Goal: Task Accomplishment & Management: Manage account settings

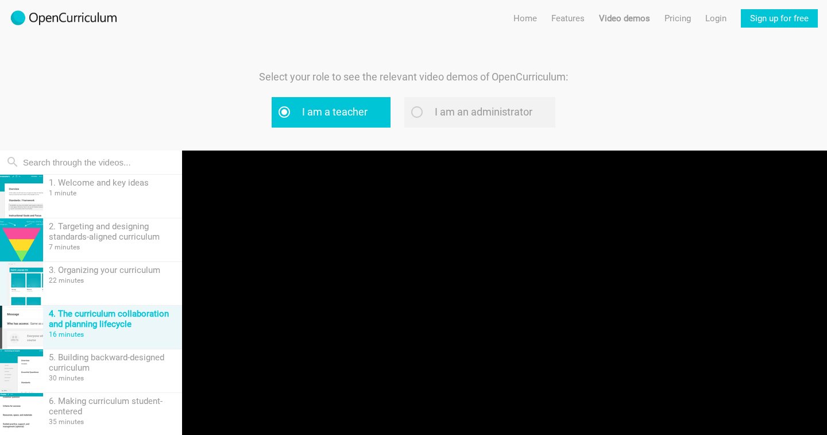
type input "3.78"
click at [794, 17] on link "Sign up for free" at bounding box center [779, 18] width 77 height 18
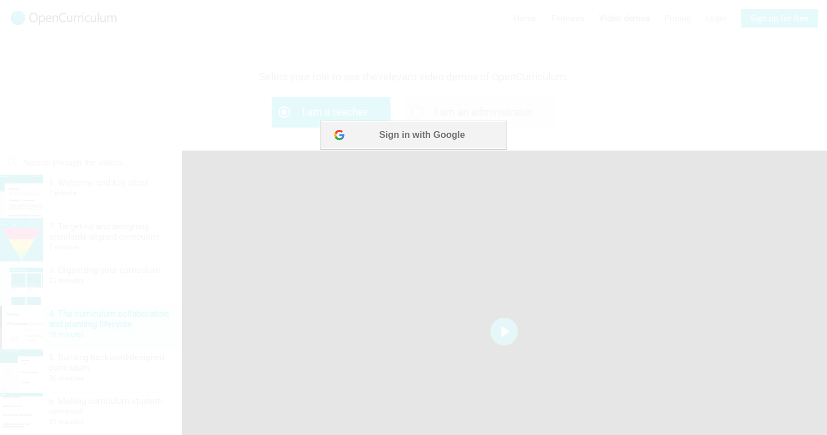
click at [415, 140] on button "Sign in with Google" at bounding box center [413, 135] width 187 height 29
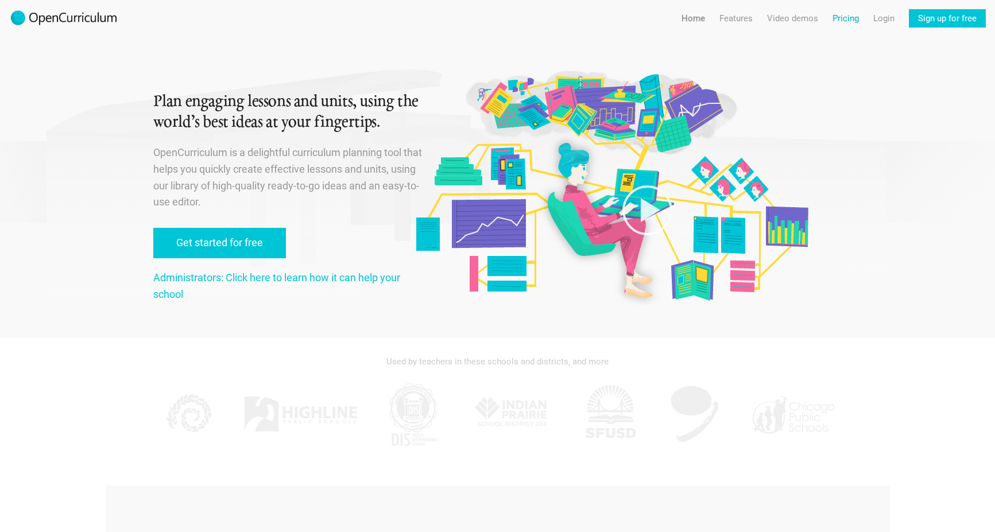
click at [845, 20] on link "Pricing" at bounding box center [846, 18] width 26 height 18
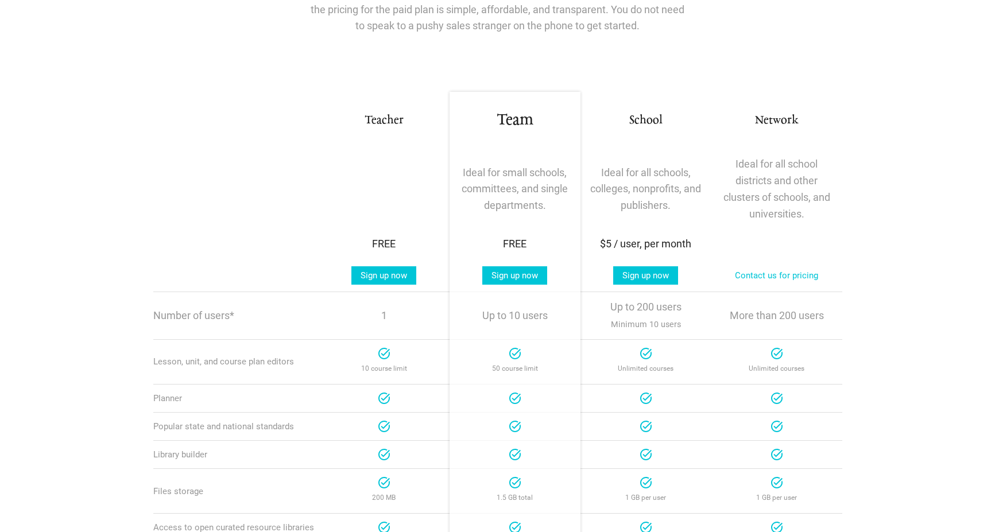
scroll to position [133, 0]
click at [529, 273] on link "Sign up now" at bounding box center [514, 275] width 65 height 18
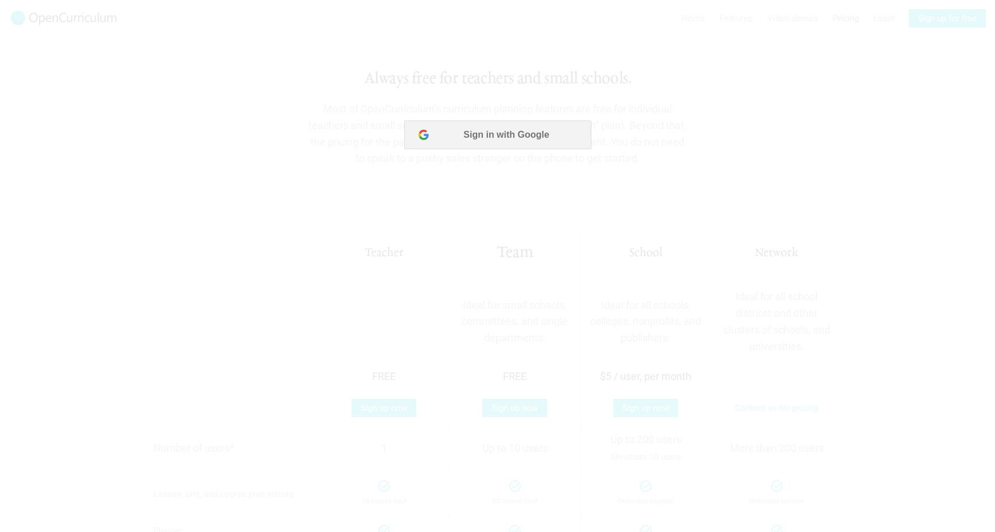
scroll to position [0, 0]
click at [691, 49] on div at bounding box center [497, 266] width 995 height 532
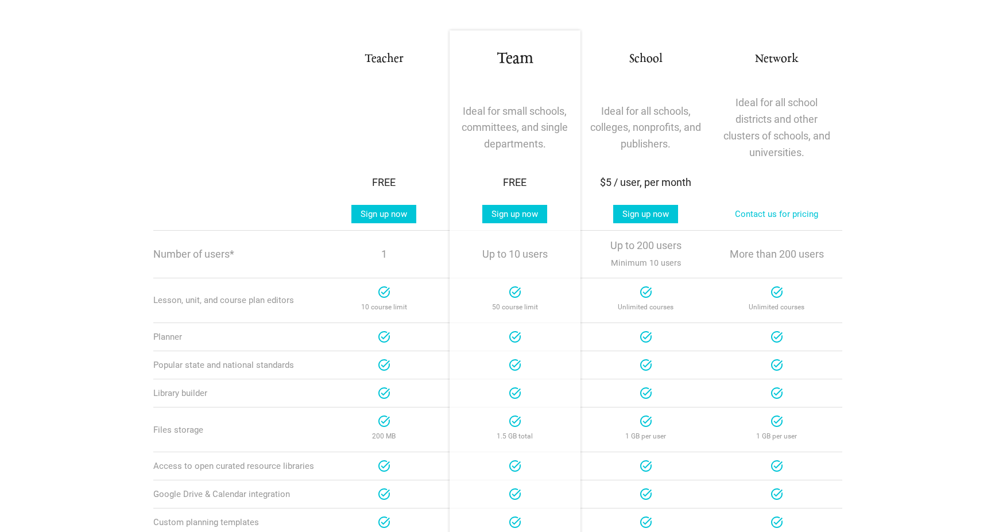
scroll to position [193, 0]
click at [524, 218] on link "Sign up now" at bounding box center [514, 215] width 65 height 18
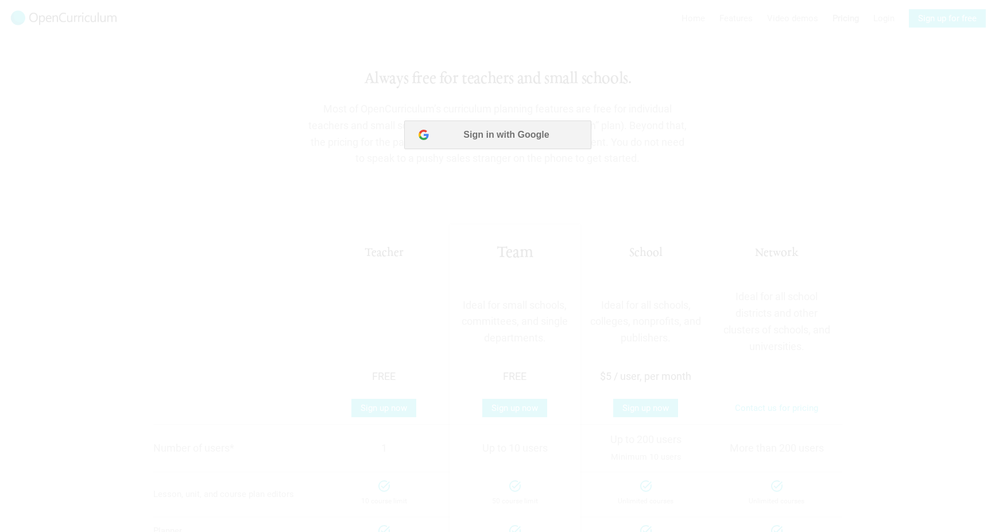
scroll to position [0, 0]
click at [535, 124] on button "Sign in with Google" at bounding box center [497, 135] width 187 height 29
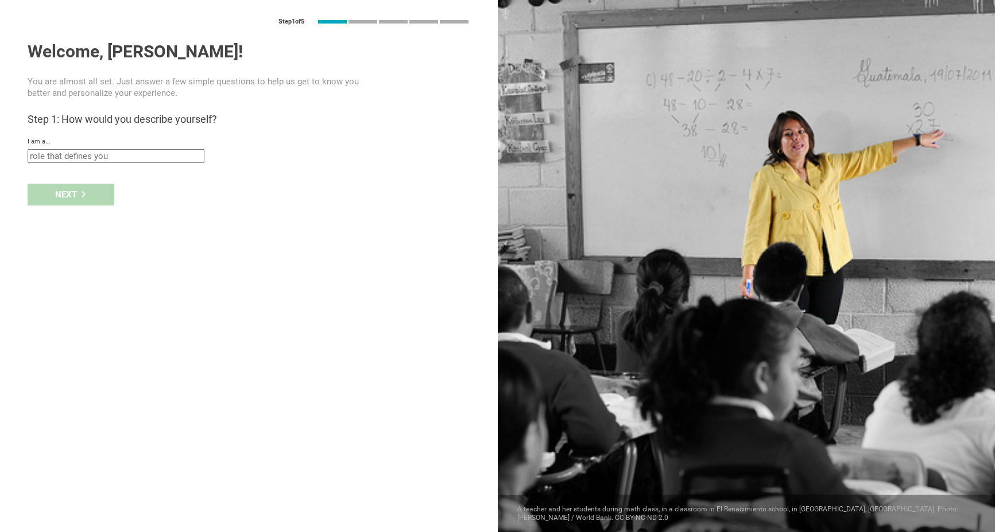
click at [157, 156] on input "text" at bounding box center [116, 156] width 177 height 14
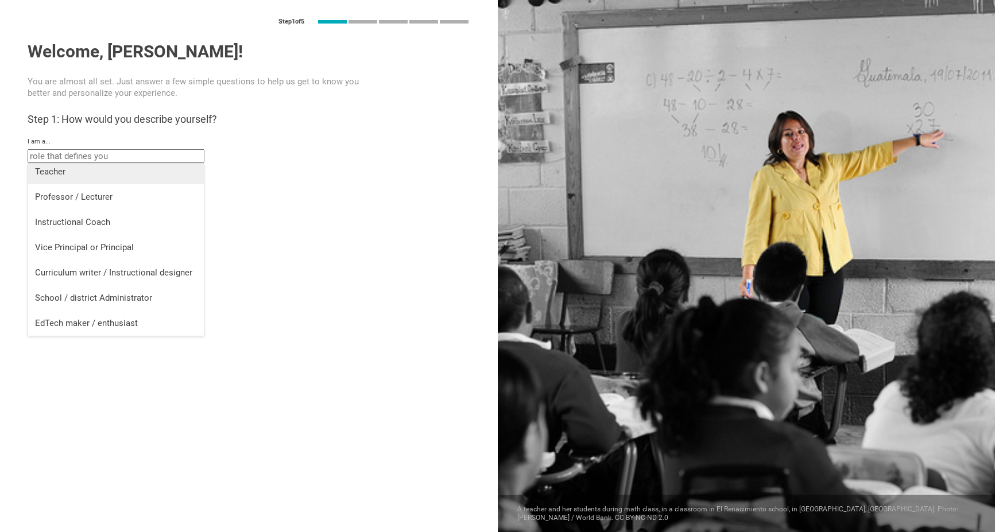
scroll to position [5, 0]
click at [171, 276] on div "Curriculum writer / Instructional designer" at bounding box center [116, 272] width 162 height 11
type input "Curriculum writer / Instructional designer"
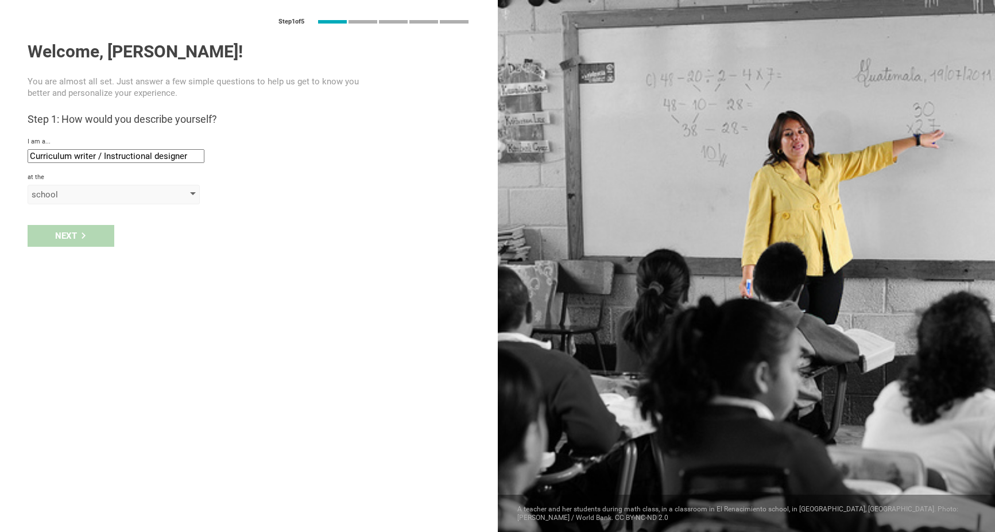
click at [87, 195] on div "school" at bounding box center [98, 194] width 132 height 11
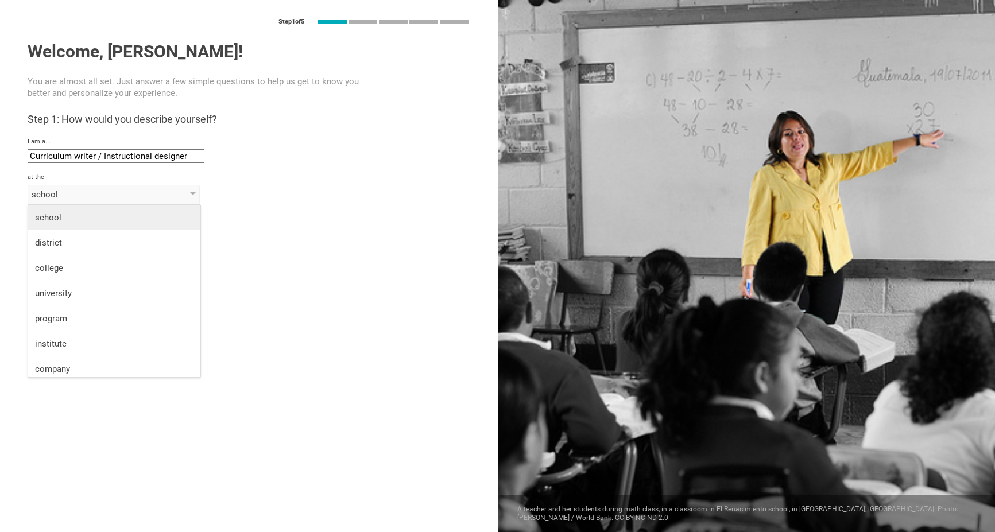
click at [89, 217] on div "school" at bounding box center [114, 217] width 158 height 11
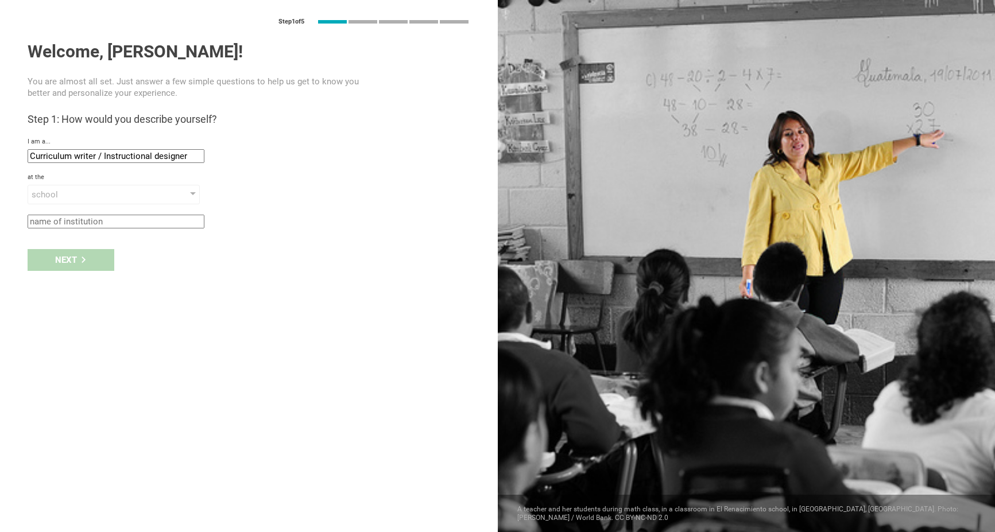
click at [81, 258] on div "Next" at bounding box center [249, 260] width 498 height 36
type input "SKHBM"
click at [85, 270] on div "Next" at bounding box center [71, 260] width 87 height 22
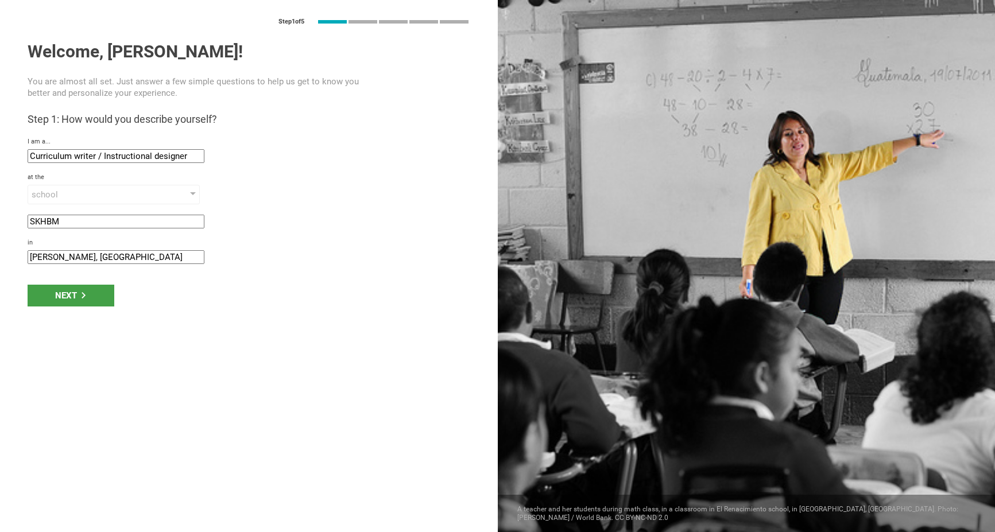
drag, startPoint x: 61, startPoint y: 256, endPoint x: -11, endPoint y: 253, distance: 72.4
type input "Horn-Bad Meinberg, Germany"
click at [71, 295] on div "Next" at bounding box center [71, 296] width 87 height 22
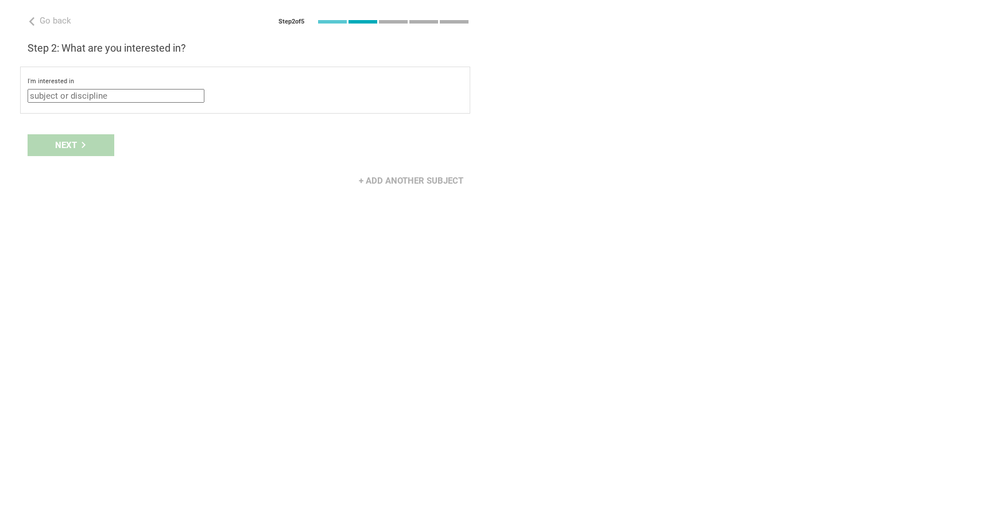
click at [105, 96] on input "text" at bounding box center [116, 96] width 177 height 14
click at [121, 141] on div "English (Language Arts)" at bounding box center [116, 141] width 162 height 11
type input "English (Language Arts)"
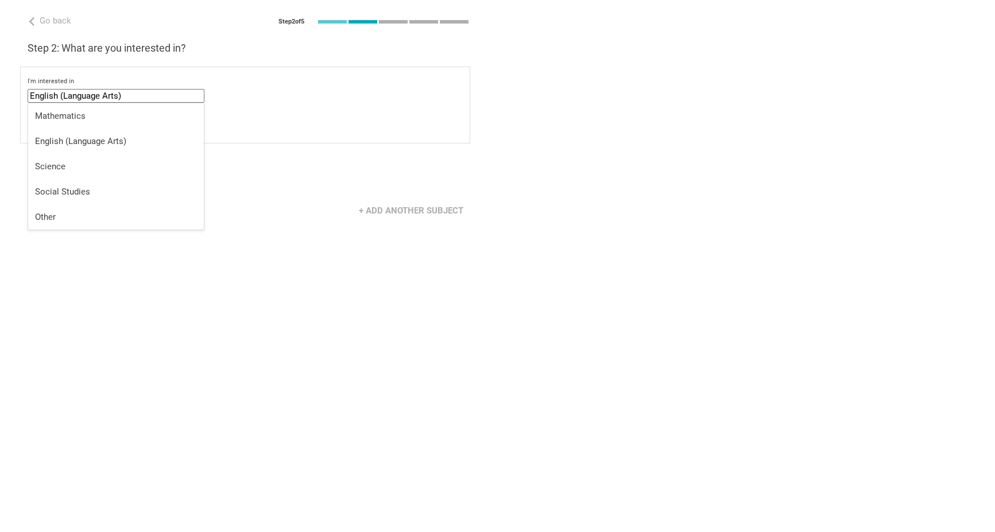
click at [149, 96] on input "English (Language Arts)" at bounding box center [116, 96] width 177 height 14
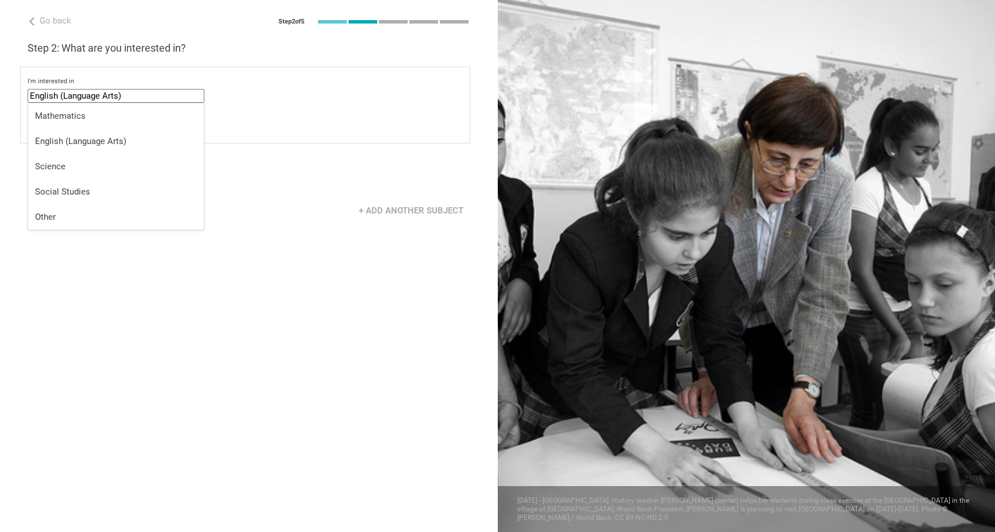
click at [277, 144] on div "Go back Step 2 of 5 Welcome, Maria! You are almost all set. Just answer a few s…" at bounding box center [249, 266] width 498 height 532
click at [397, 212] on div "+ Add another subject" at bounding box center [411, 211] width 118 height 22
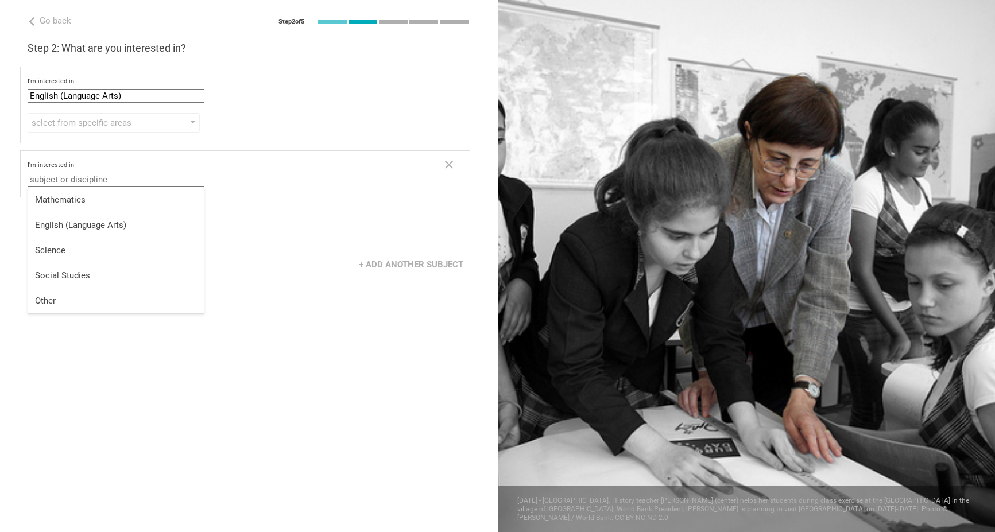
click at [124, 181] on input "text" at bounding box center [116, 180] width 177 height 14
click at [125, 250] on div "Science" at bounding box center [116, 250] width 162 height 11
type input "Science"
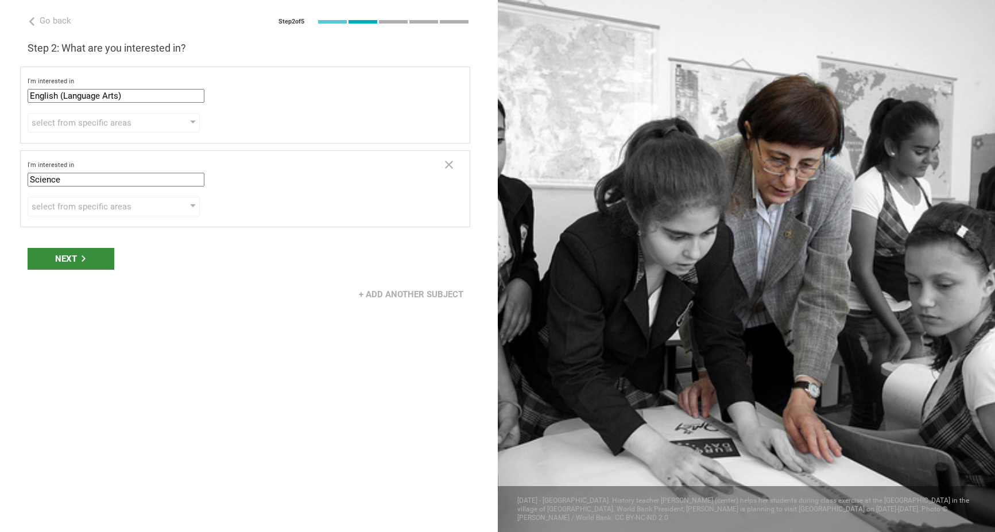
click at [109, 260] on div "Next" at bounding box center [71, 259] width 87 height 22
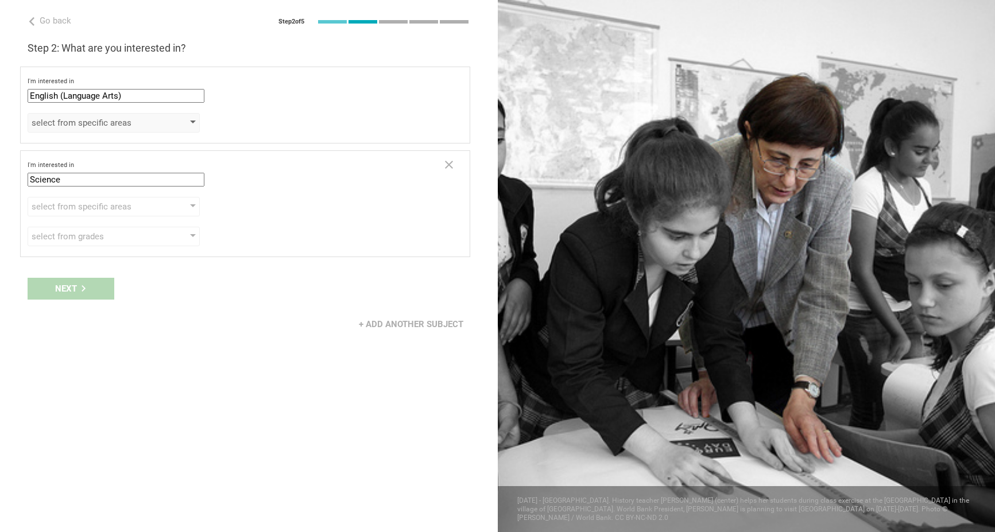
click at [126, 129] on div "select from specific areas" at bounding box center [114, 123] width 172 height 20
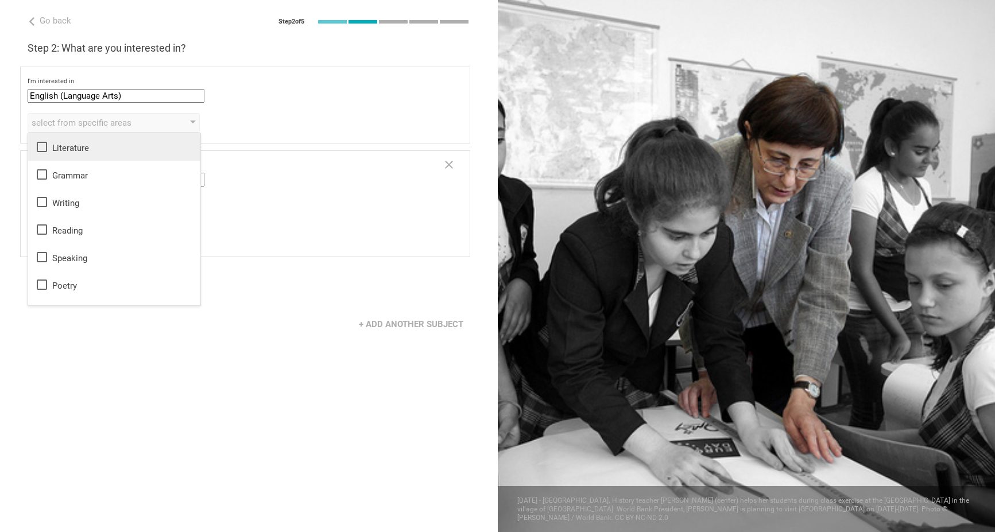
click at [42, 148] on icon at bounding box center [42, 147] width 14 height 14
click at [42, 181] on icon at bounding box center [42, 175] width 14 height 14
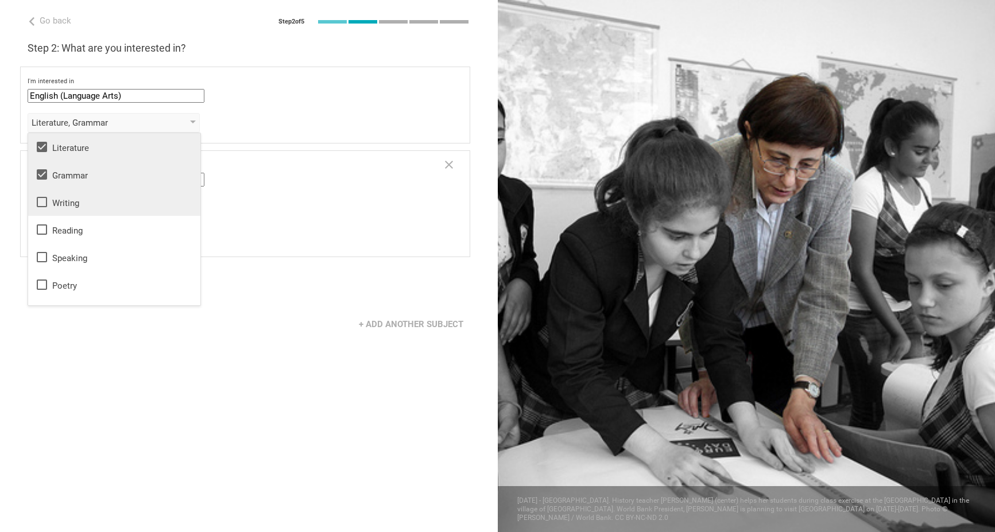
click at [43, 204] on icon at bounding box center [42, 202] width 14 height 14
click at [43, 229] on icon at bounding box center [42, 230] width 14 height 14
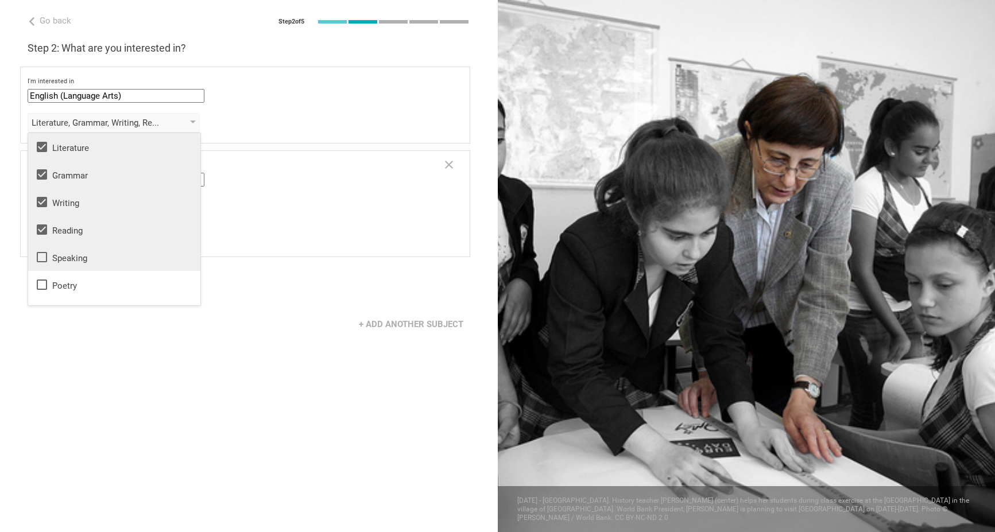
click at [45, 250] on icon at bounding box center [42, 257] width 14 height 14
click at [214, 327] on div "+ Add another subject" at bounding box center [249, 325] width 498 height 36
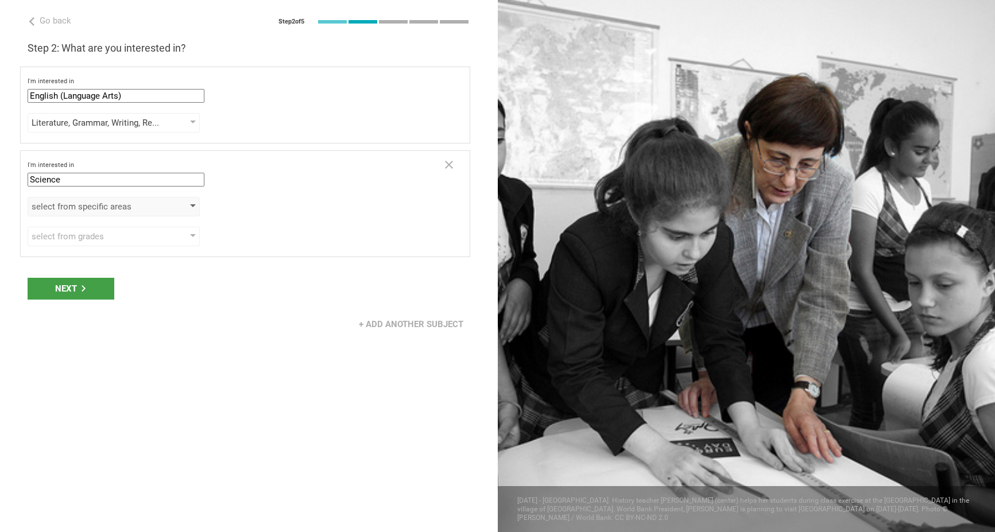
click at [92, 206] on div "select from specific areas" at bounding box center [98, 206] width 132 height 11
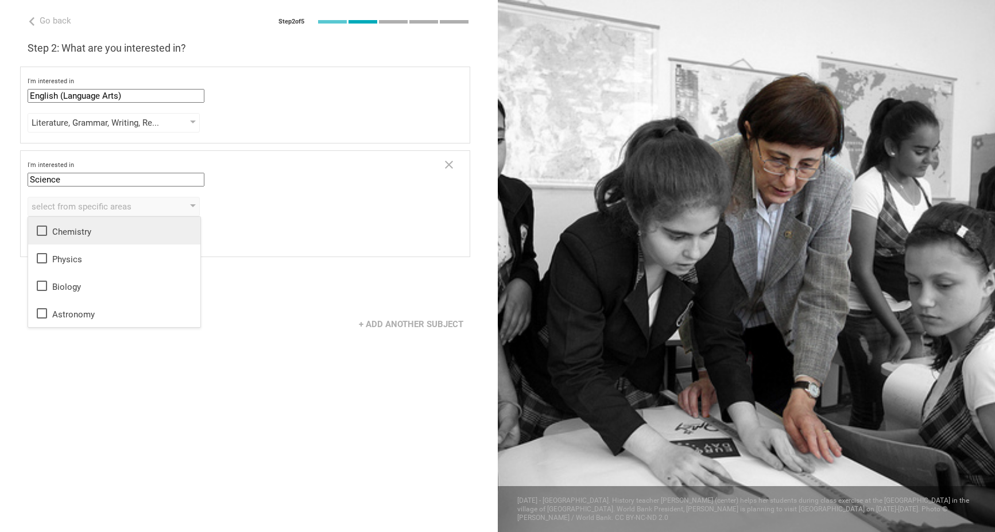
click at [37, 235] on icon at bounding box center [42, 231] width 10 height 10
click at [45, 292] on icon at bounding box center [42, 286] width 14 height 14
click at [397, 291] on div "Next" at bounding box center [249, 289] width 498 height 36
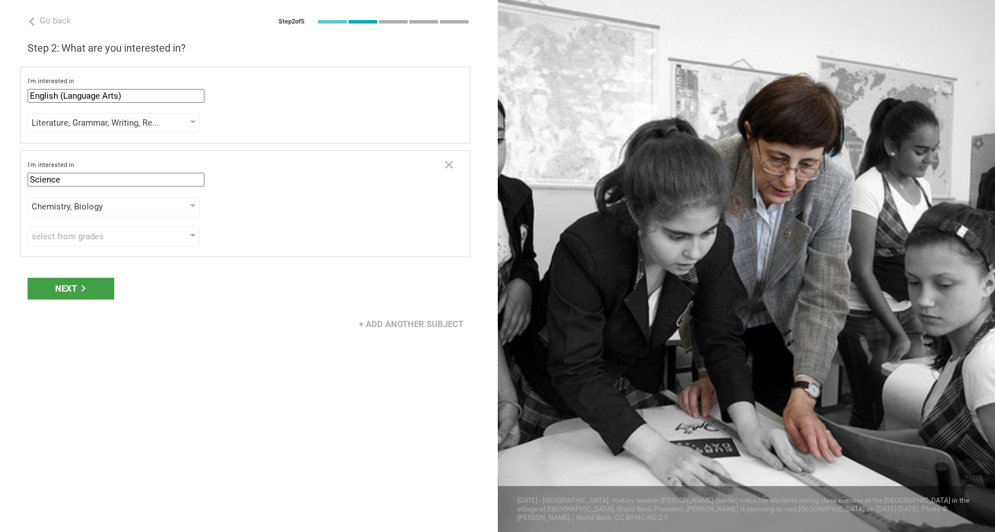
click at [105, 248] on div "I'm interested in Science Mathematics English (Language Arts) Science Social St…" at bounding box center [245, 203] width 450 height 107
click at [105, 239] on div "select from grades" at bounding box center [98, 236] width 132 height 11
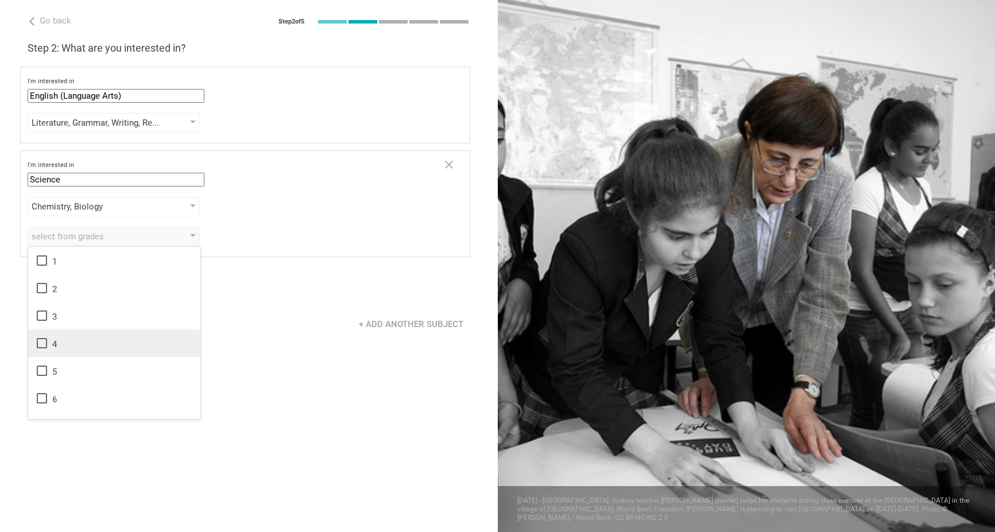
scroll to position [59, 0]
click at [42, 312] on icon at bounding box center [42, 313] width 14 height 14
click at [42, 343] on icon at bounding box center [42, 340] width 14 height 14
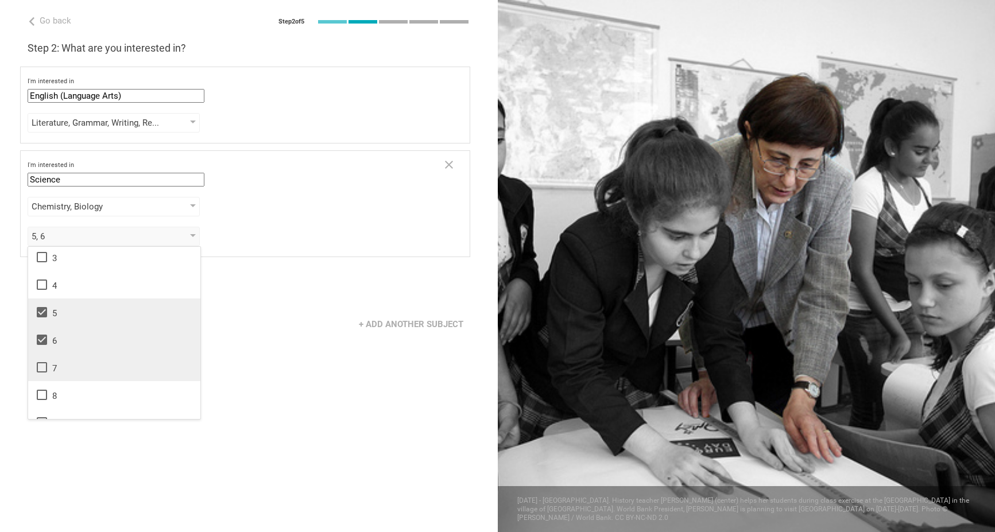
click at [42, 370] on icon at bounding box center [42, 368] width 14 height 14
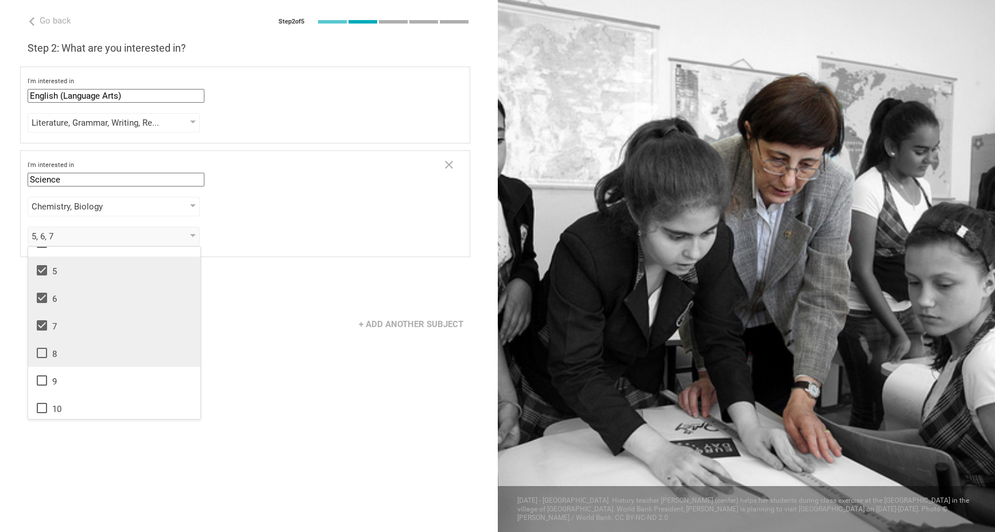
click at [39, 354] on icon at bounding box center [42, 353] width 14 height 14
click at [39, 380] on icon at bounding box center [42, 381] width 14 height 14
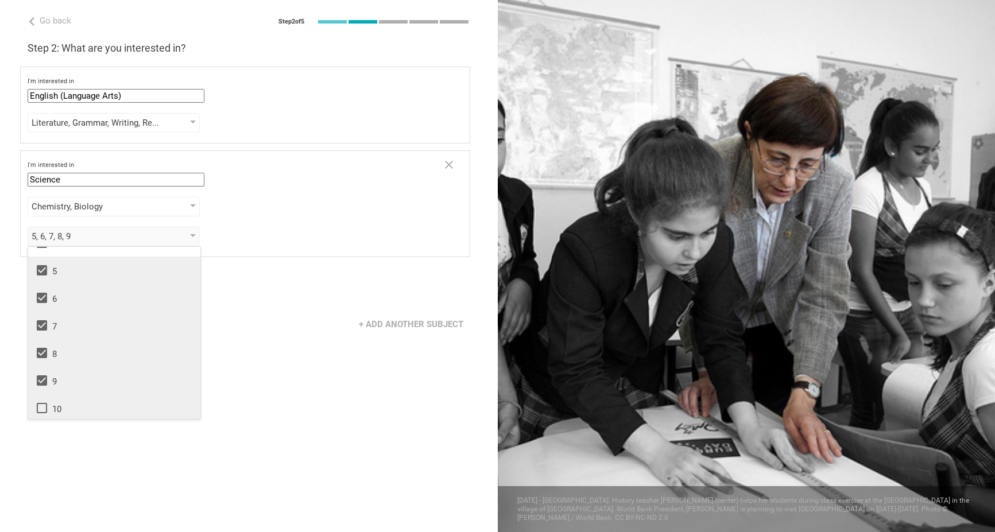
click at [39, 410] on icon at bounding box center [42, 408] width 14 height 14
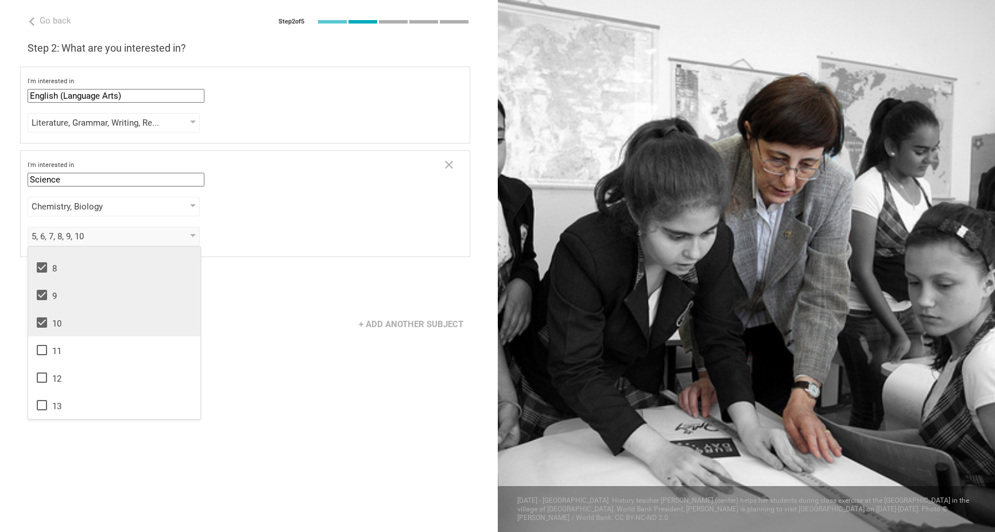
click at [200, 321] on div "1 2 3 4 5 6 7 8 9 10 11 12 13" at bounding box center [114, 332] width 173 height 173
click at [270, 307] on div "+ Add another subject" at bounding box center [249, 325] width 498 height 36
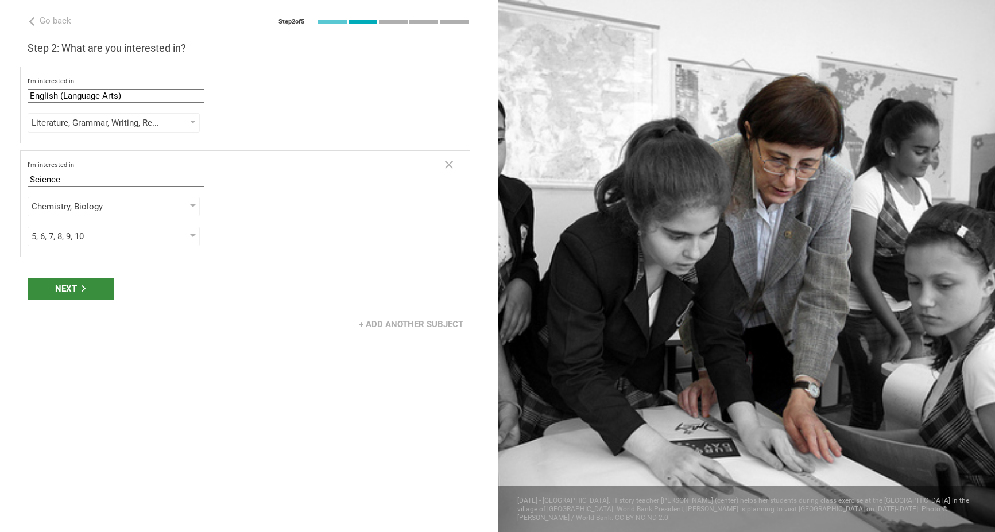
click at [61, 289] on div "Next" at bounding box center [71, 289] width 87 height 22
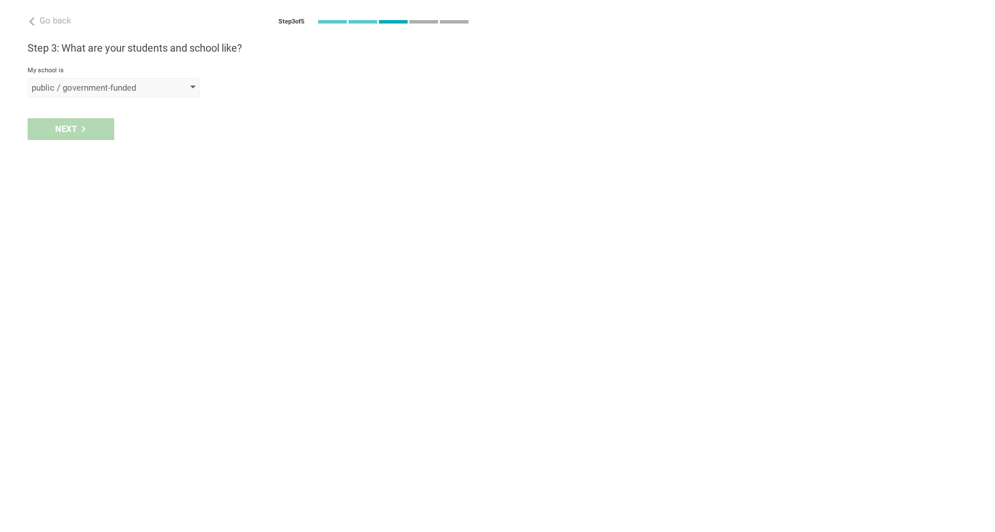
click at [191, 94] on div "public / government-funded" at bounding box center [114, 88] width 172 height 20
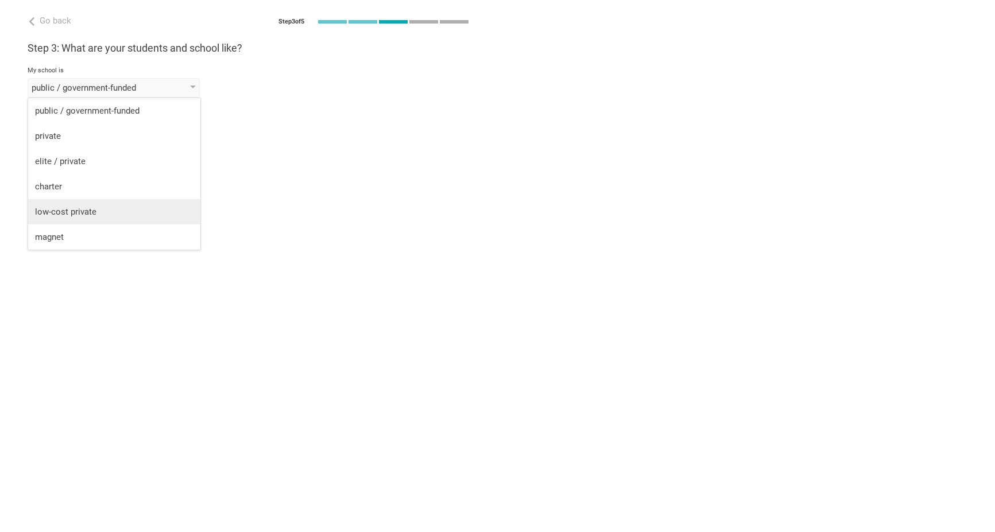
click at [144, 207] on div "low-cost private" at bounding box center [114, 211] width 158 height 11
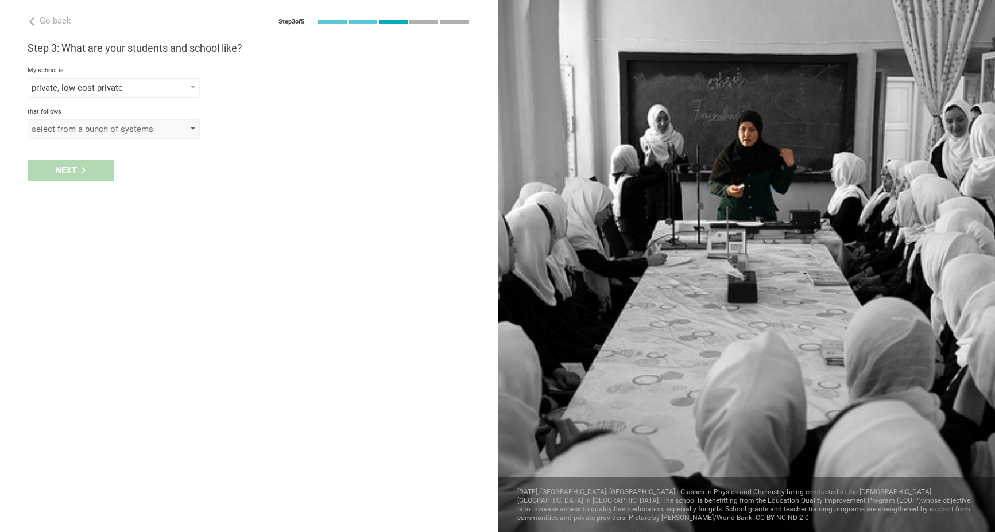
click at [118, 137] on div "select from a bunch of systems" at bounding box center [114, 129] width 172 height 20
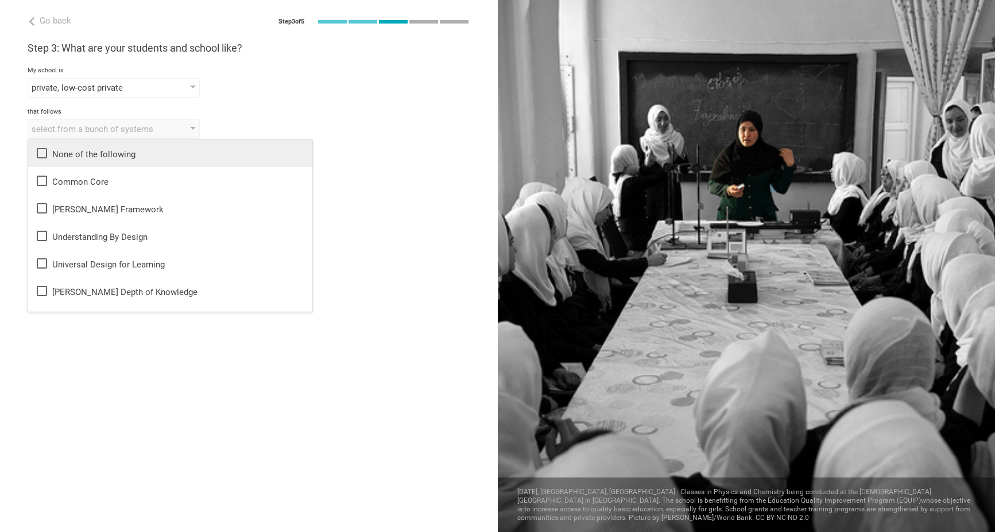
click at [120, 151] on div "None of the following" at bounding box center [170, 153] width 270 height 14
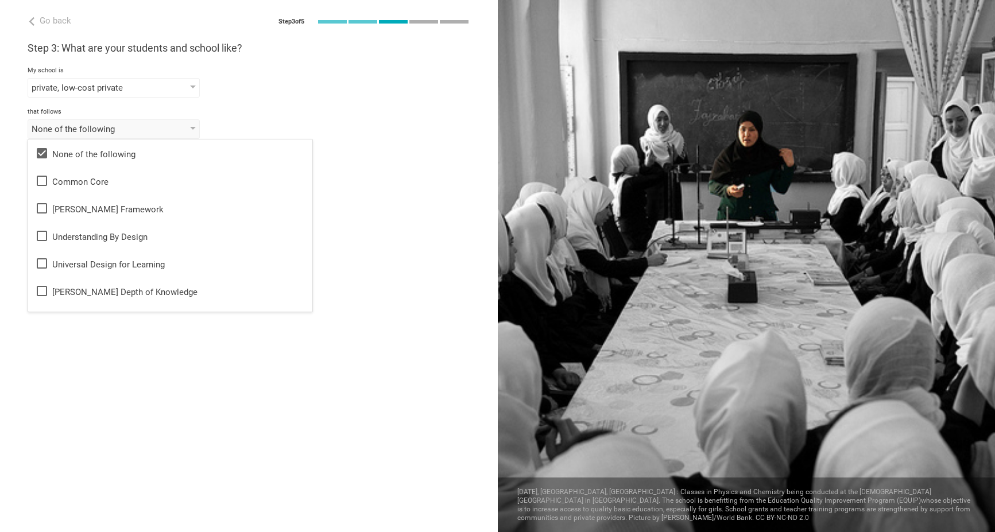
click at [374, 73] on div "My school is" at bounding box center [249, 71] width 443 height 8
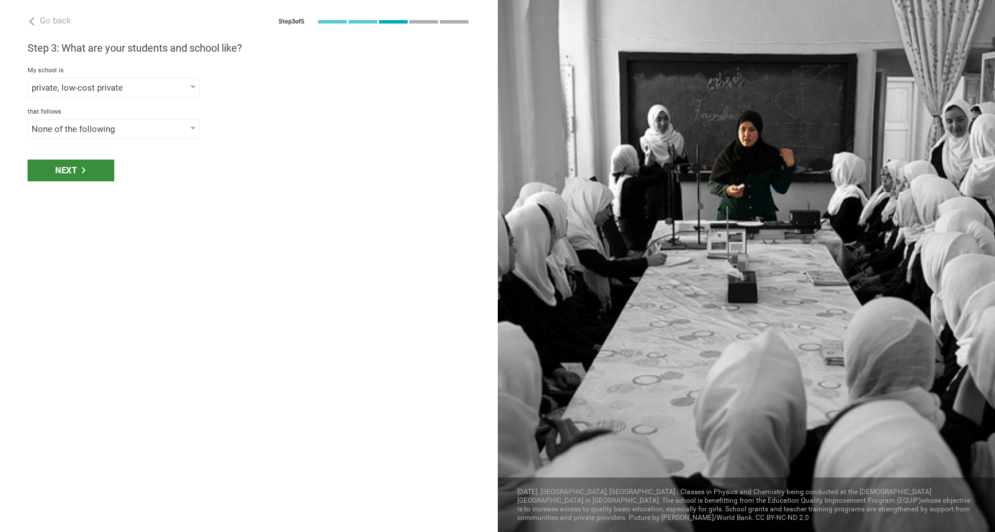
click at [97, 171] on div "Next" at bounding box center [71, 171] width 87 height 22
click at [127, 171] on div "select phrases that describe your student population" at bounding box center [98, 170] width 132 height 11
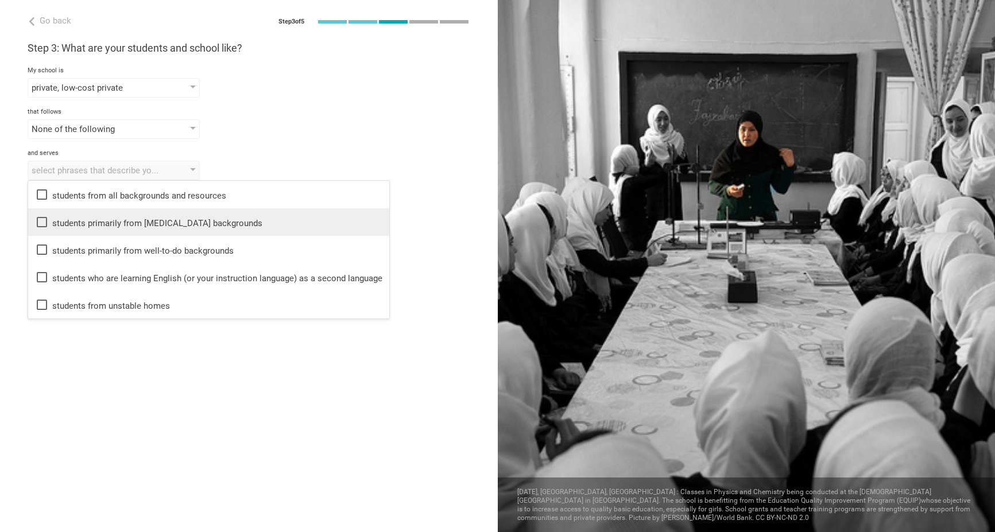
click at [51, 226] on div "students primarily from low-income backgrounds" at bounding box center [208, 222] width 347 height 14
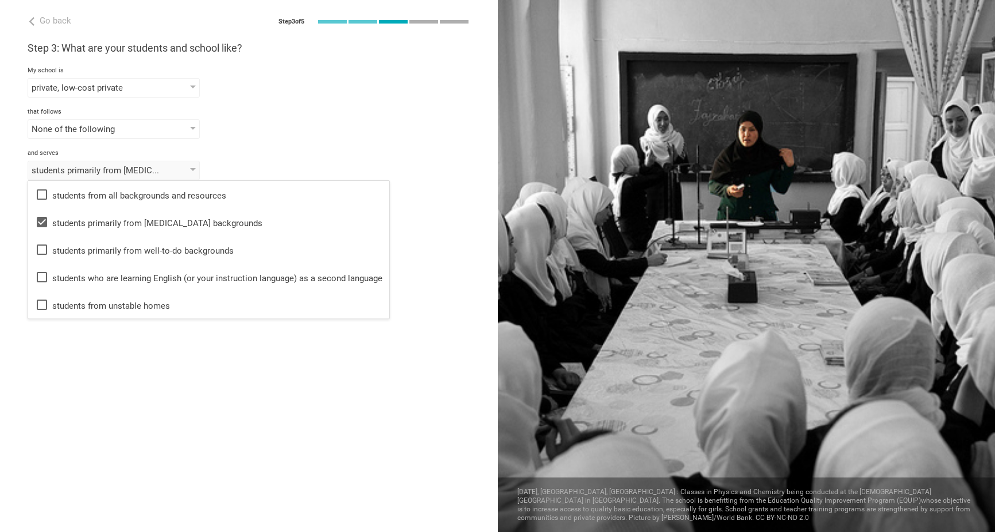
click at [238, 423] on div "Go back Step 3 of 5 Welcome, Maria! You are almost all set. Just answer a few s…" at bounding box center [249, 266] width 498 height 532
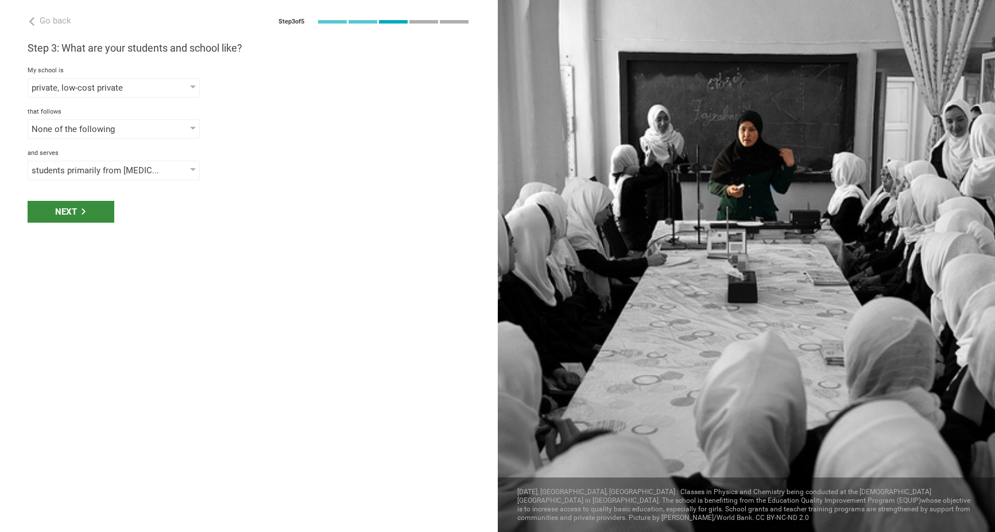
click at [93, 214] on div "Next" at bounding box center [71, 212] width 87 height 22
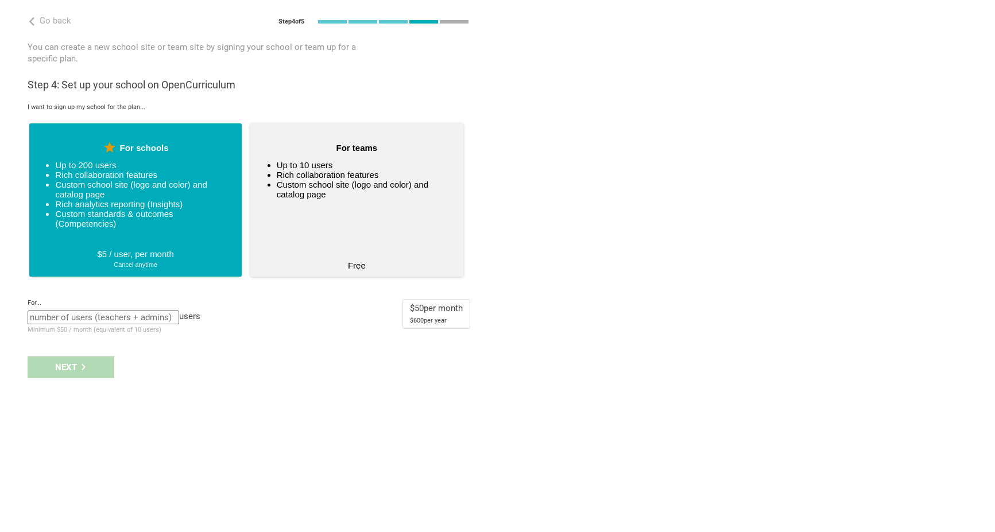
click at [410, 235] on ul "Up to 10 users Rich collaboration features Custom school site (logo and color) …" at bounding box center [356, 203] width 181 height 86
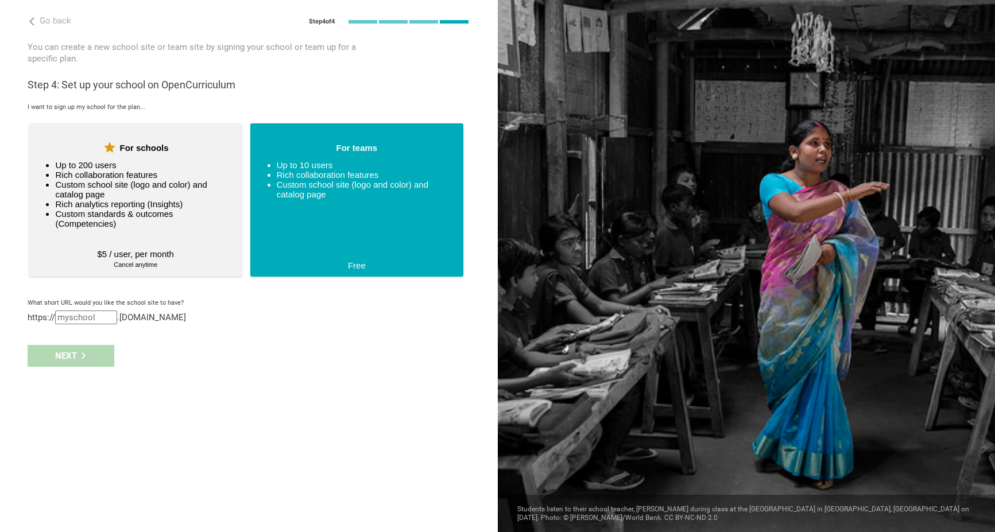
click at [94, 324] on input "text" at bounding box center [86, 318] width 62 height 14
type input "skhbm"
click at [175, 352] on div "Go back Step 4 of 4 Welcome, Maria! You are almost all set. Just answer a few s…" at bounding box center [249, 266] width 498 height 532
click at [79, 377] on div "Next" at bounding box center [71, 368] width 87 height 22
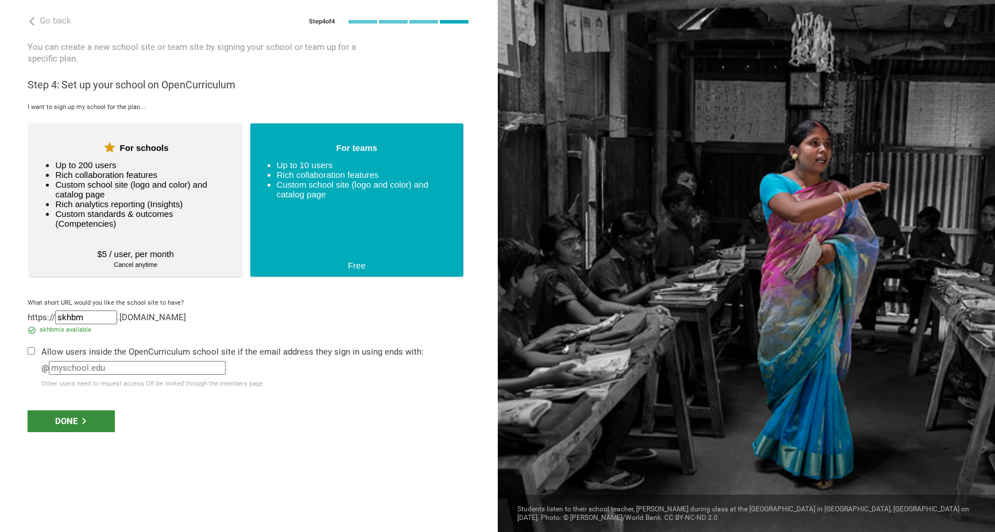
click at [65, 421] on div "Done" at bounding box center [71, 422] width 87 height 22
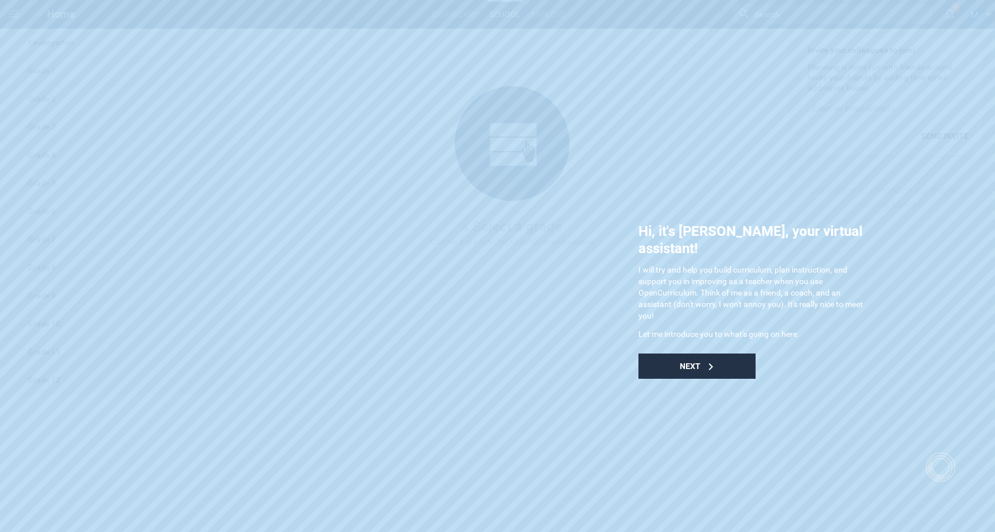
click at [726, 354] on div "Next" at bounding box center [697, 366] width 117 height 25
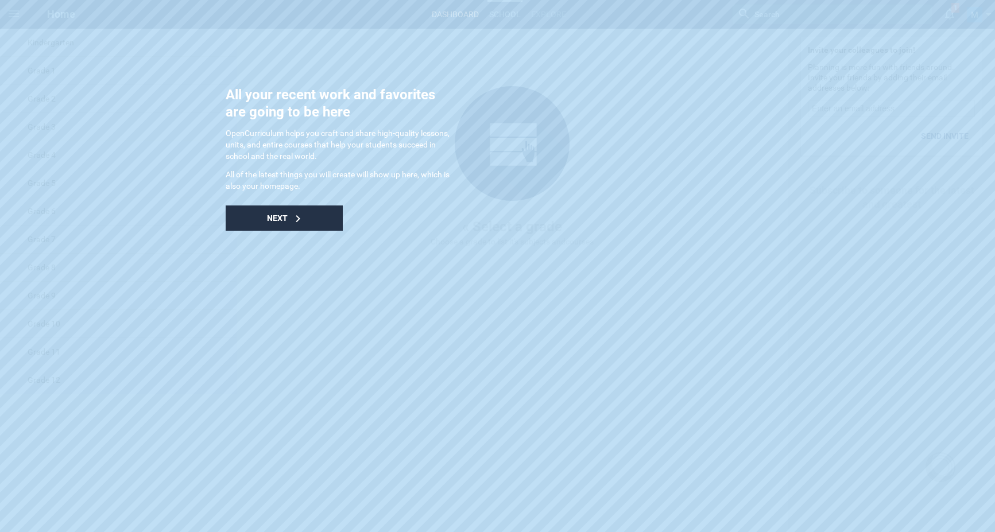
click at [272, 219] on span "Next" at bounding box center [277, 218] width 21 height 9
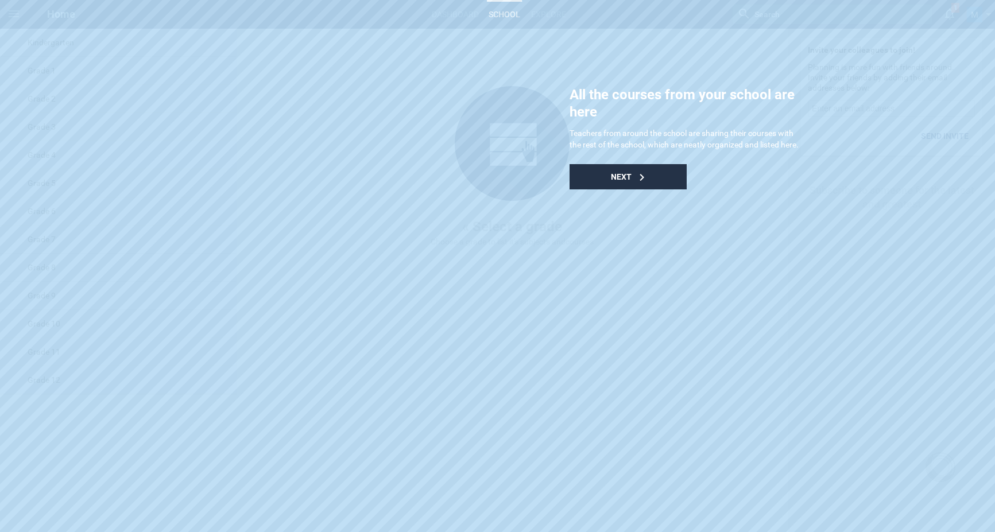
click at [653, 189] on div "Next" at bounding box center [628, 176] width 117 height 25
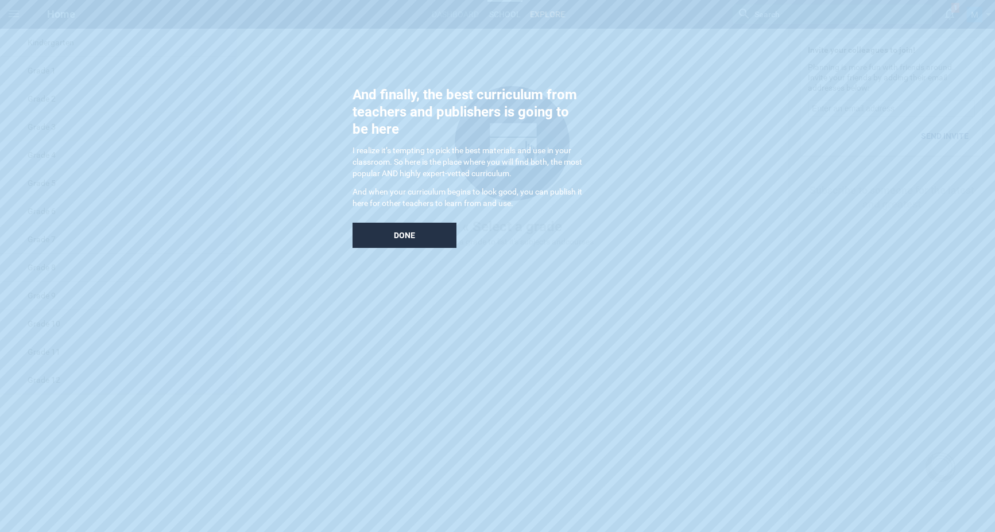
click at [411, 246] on div "Done" at bounding box center [405, 235] width 104 height 25
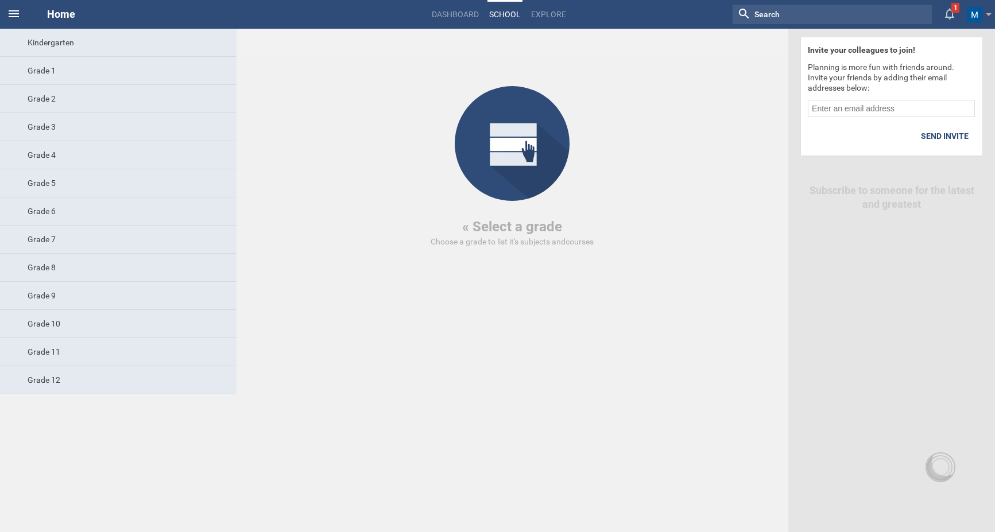
click at [9, 16] on icon at bounding box center [14, 14] width 14 height 14
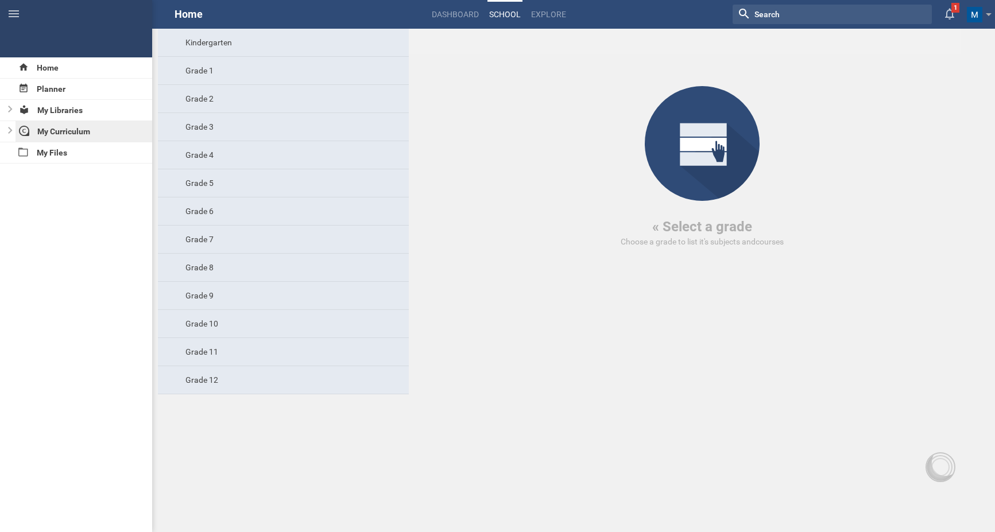
click at [86, 133] on div "My Curriculum" at bounding box center [84, 131] width 137 height 21
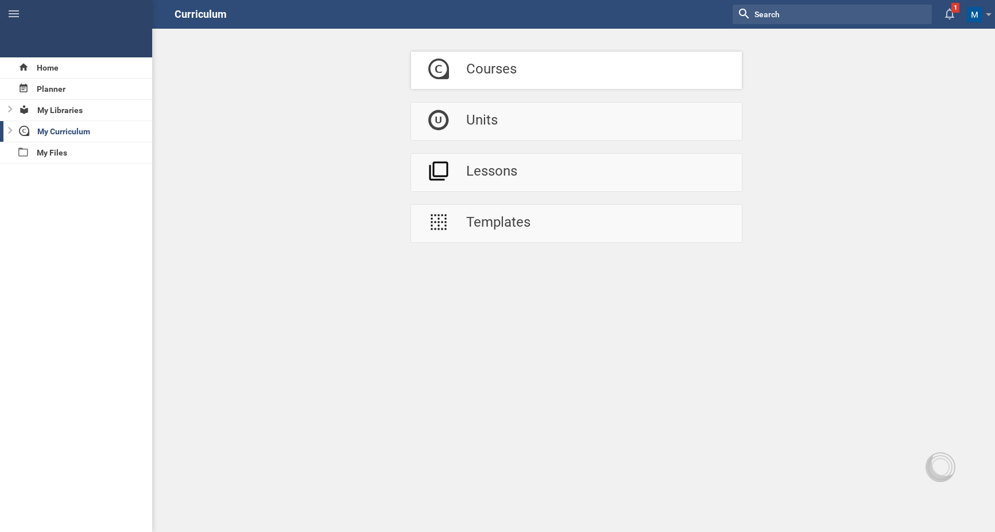
click at [509, 72] on div "Courses" at bounding box center [491, 70] width 51 height 37
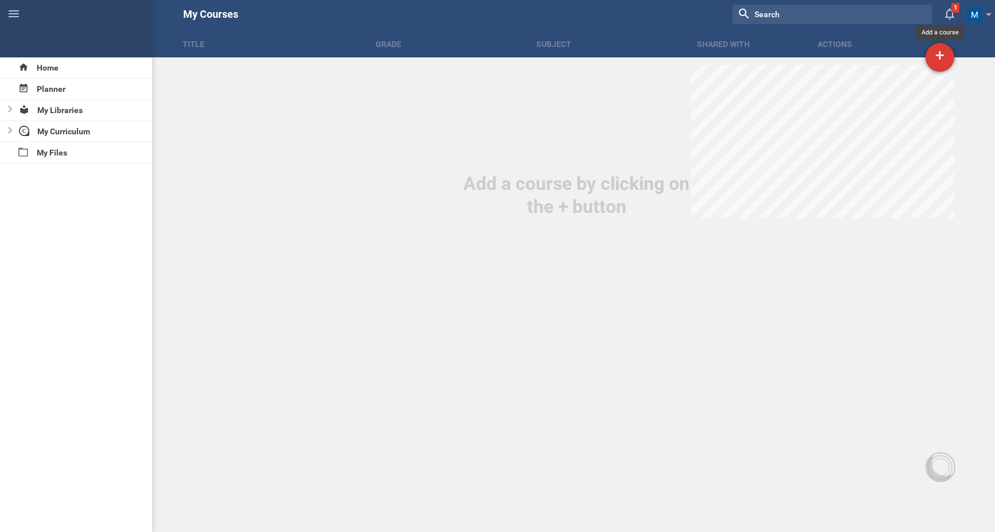
click at [938, 54] on div "+" at bounding box center [940, 57] width 29 height 29
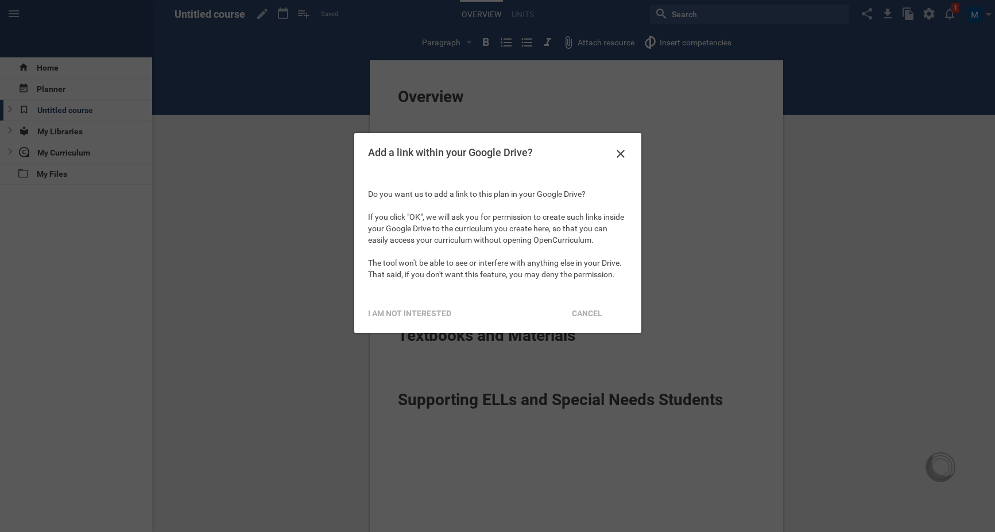
click at [621, 157] on icon at bounding box center [621, 154] width 14 height 14
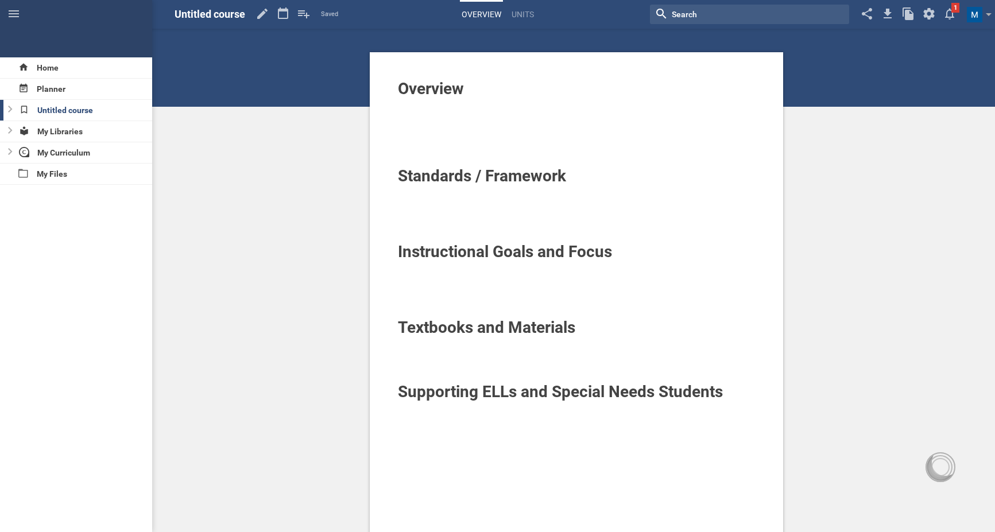
scroll to position [12, 0]
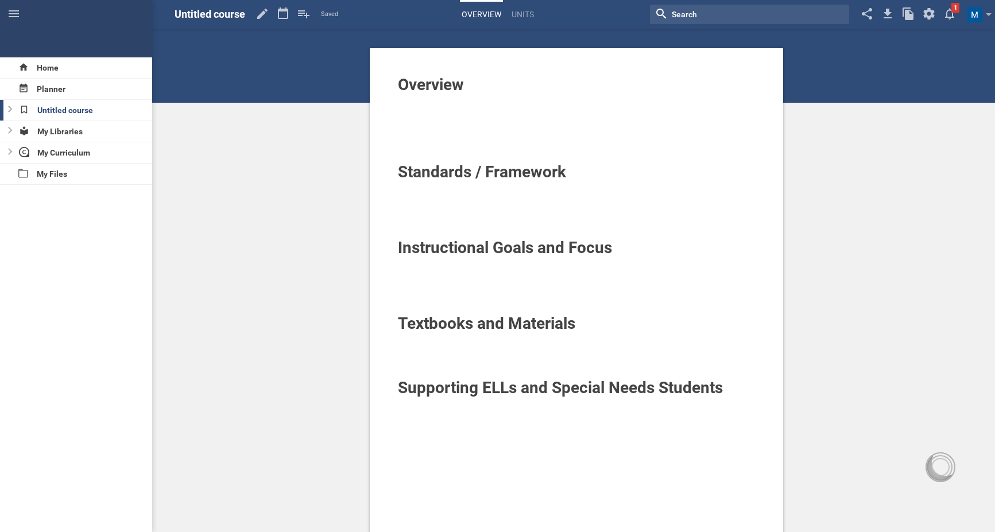
click at [445, 93] on span "Overview" at bounding box center [431, 84] width 66 height 19
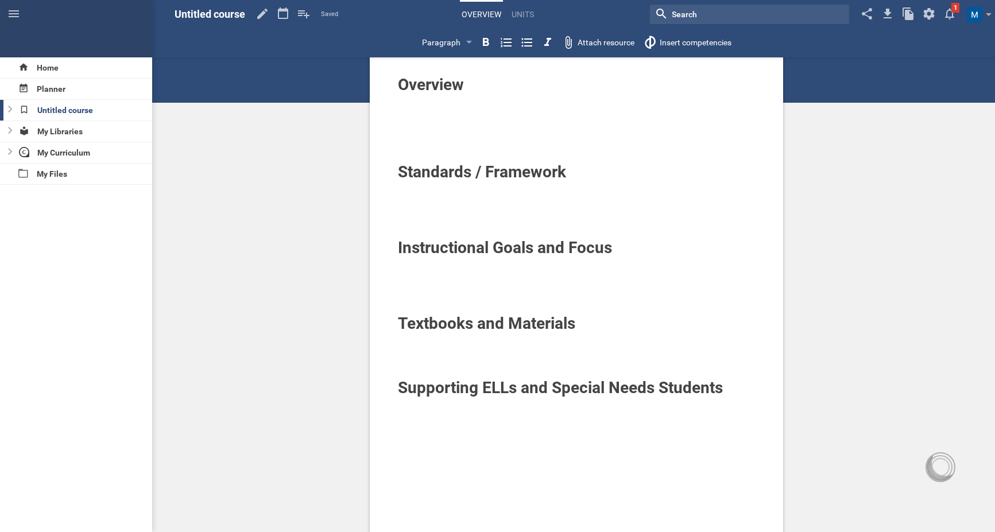
click at [467, 85] on div "Overview" at bounding box center [577, 85] width 358 height 18
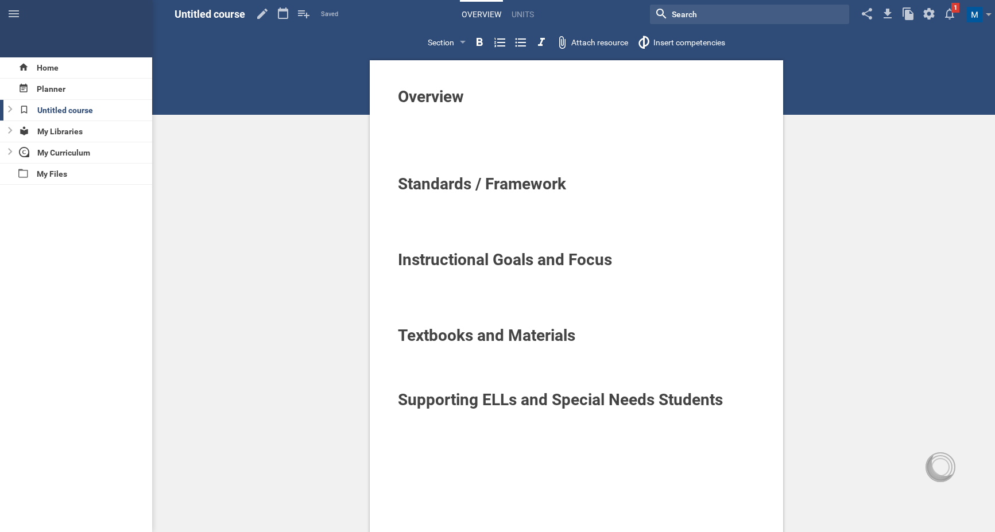
scroll to position [0, 0]
click at [283, 188] on div "Overview Standards / Framework Instructional Goals and Focus Textbooks and Mate…" at bounding box center [576, 401] width 837 height 803
click at [218, 12] on span "Untitled course" at bounding box center [210, 14] width 71 height 12
click at [267, 12] on icon at bounding box center [262, 14] width 21 height 28
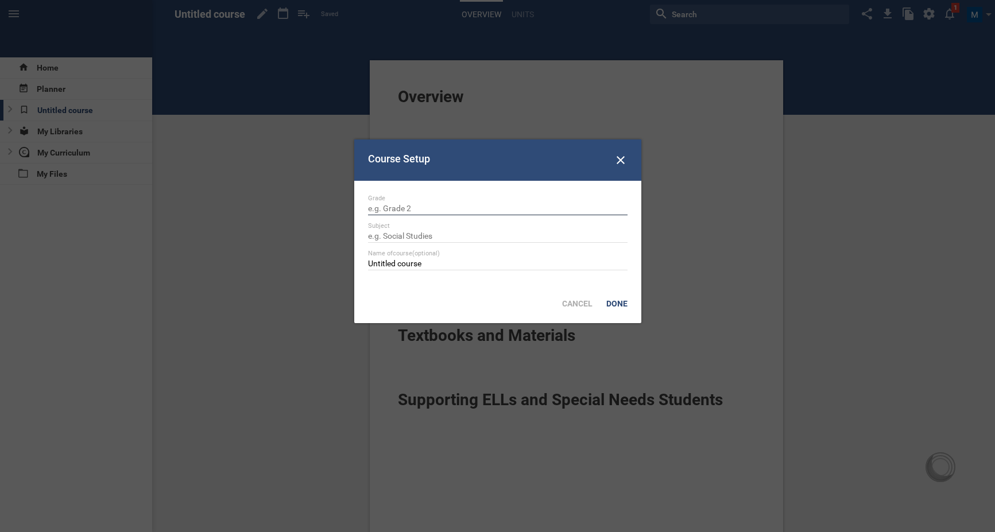
click at [453, 204] on input "text" at bounding box center [498, 209] width 260 height 11
type input "Grade 8"
click at [433, 231] on input "text" at bounding box center [498, 236] width 260 height 11
type input "English"
click at [441, 298] on div "Course Setup Grade Grade 8 Subject English Name of course (optional) Untitled c…" at bounding box center [497, 232] width 287 height 184
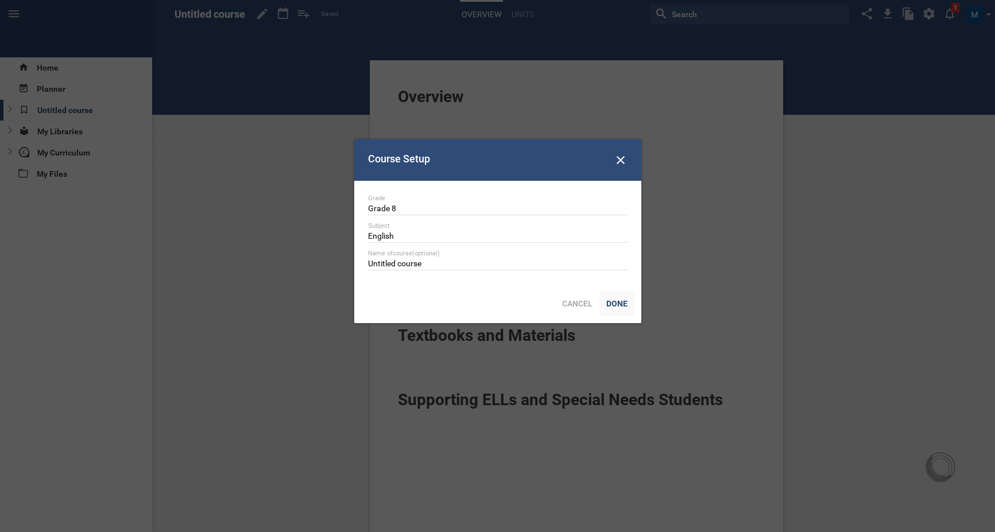
click at [618, 306] on div "Done" at bounding box center [617, 303] width 35 height 25
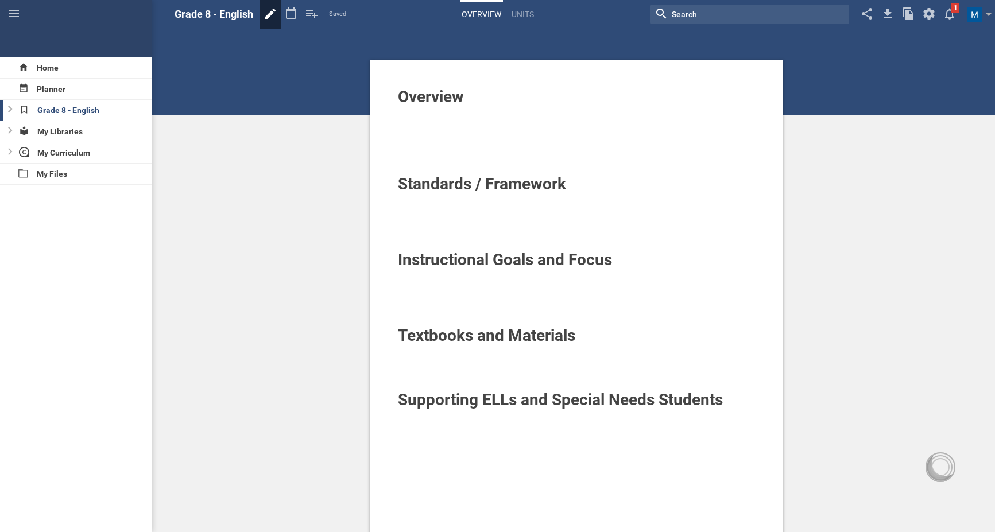
click at [271, 10] on icon at bounding box center [270, 14] width 21 height 28
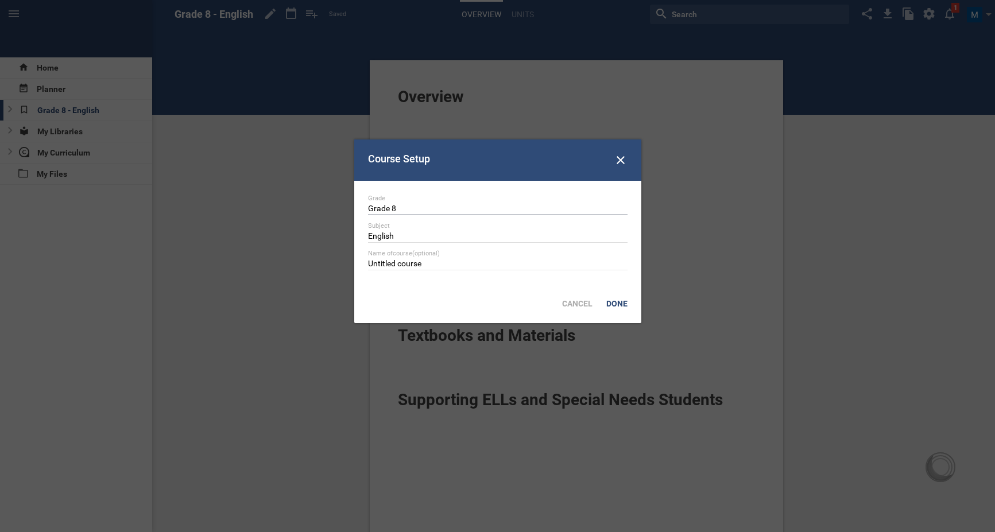
drag, startPoint x: 404, startPoint y: 210, endPoint x: 348, endPoint y: 210, distance: 55.7
type input "Klasse 8"
click at [416, 232] on input "English" at bounding box center [498, 236] width 260 height 11
type input "Englisch"
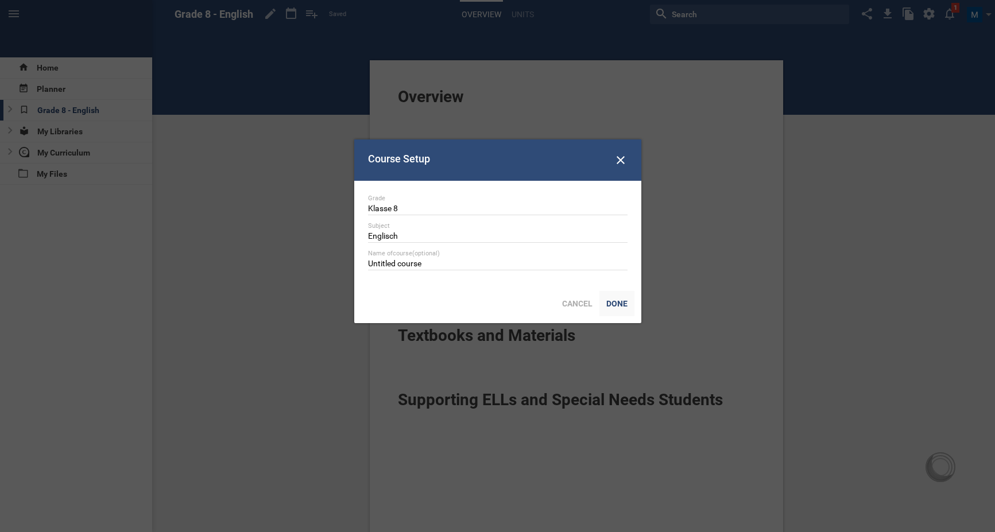
click at [622, 301] on div "Done" at bounding box center [617, 303] width 35 height 25
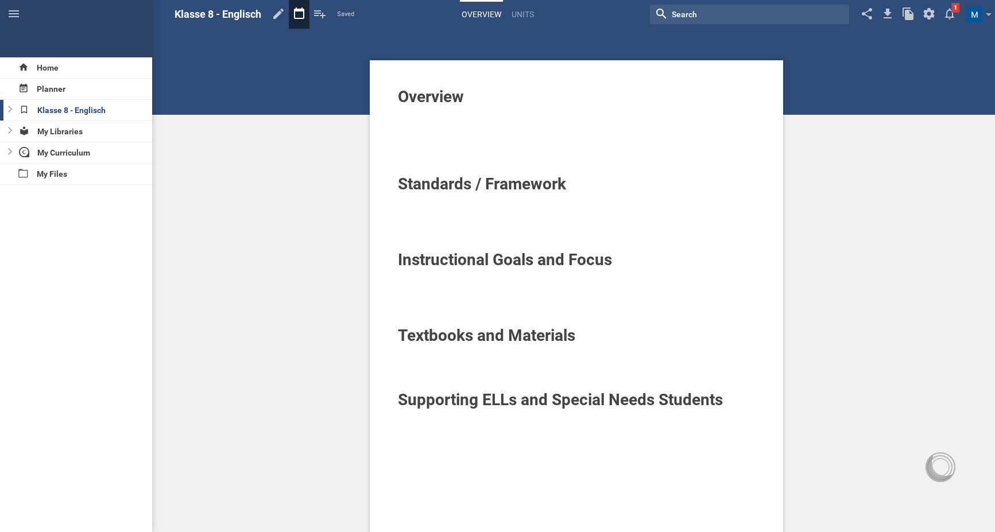
click at [307, 13] on icon at bounding box center [299, 14] width 21 height 28
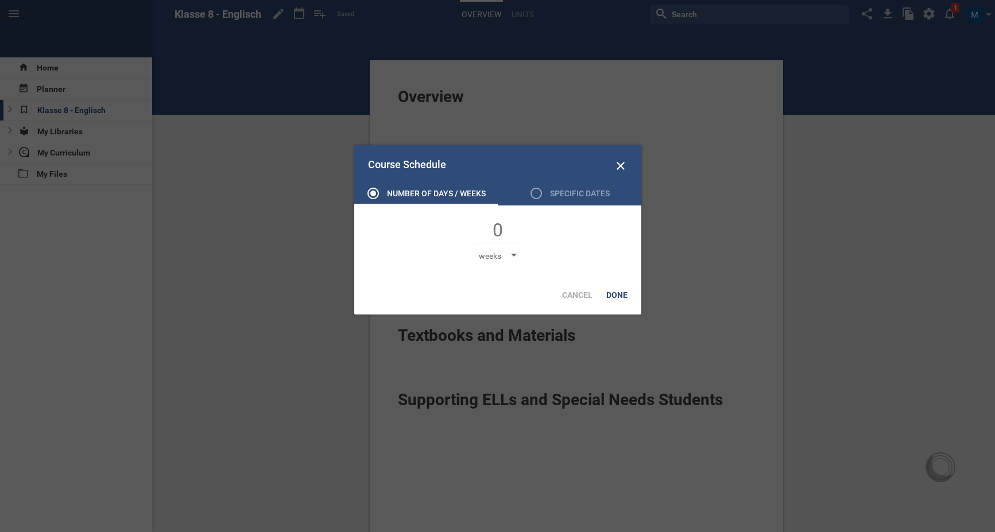
click at [512, 254] on div at bounding box center [514, 256] width 6 height 5
click at [519, 299] on li "weeks" at bounding box center [507, 300] width 57 height 25
click at [504, 223] on input "text" at bounding box center [498, 231] width 46 height 24
click at [620, 164] on icon at bounding box center [621, 166] width 8 height 8
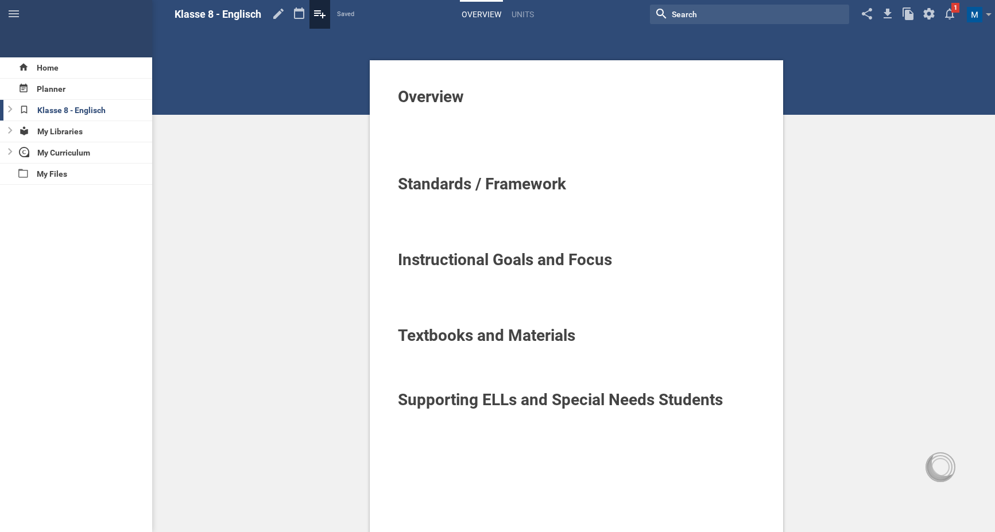
click at [321, 14] on icon at bounding box center [320, 14] width 21 height 28
click at [278, 216] on div "Overview Standards / Framework Instructional Goals and Focus Textbooks and Mate…" at bounding box center [576, 401] width 837 height 803
click at [526, 16] on link "Units" at bounding box center [523, 14] width 26 height 25
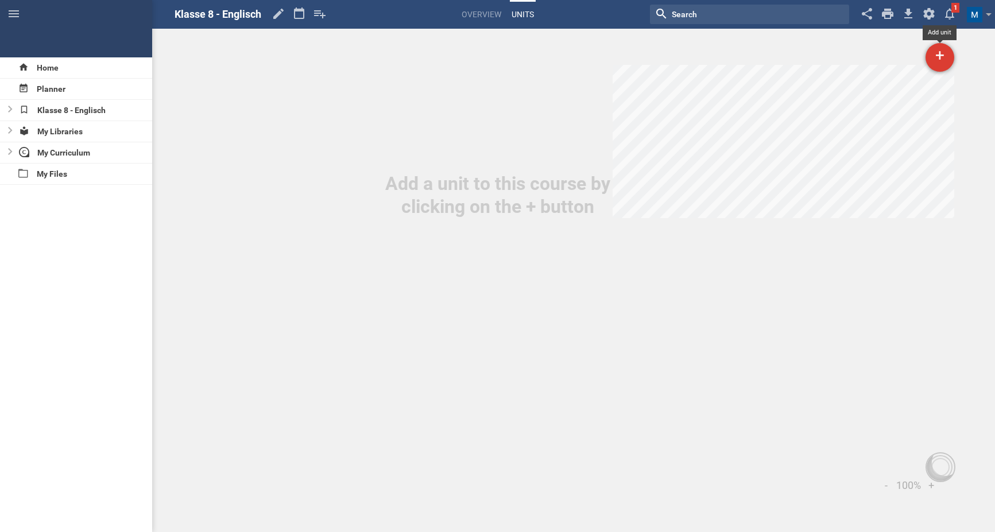
click at [947, 54] on div "+" at bounding box center [940, 57] width 29 height 29
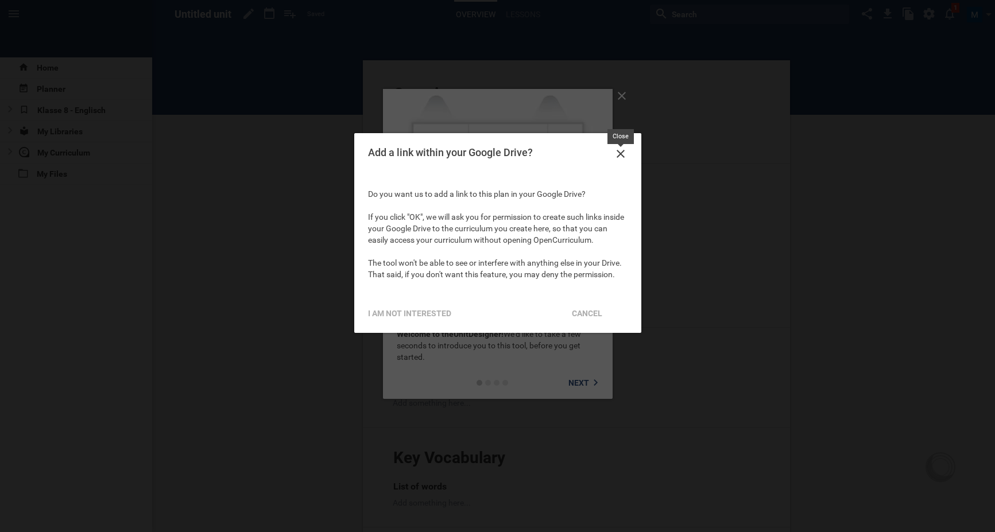
click at [622, 156] on icon at bounding box center [621, 154] width 14 height 14
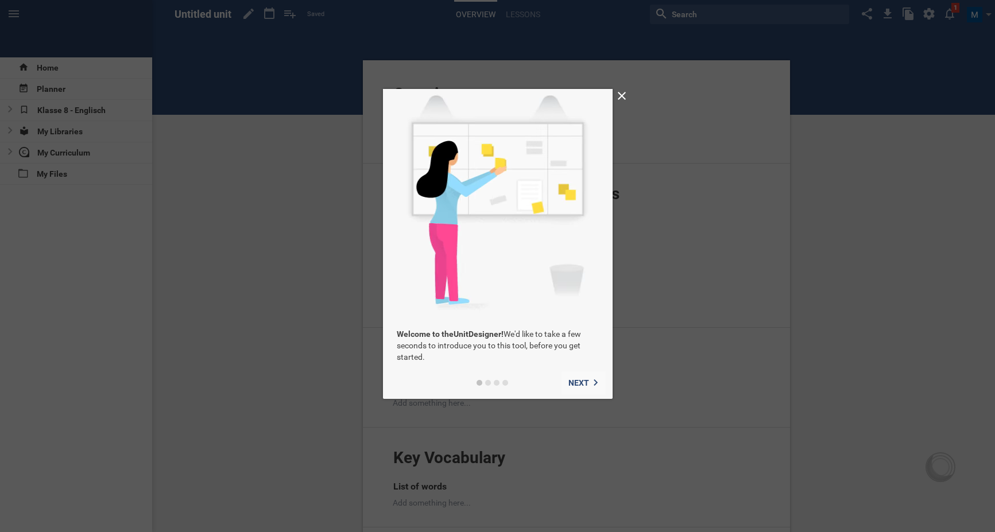
click at [570, 381] on span "Next" at bounding box center [579, 382] width 21 height 9
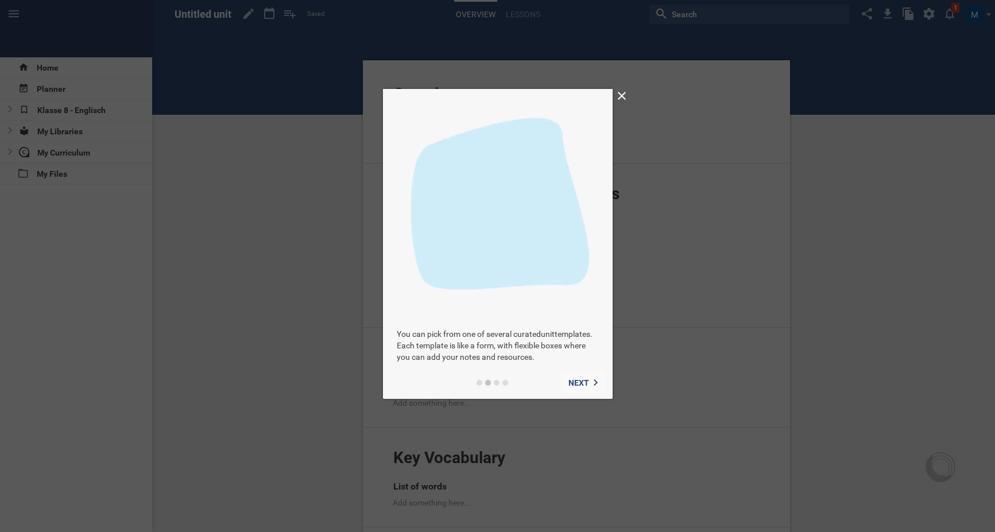
click at [570, 381] on span "Next" at bounding box center [579, 382] width 21 height 9
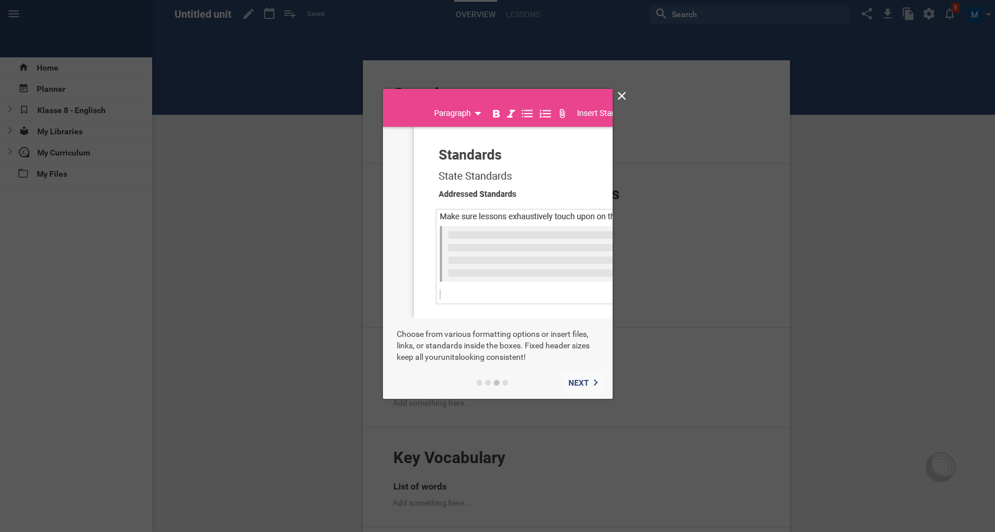
click at [570, 381] on span "Next" at bounding box center [579, 382] width 21 height 9
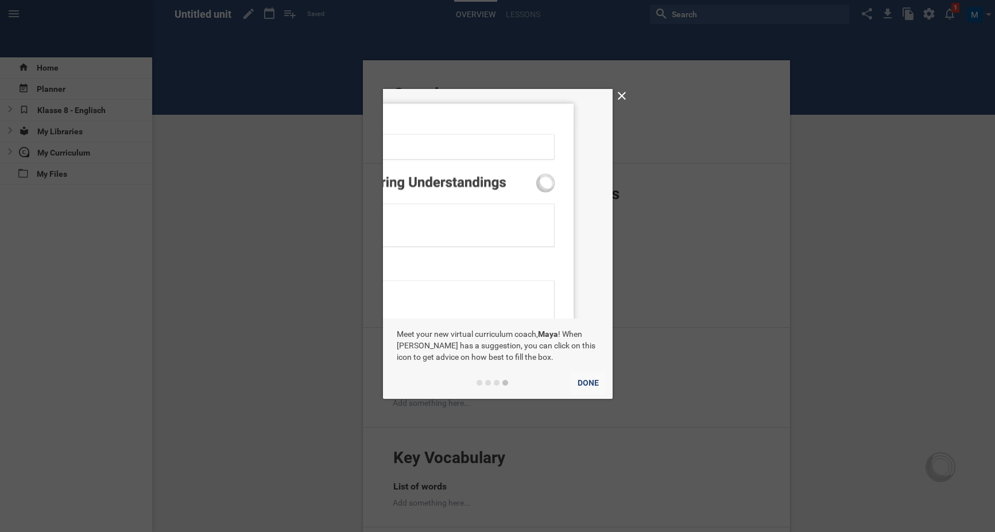
click at [588, 381] on button "Done" at bounding box center [588, 383] width 35 height 23
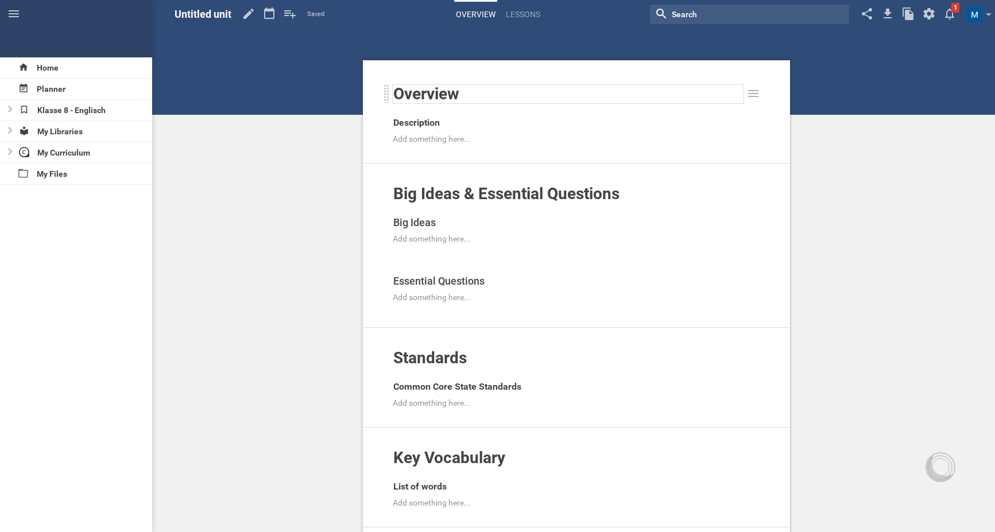
click at [440, 92] on span "Overview" at bounding box center [426, 93] width 66 height 19
click at [478, 91] on div "Overview" at bounding box center [568, 94] width 350 height 18
drag, startPoint x: 450, startPoint y: 91, endPoint x: 393, endPoint y: 90, distance: 57.4
click at [393, 91] on div "Overview" at bounding box center [568, 94] width 351 height 18
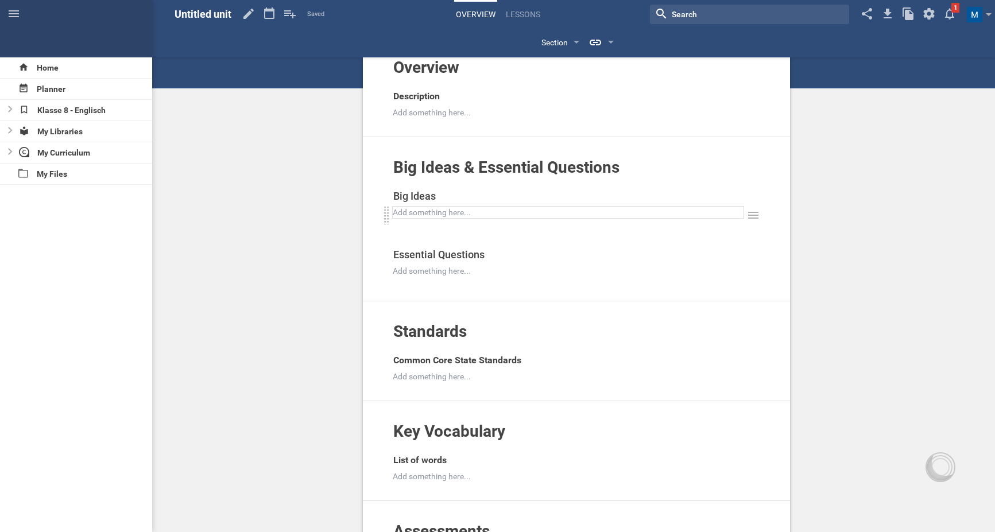
scroll to position [30, 0]
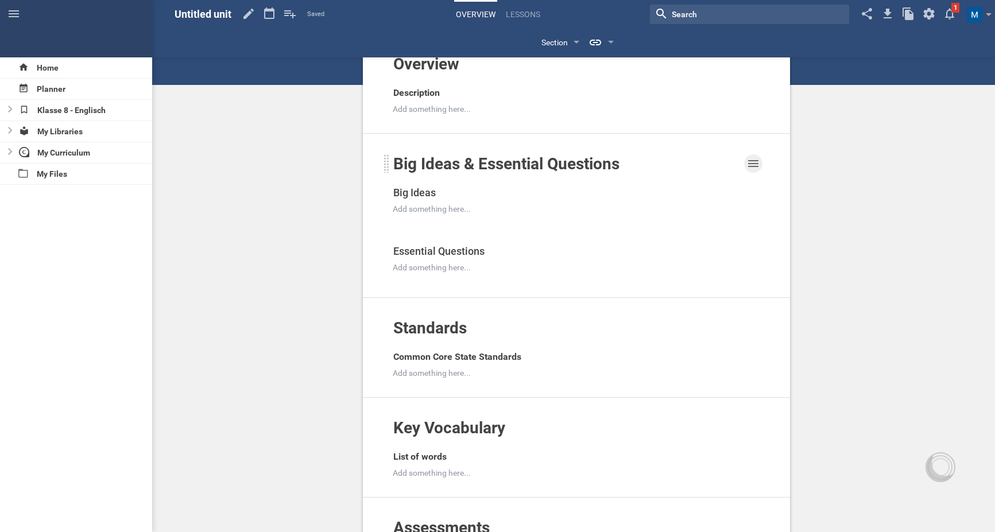
click at [758, 165] on icon at bounding box center [754, 164] width 14 height 14
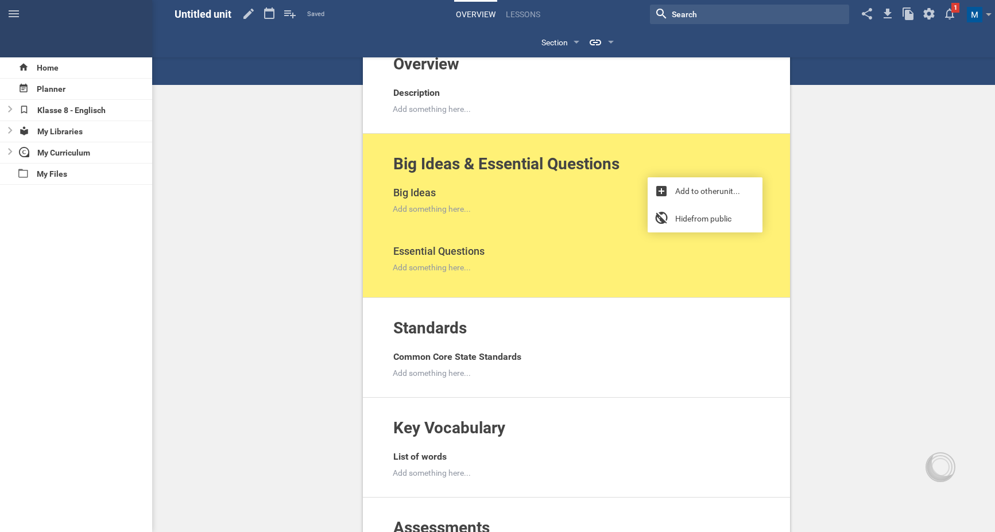
click at [829, 178] on div "Overview Add to other unit ... Hide from public Description Add something here.…" at bounding box center [576, 448] width 837 height 957
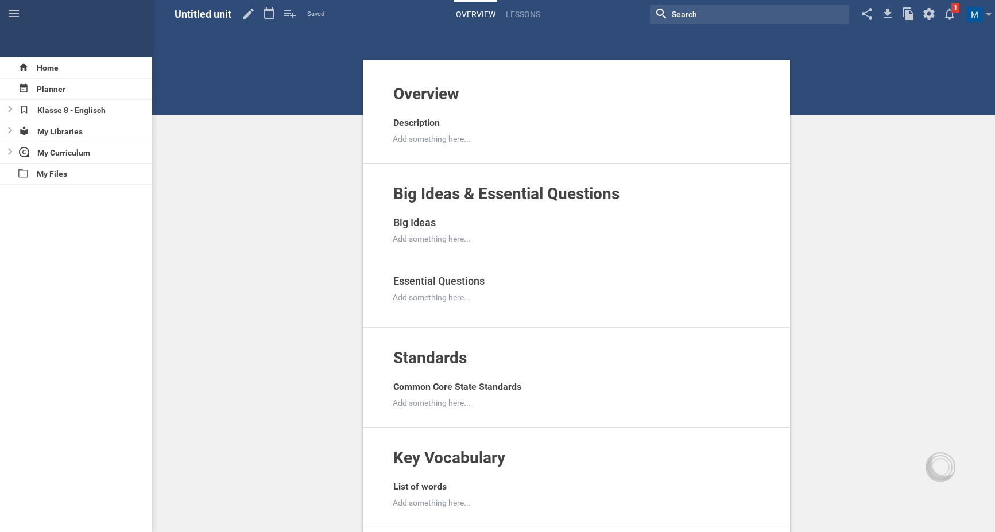
scroll to position [0, 0]
click at [196, 12] on span "Untitled unit" at bounding box center [203, 14] width 57 height 12
click at [231, 14] on span "Untitled unit" at bounding box center [203, 14] width 57 height 12
click at [221, 14] on span "Untitled unit" at bounding box center [203, 14] width 57 height 12
click at [212, 14] on span "Untitled unit" at bounding box center [203, 14] width 57 height 12
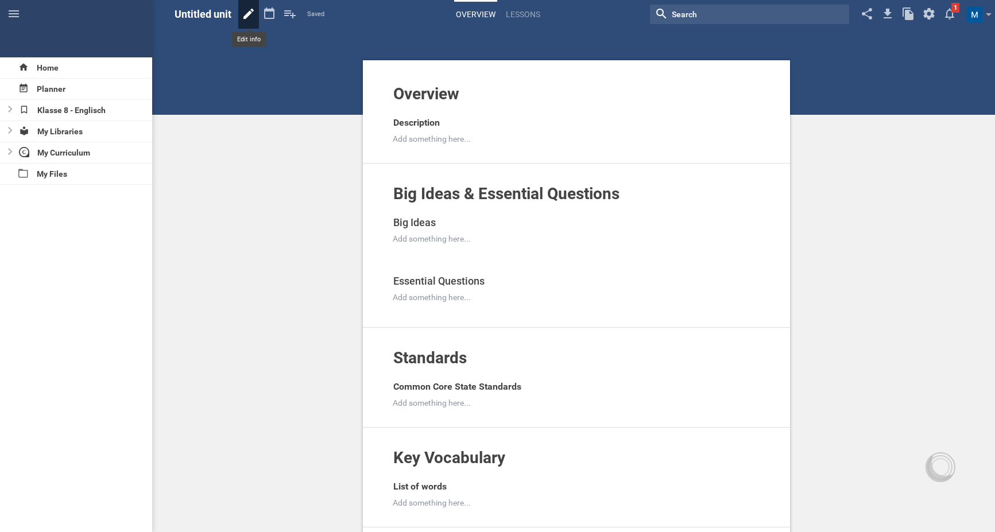
click at [245, 11] on icon at bounding box center [248, 14] width 21 height 28
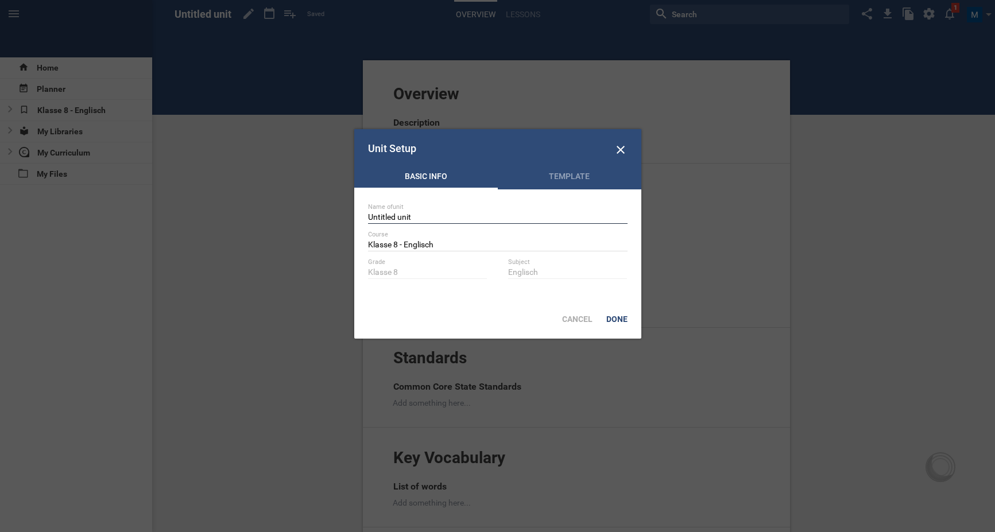
drag, startPoint x: 415, startPoint y: 217, endPoint x: 337, endPoint y: 216, distance: 78.7
type input "UV 1 Arriving in the Northeast"
click at [623, 315] on div "Done" at bounding box center [617, 319] width 35 height 25
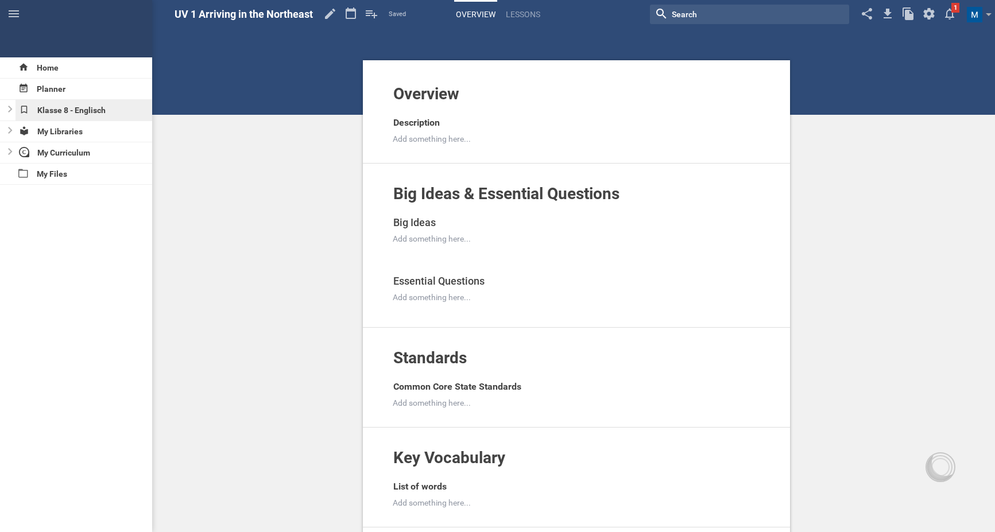
click at [83, 106] on div "Klasse 8 - Englisch" at bounding box center [84, 110] width 137 height 21
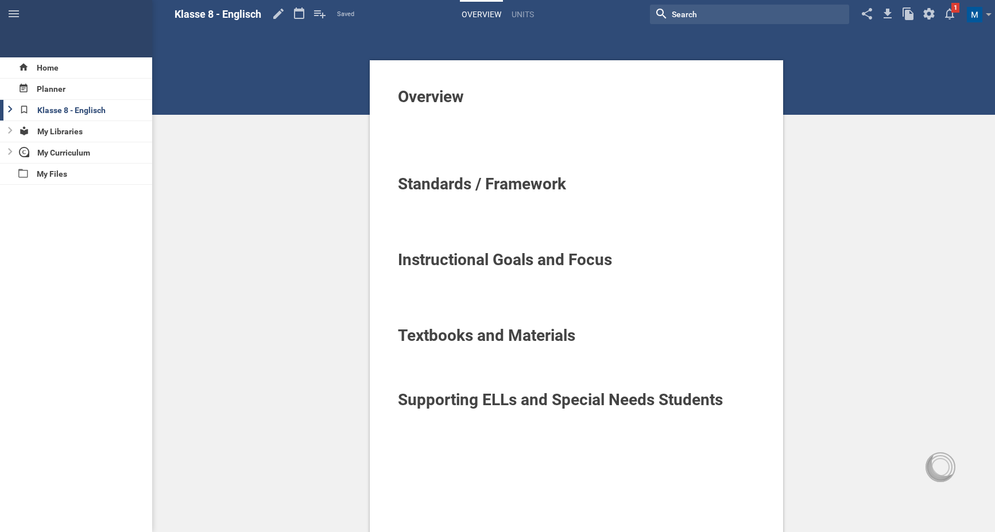
click at [10, 111] on icon at bounding box center [10, 109] width 5 height 7
click at [325, 16] on icon at bounding box center [319, 14] width 11 height 8
click at [325, 15] on icon at bounding box center [319, 14] width 11 height 8
click at [529, 8] on link "Units" at bounding box center [523, 14] width 26 height 25
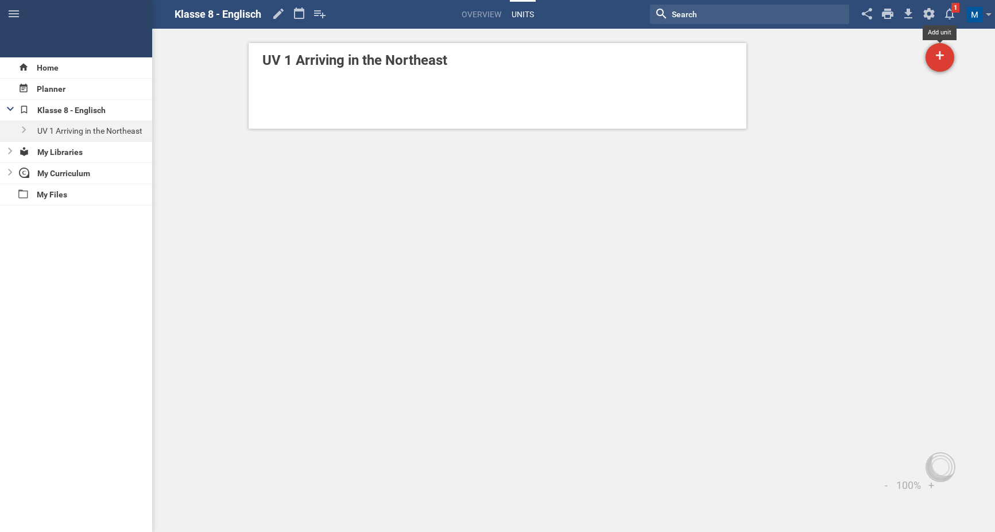
click at [944, 60] on div "+" at bounding box center [940, 57] width 29 height 29
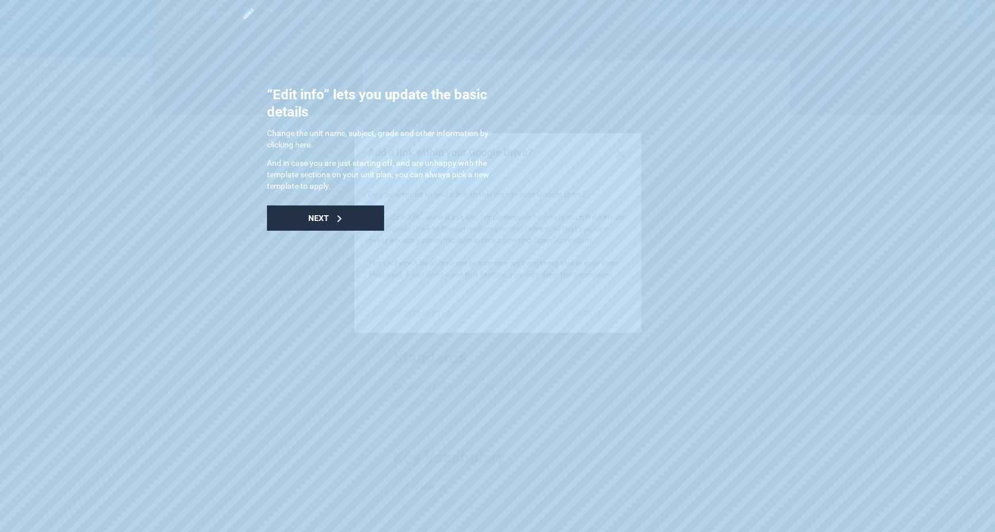
click at [334, 213] on div "Next" at bounding box center [325, 218] width 117 height 25
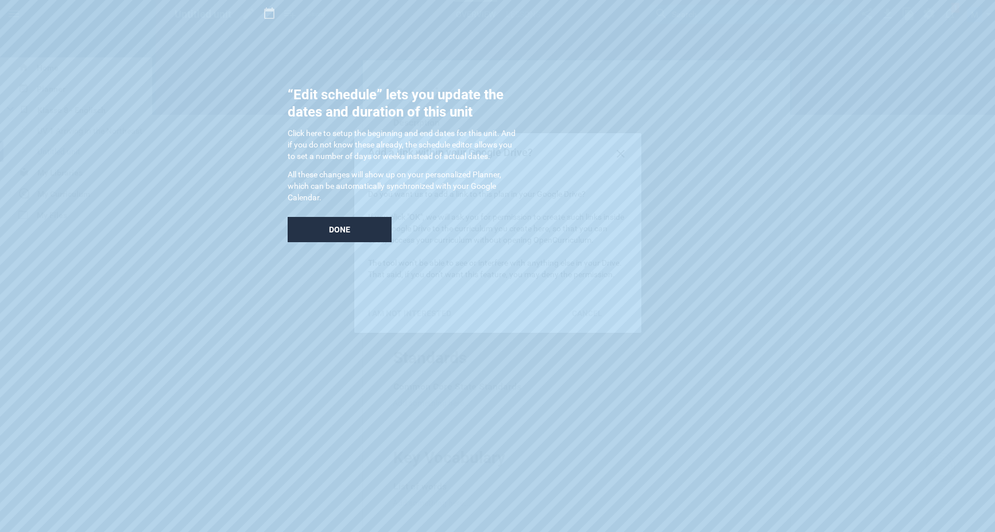
click at [345, 227] on span "Done" at bounding box center [339, 229] width 21 height 9
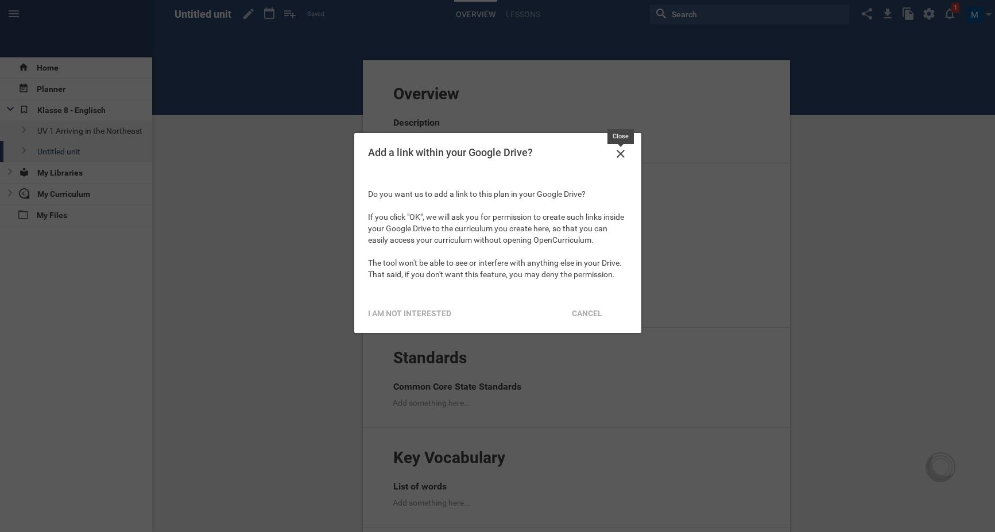
click at [622, 154] on icon at bounding box center [621, 154] width 14 height 14
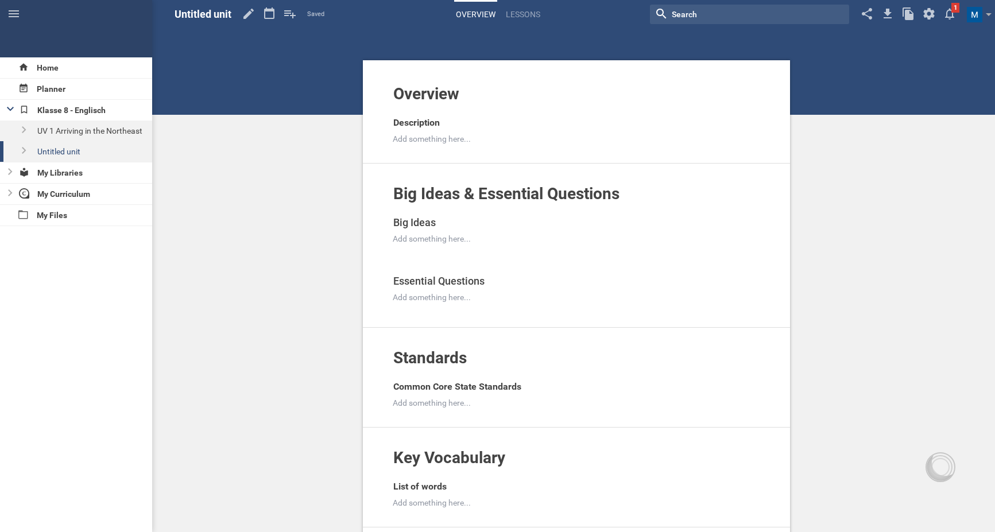
click at [212, 12] on span "Untitled unit" at bounding box center [203, 14] width 57 height 12
click at [248, 13] on icon at bounding box center [248, 14] width 21 height 28
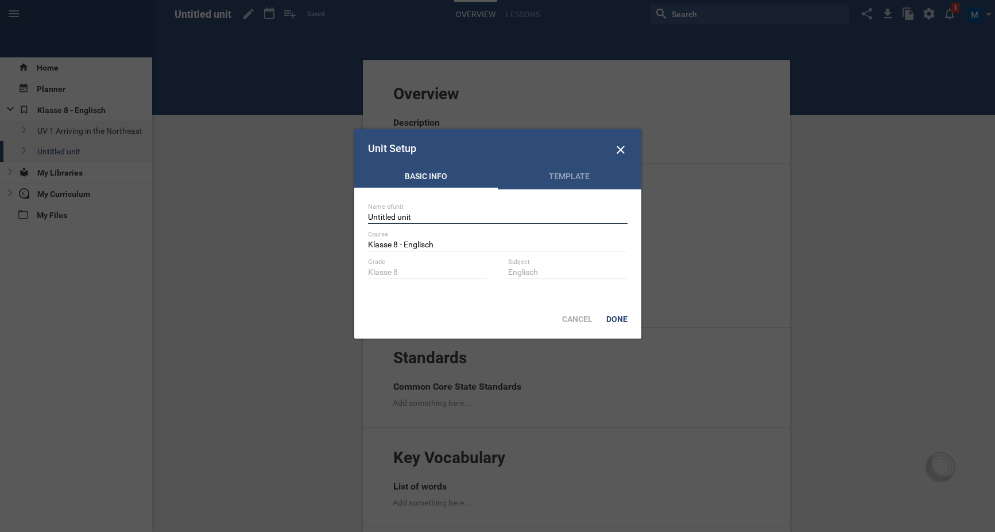
drag, startPoint x: 417, startPoint y: 217, endPoint x: 332, endPoint y: 210, distance: 85.3
type input "UV 2 Off to the Midwest"
click at [628, 319] on div "Done" at bounding box center [617, 319] width 35 height 25
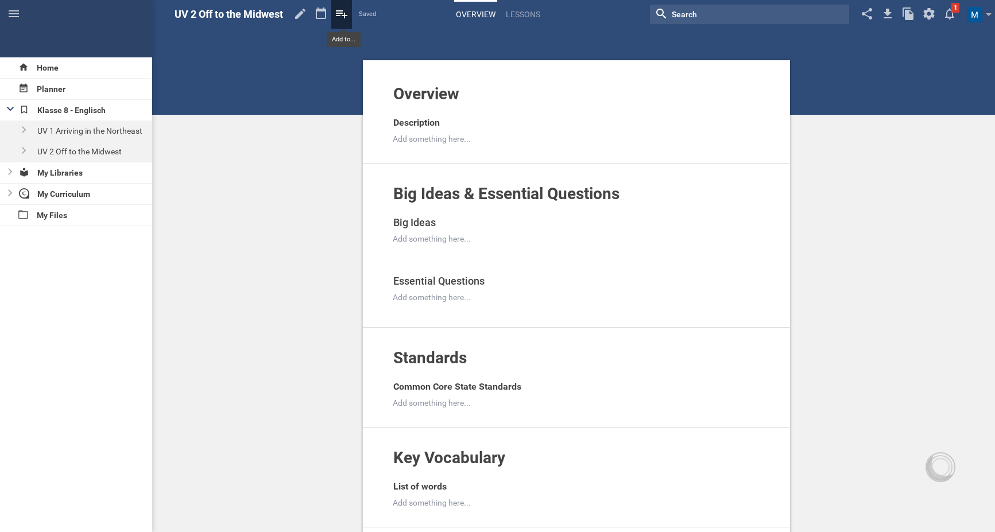
click at [345, 18] on icon at bounding box center [341, 14] width 21 height 28
click at [408, 29] on div "Overview Add to other unit ... Hide from public Description Add something here.…" at bounding box center [576, 478] width 837 height 957
click at [83, 111] on div "Klasse 8 - Englisch" at bounding box center [84, 110] width 137 height 21
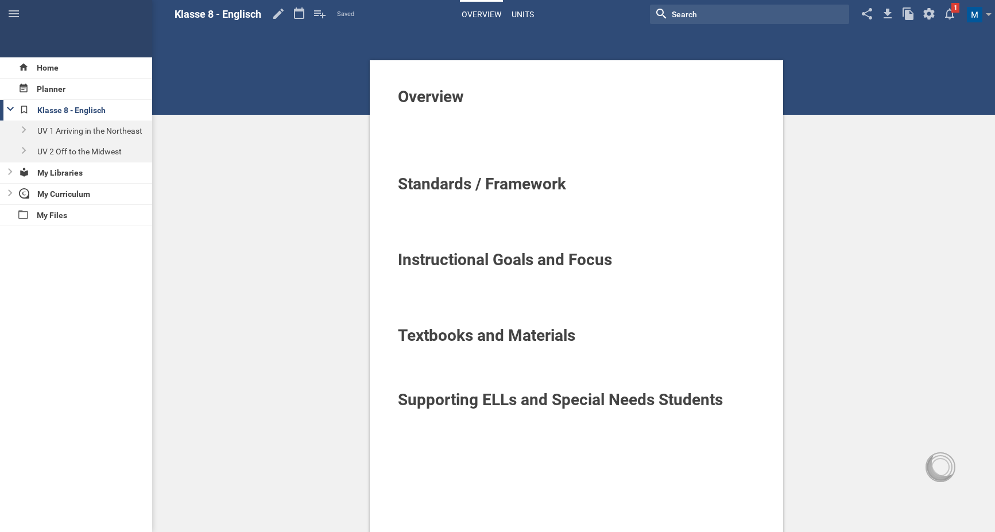
click at [529, 17] on link "Units" at bounding box center [523, 14] width 26 height 25
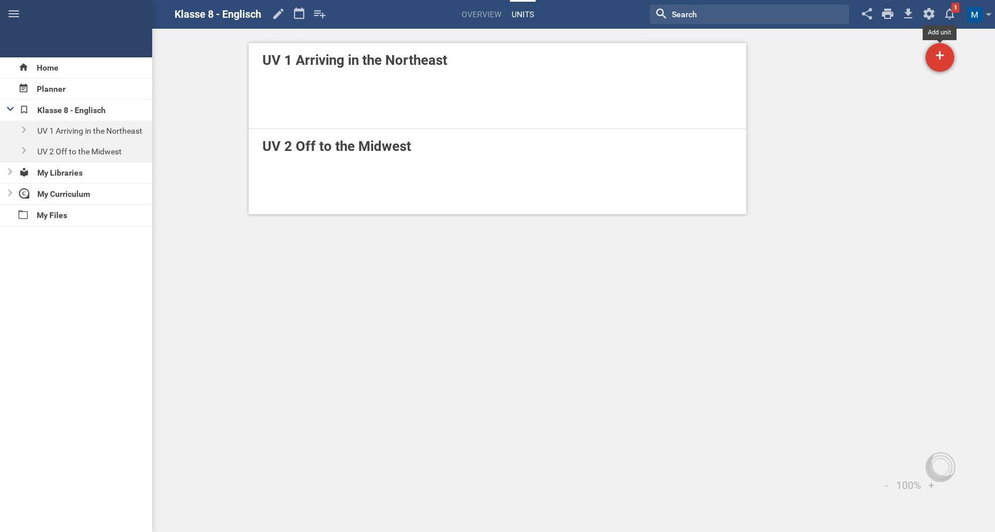
click at [935, 60] on div "+" at bounding box center [940, 57] width 29 height 29
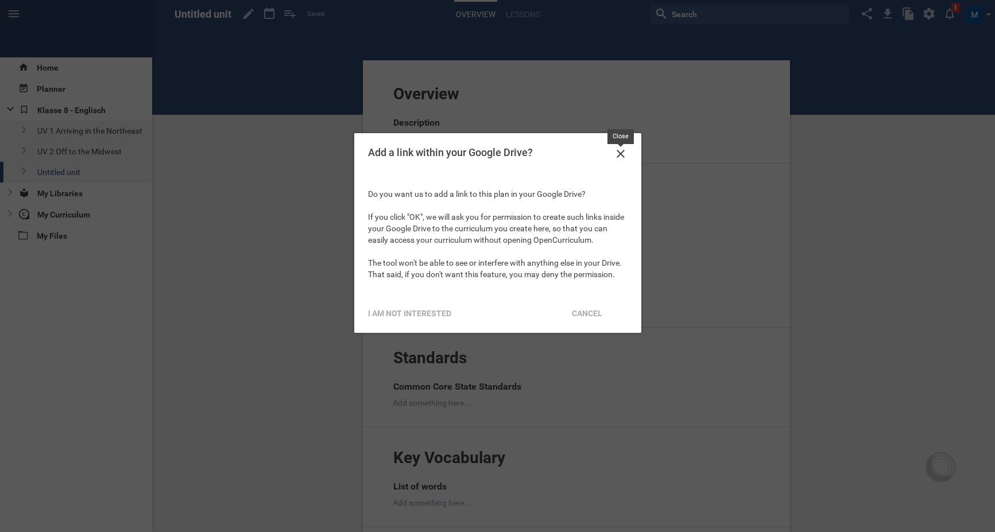
click at [615, 150] on icon at bounding box center [621, 154] width 14 height 14
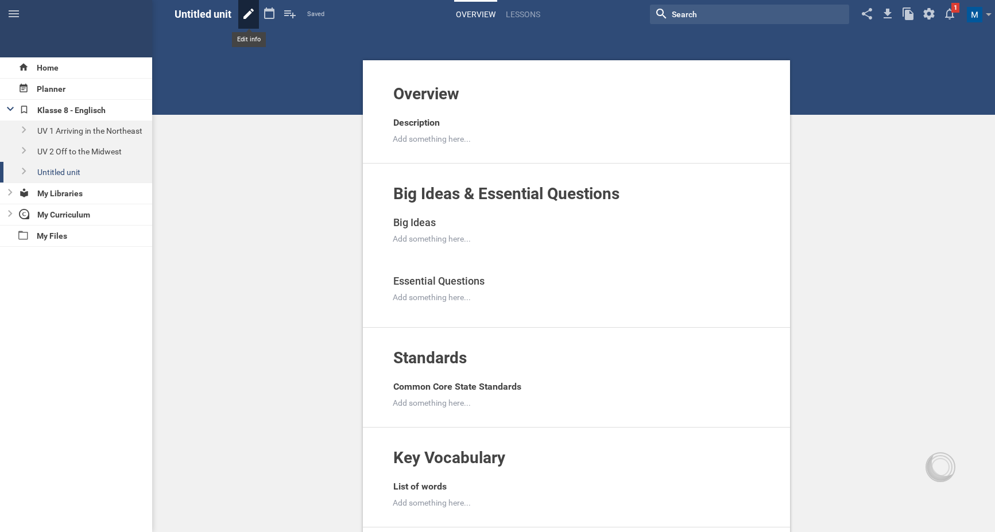
click at [248, 17] on icon at bounding box center [248, 14] width 21 height 28
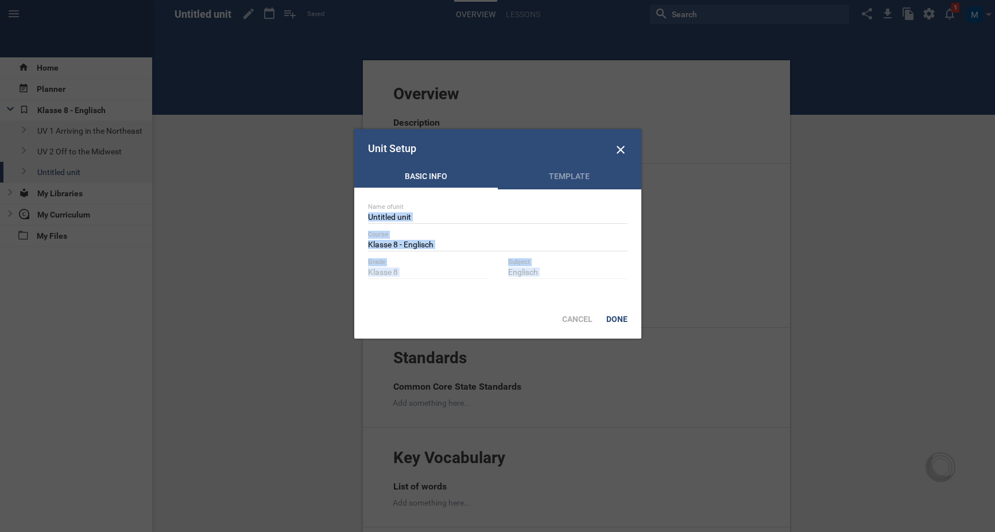
drag, startPoint x: 427, startPoint y: 210, endPoint x: 337, endPoint y: 210, distance: 90.7
click at [419, 210] on div "Name of unit" at bounding box center [498, 207] width 260 height 8
drag, startPoint x: 413, startPoint y: 216, endPoint x: 330, endPoint y: 216, distance: 83.3
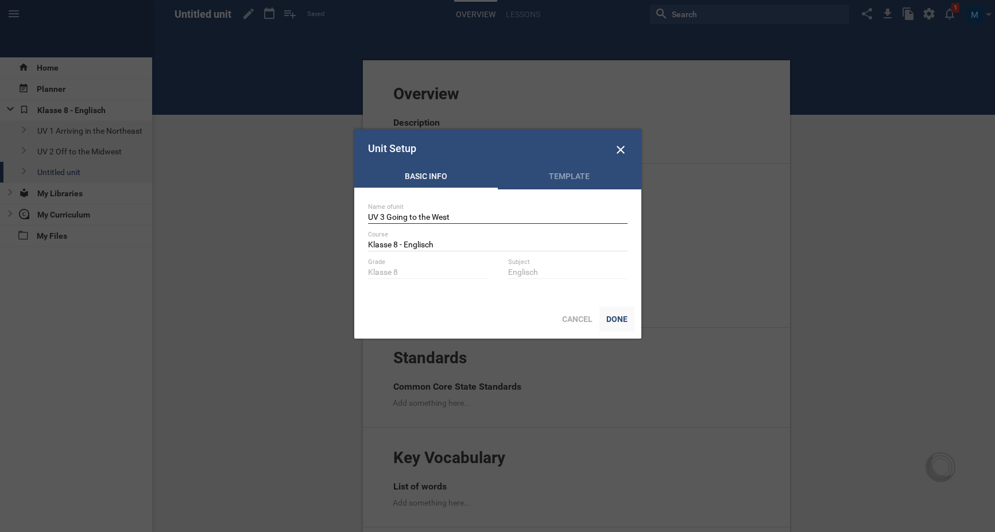
type input "UV 3 Going to the West"
click at [624, 315] on div "Done" at bounding box center [617, 319] width 35 height 25
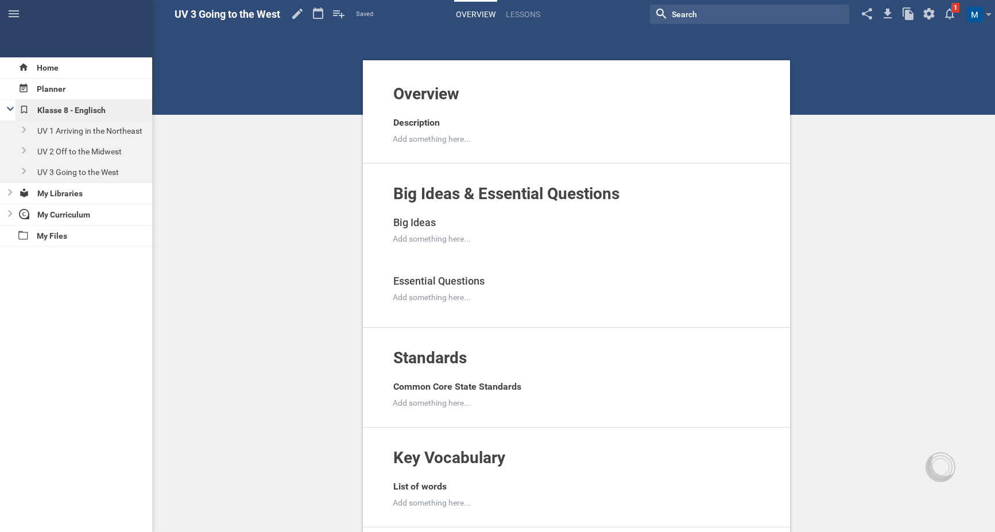
click at [93, 106] on div "Klasse 8 - Englisch" at bounding box center [84, 110] width 137 height 21
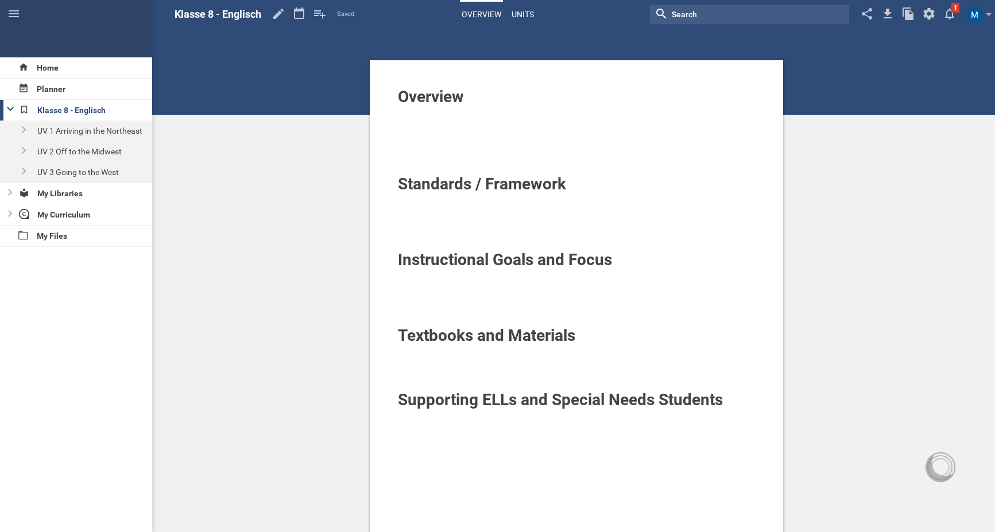
click at [523, 17] on link "Units" at bounding box center [523, 14] width 26 height 25
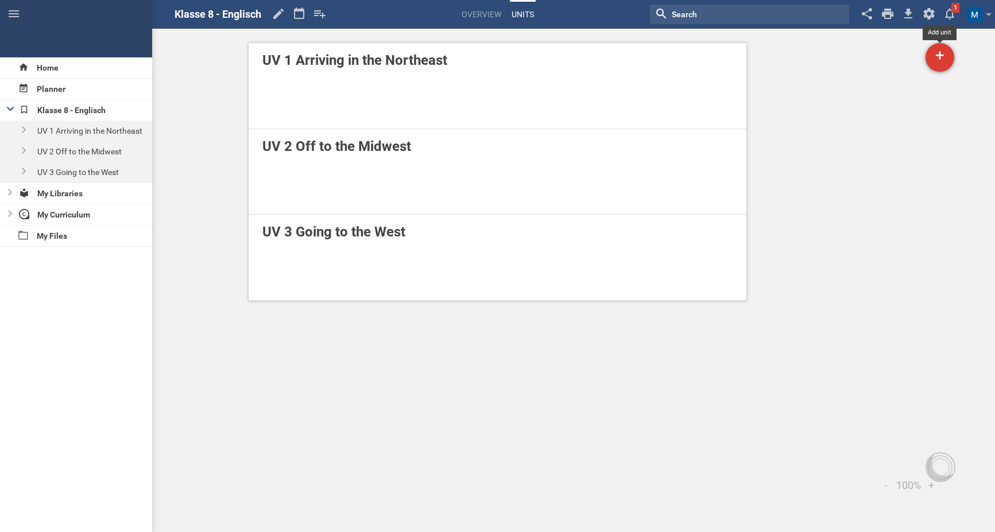
click at [937, 59] on div "+" at bounding box center [940, 57] width 29 height 29
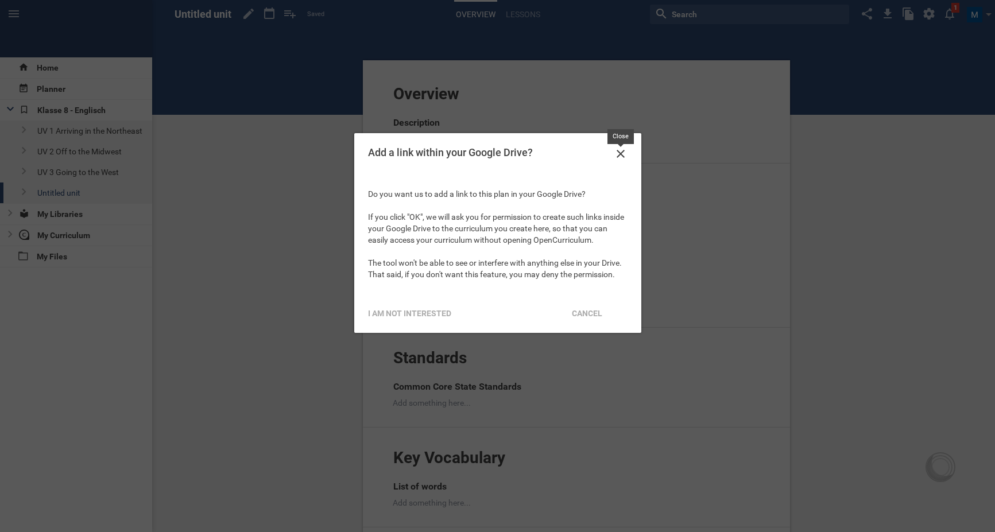
click at [615, 146] on div "Add a link within your Google Drive?" at bounding box center [497, 153] width 287 height 41
click at [622, 153] on icon at bounding box center [621, 154] width 8 height 8
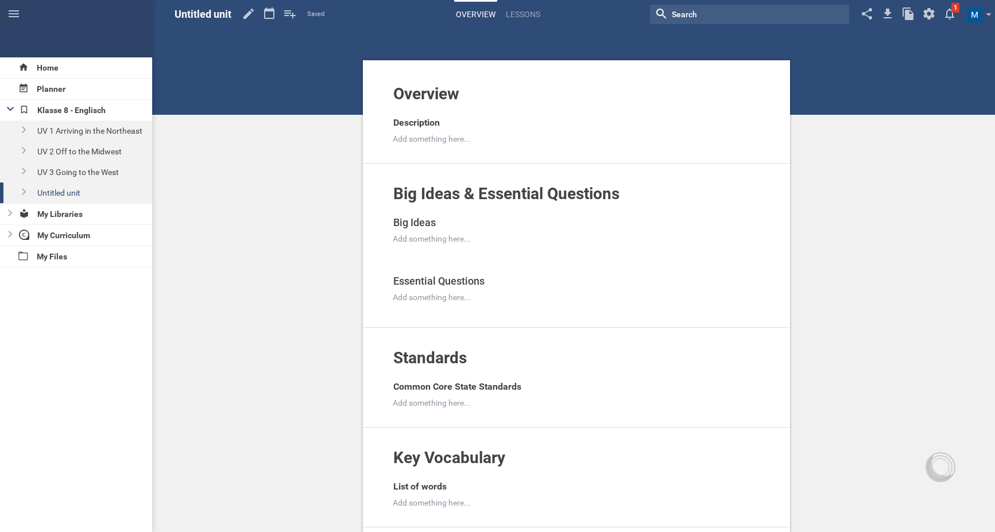
click at [212, 10] on span "Untitled unit" at bounding box center [203, 14] width 57 height 12
click at [245, 16] on icon at bounding box center [248, 14] width 10 height 10
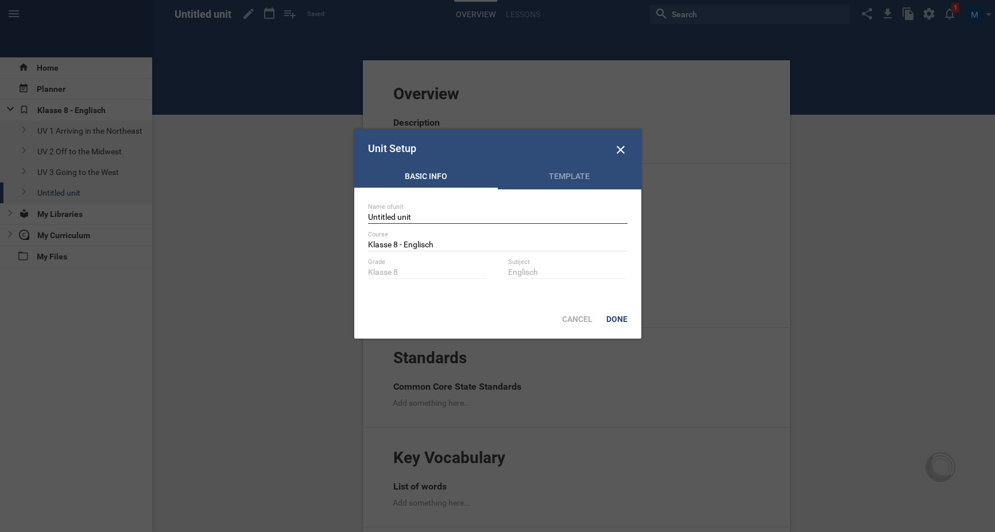
drag, startPoint x: 426, startPoint y: 219, endPoint x: 301, endPoint y: 219, distance: 124.0
type input "UV 4 Around the Southwest"
click at [614, 316] on div "Done" at bounding box center [617, 319] width 35 height 25
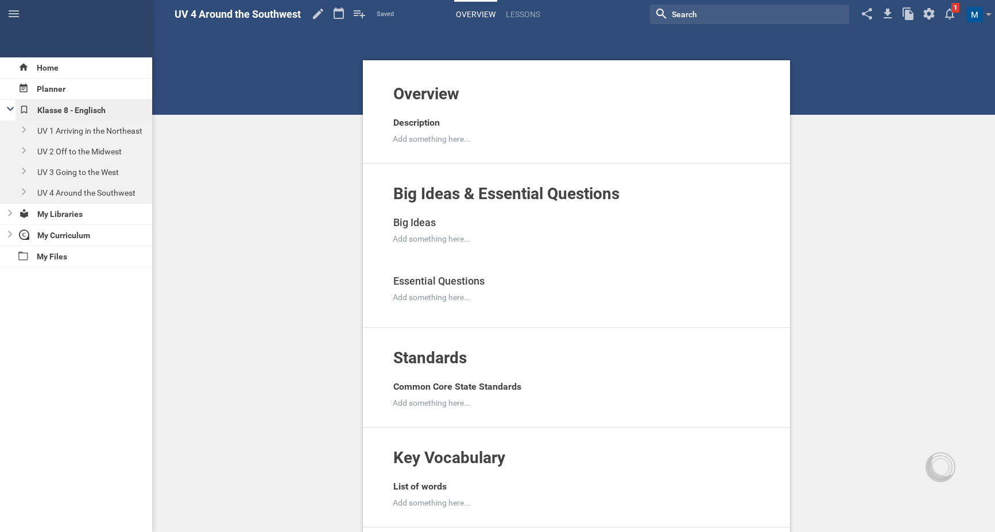
click at [77, 108] on div "Klasse 8 - Englisch" at bounding box center [84, 110] width 137 height 21
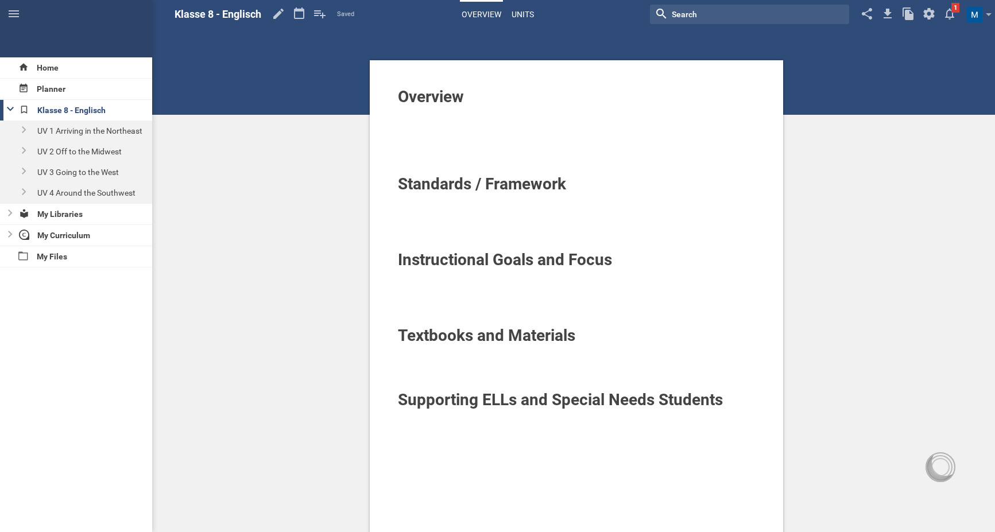
click at [529, 13] on link "Units" at bounding box center [523, 14] width 26 height 25
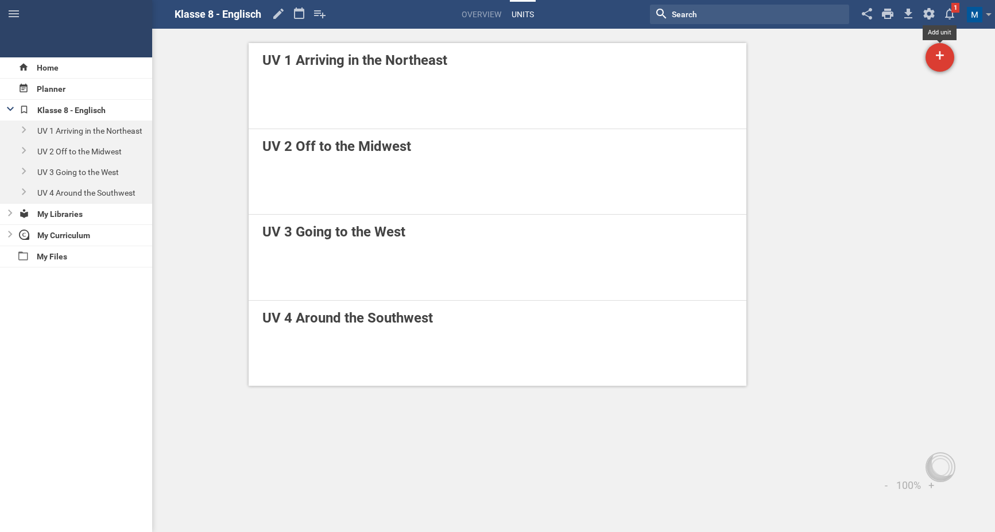
click at [939, 61] on div "+" at bounding box center [940, 57] width 29 height 29
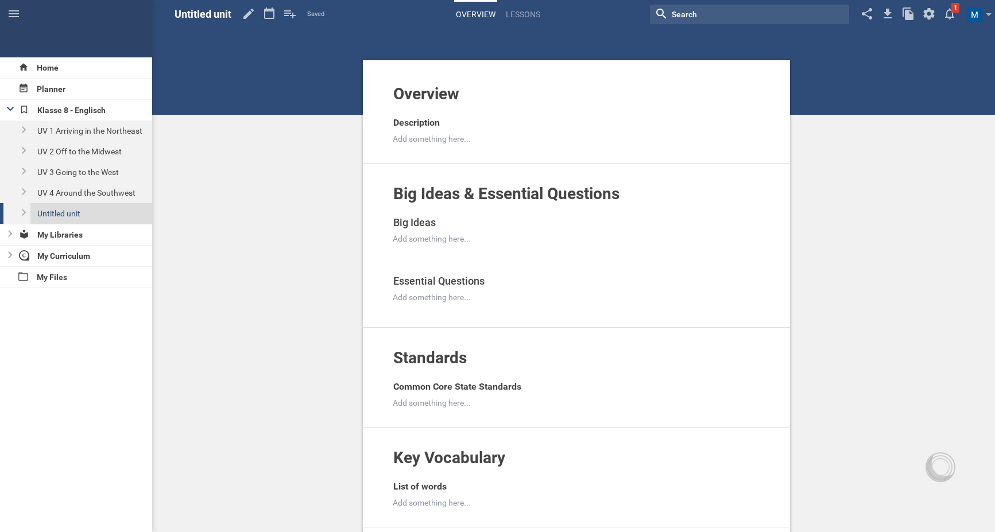
click at [81, 216] on div "Untitled unit" at bounding box center [91, 213] width 122 height 21
click at [253, 16] on icon at bounding box center [248, 14] width 21 height 28
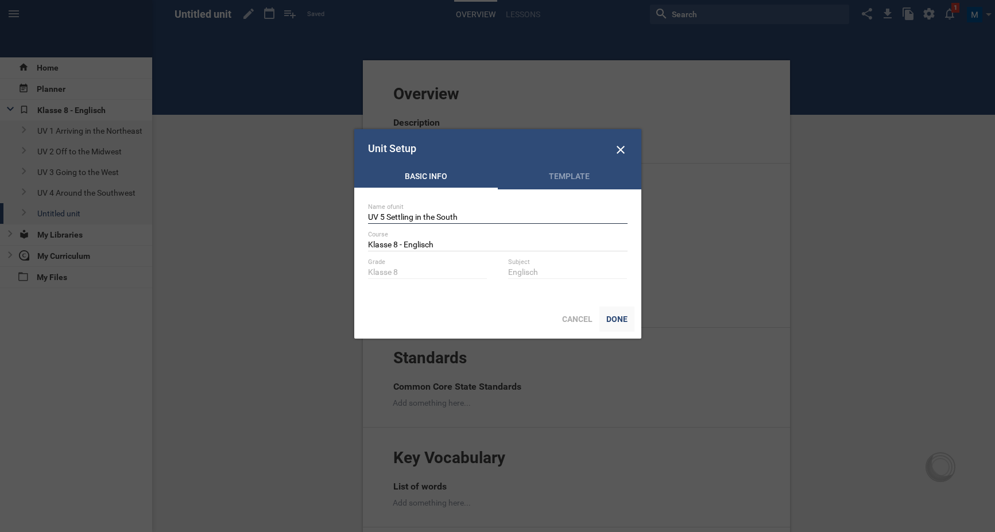
type input "UV 5 Settling in the South"
click at [619, 316] on div "Done" at bounding box center [617, 319] width 35 height 25
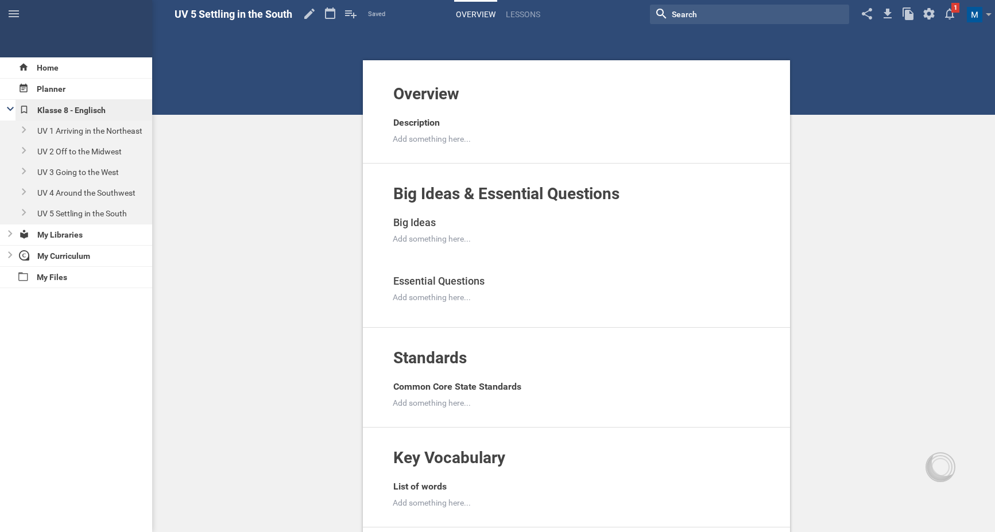
click at [75, 105] on div "Klasse 8 - Englisch" at bounding box center [84, 110] width 137 height 21
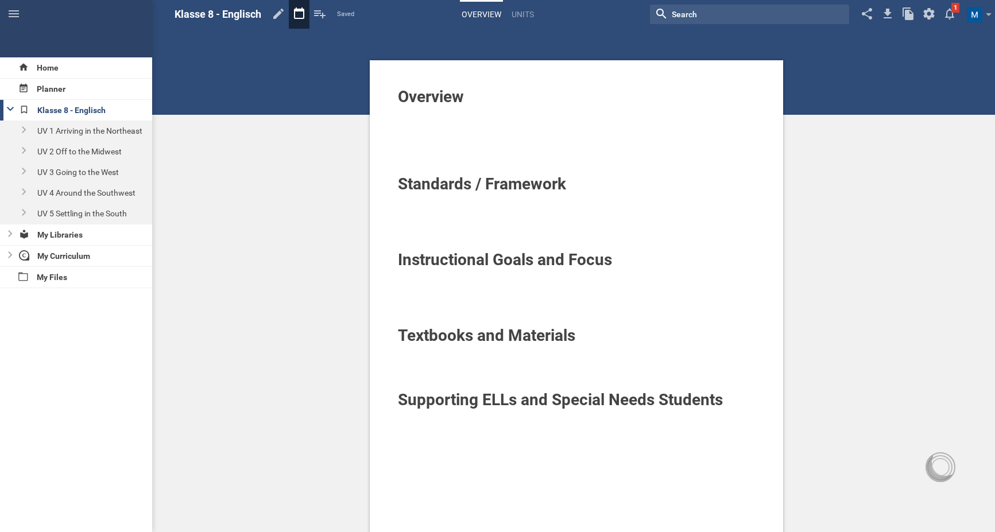
click at [300, 14] on icon at bounding box center [299, 14] width 21 height 28
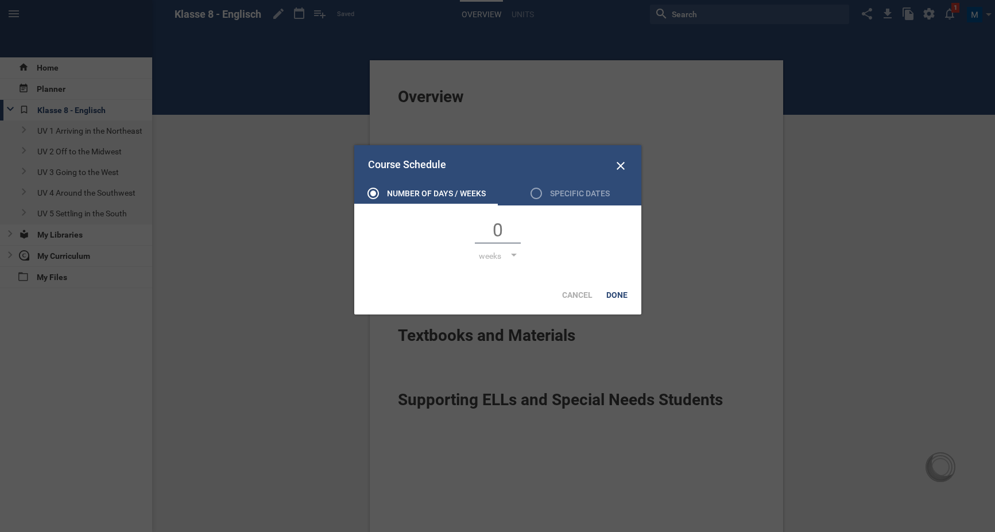
click at [504, 225] on input "text" at bounding box center [498, 231] width 46 height 24
type input "40"
click at [622, 291] on div "Done" at bounding box center [617, 295] width 35 height 25
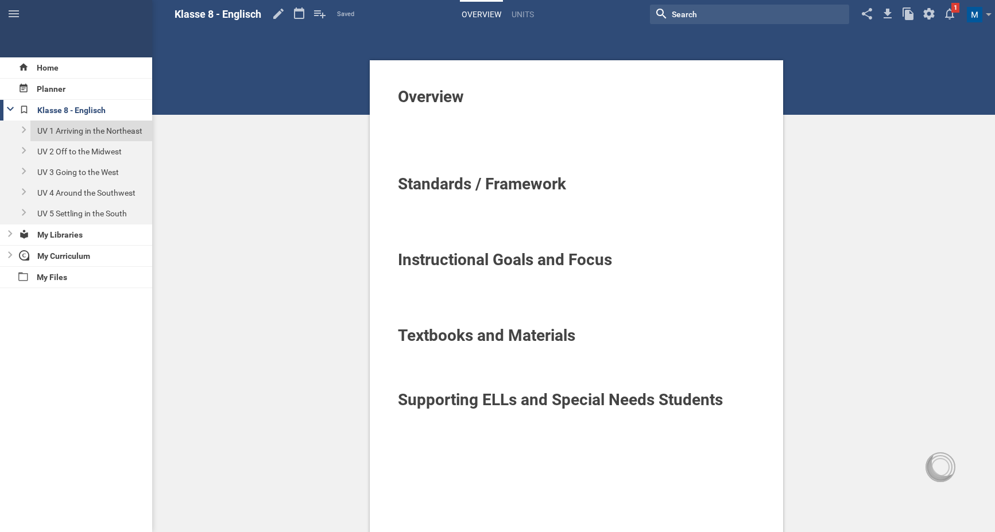
click at [114, 134] on div "UV 1 Arriving in the Northeast" at bounding box center [91, 131] width 122 height 21
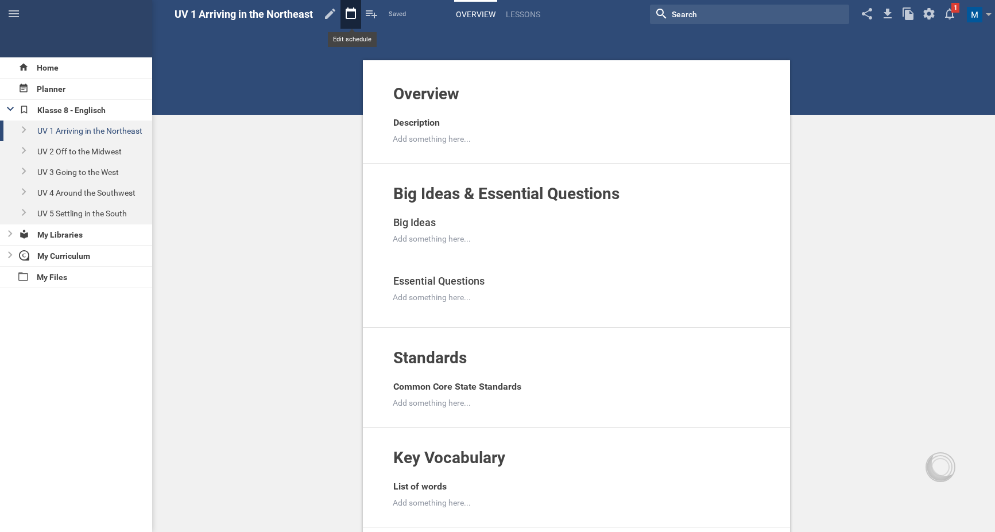
click at [347, 16] on icon at bounding box center [351, 12] width 10 height 11
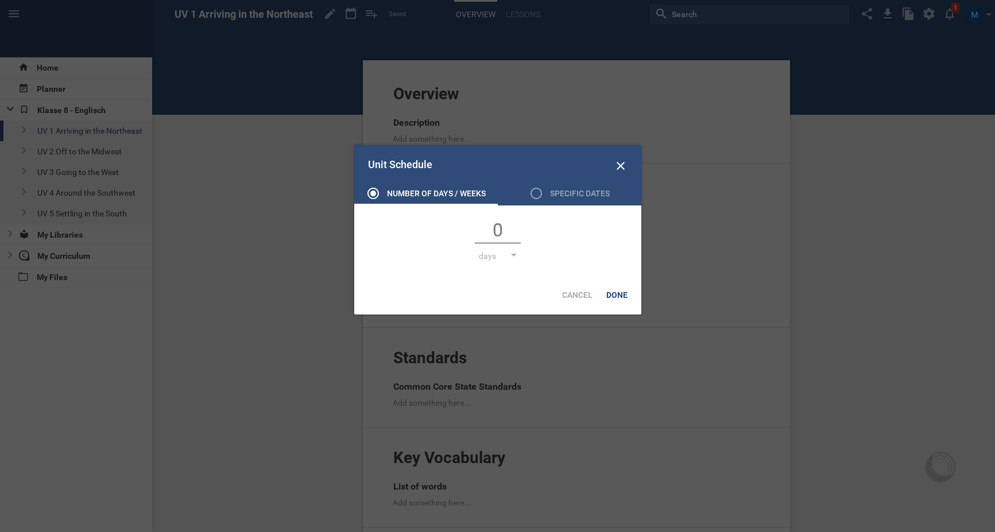
click at [497, 225] on input "text" at bounding box center [498, 231] width 46 height 24
click at [504, 250] on div "days days weeks" at bounding box center [497, 241] width 287 height 70
click at [504, 256] on div "days" at bounding box center [498, 255] width 38 height 11
click at [516, 304] on li "weeks" at bounding box center [507, 300] width 57 height 25
click at [505, 228] on input "text" at bounding box center [498, 231] width 46 height 24
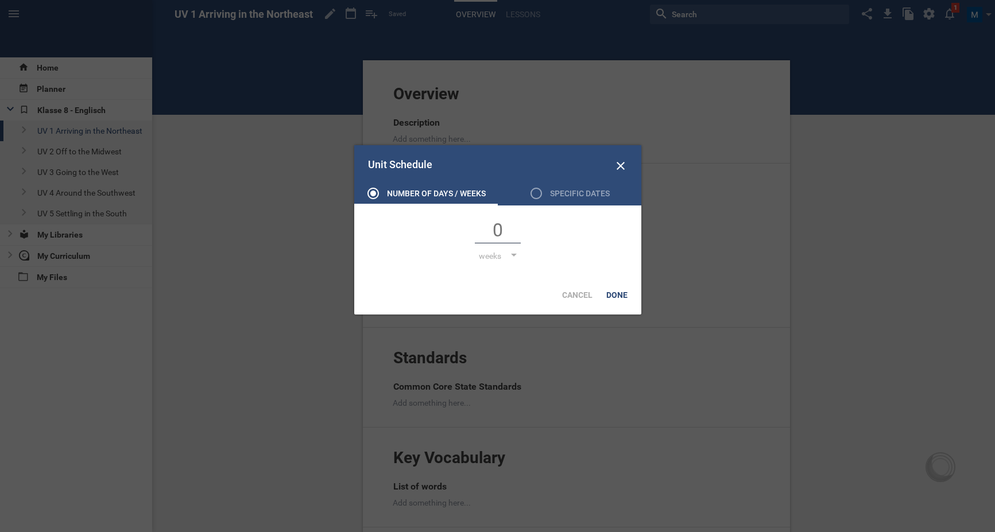
type input "8"
type input "7"
click at [621, 295] on div "Done" at bounding box center [617, 295] width 35 height 25
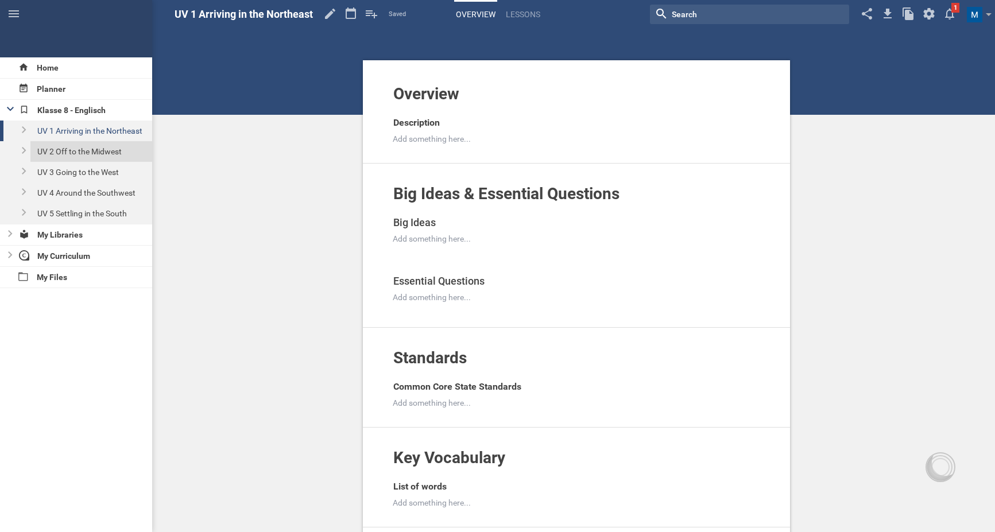
click at [86, 157] on div "UV 2 Off to the Midwest" at bounding box center [91, 151] width 122 height 21
click at [328, 8] on icon at bounding box center [321, 14] width 21 height 28
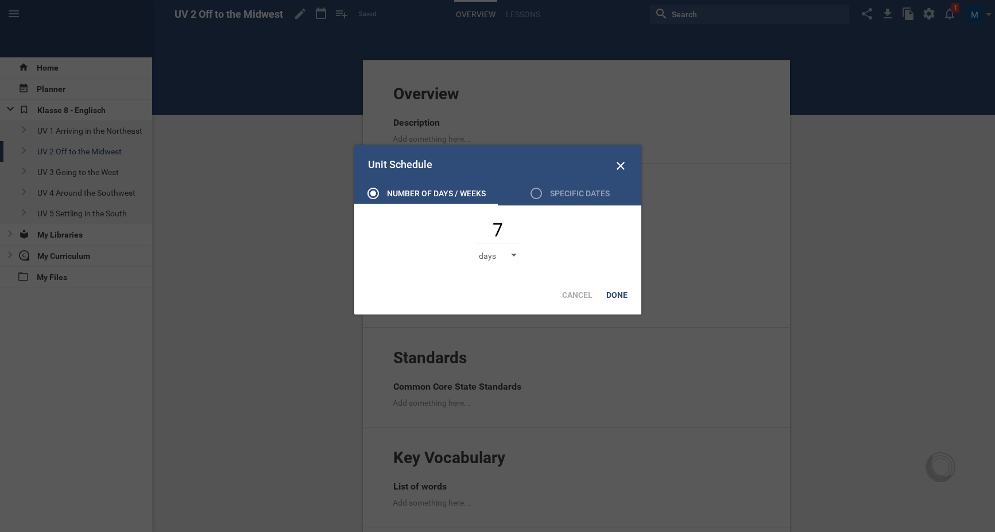
click at [514, 260] on div "days" at bounding box center [498, 255] width 38 height 11
click at [509, 297] on li "weeks" at bounding box center [507, 300] width 57 height 25
click at [618, 298] on div "Done" at bounding box center [617, 295] width 35 height 25
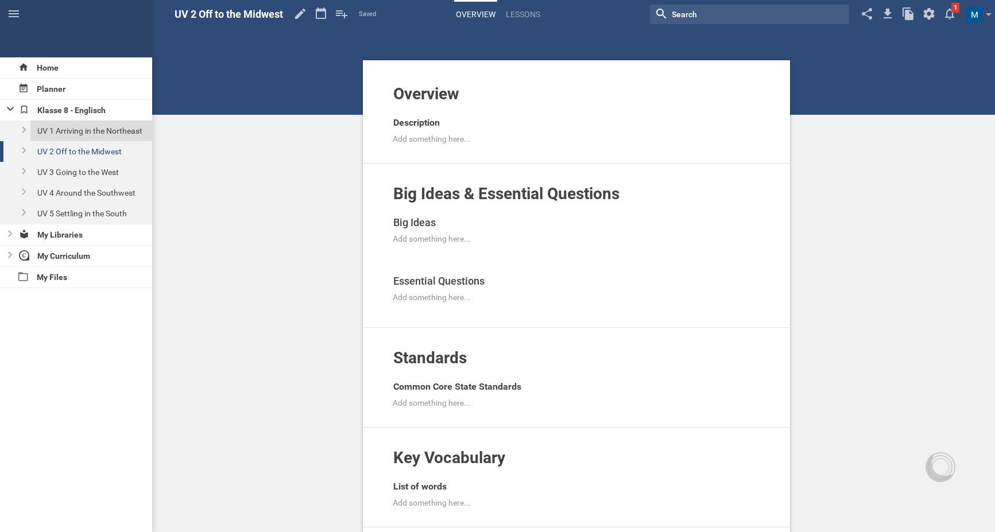
click at [86, 136] on div "UV 1 Arriving in the Northeast" at bounding box center [91, 131] width 122 height 21
click at [351, 19] on icon at bounding box center [351, 12] width 10 height 11
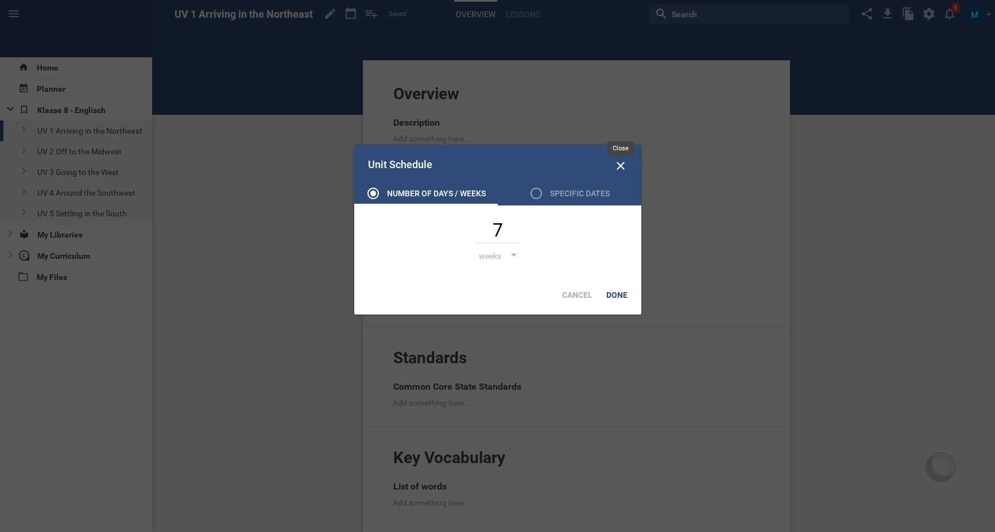
click at [618, 174] on div at bounding box center [621, 167] width 14 height 17
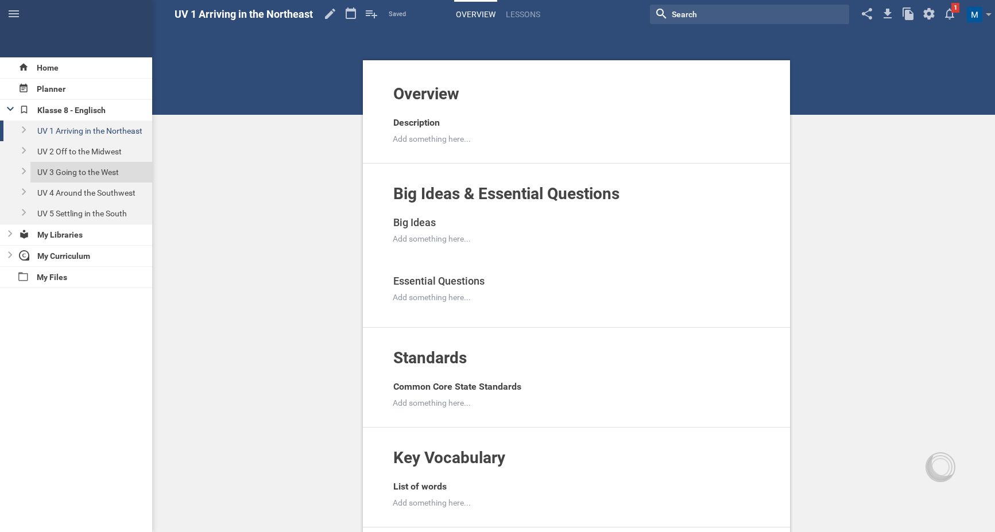
click at [88, 173] on div "UV 3 Going to the West" at bounding box center [91, 172] width 122 height 21
click at [317, 17] on icon at bounding box center [318, 14] width 21 height 28
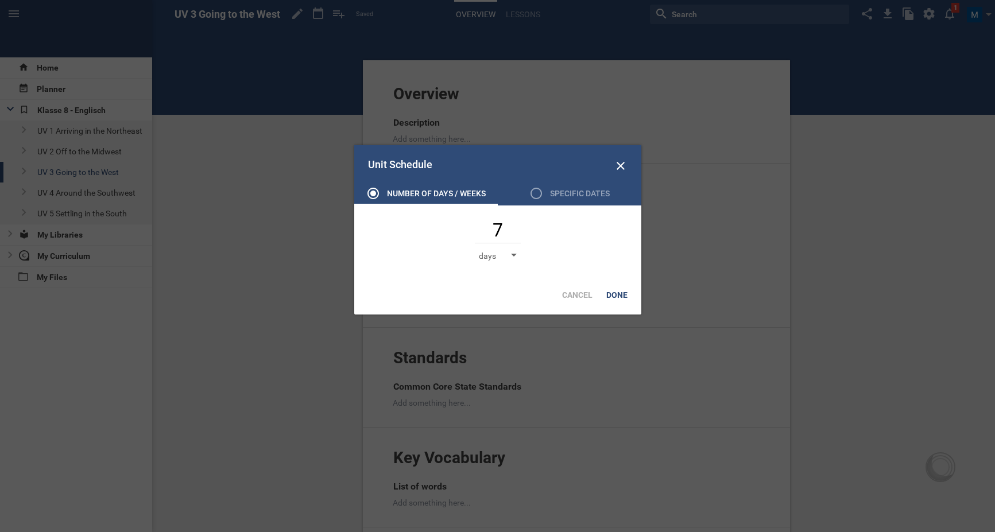
click at [508, 258] on div "days" at bounding box center [498, 255] width 38 height 11
click at [509, 299] on li "weeks" at bounding box center [507, 300] width 57 height 25
click at [622, 298] on div "Done" at bounding box center [617, 295] width 35 height 25
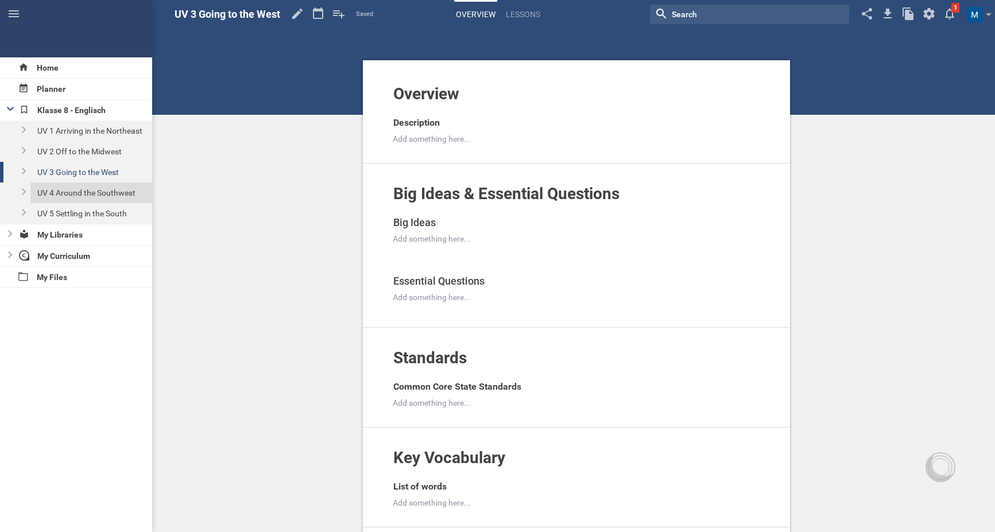
click at [91, 191] on div "UV 4 Around the Southwest" at bounding box center [91, 193] width 122 height 21
click at [341, 10] on icon at bounding box center [339, 12] width 10 height 11
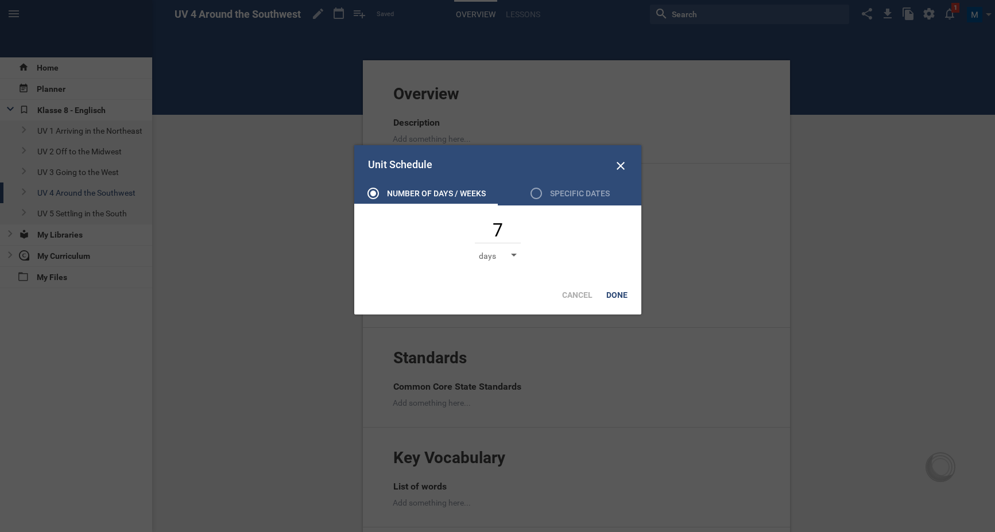
click at [490, 257] on div "days" at bounding box center [487, 255] width 17 height 11
click at [511, 301] on li "weeks" at bounding box center [507, 300] width 57 height 25
click at [618, 292] on div "Done" at bounding box center [617, 295] width 35 height 25
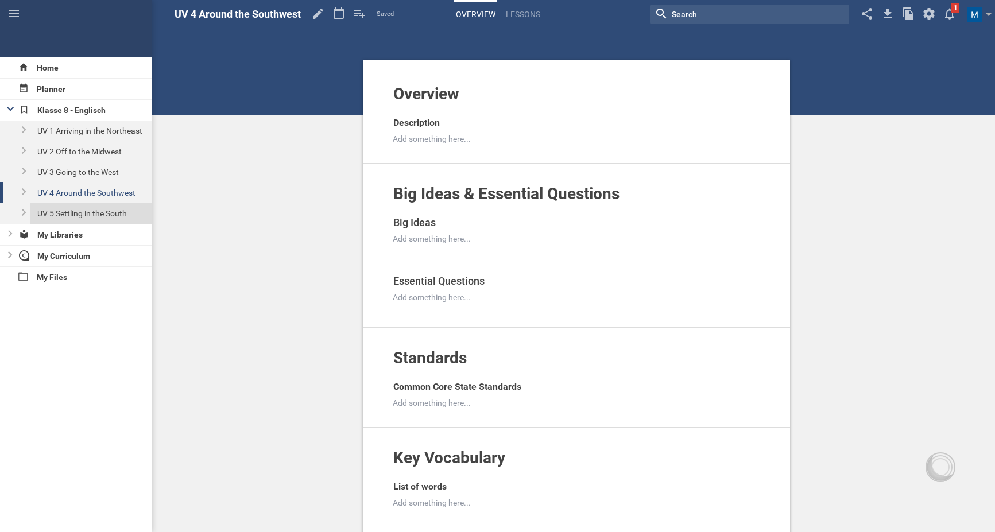
click at [100, 209] on div "UV 5 Settling in the South" at bounding box center [91, 213] width 122 height 21
click at [330, 9] on icon at bounding box center [330, 12] width 10 height 11
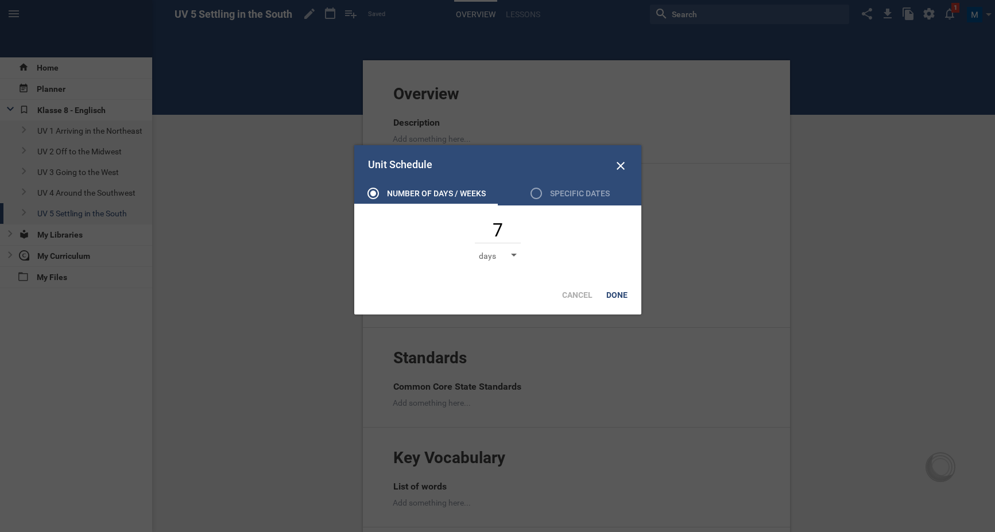
click at [505, 252] on div "days" at bounding box center [498, 255] width 38 height 11
click at [508, 300] on li "weeks" at bounding box center [507, 300] width 57 height 25
click at [620, 294] on div "Done" at bounding box center [617, 295] width 35 height 25
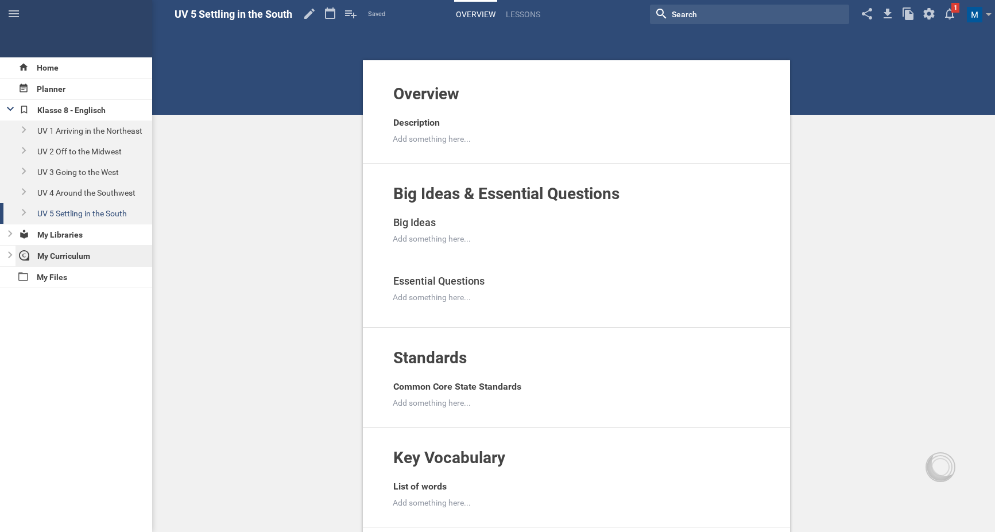
click at [75, 257] on div "My Curriculum" at bounding box center [84, 256] width 137 height 21
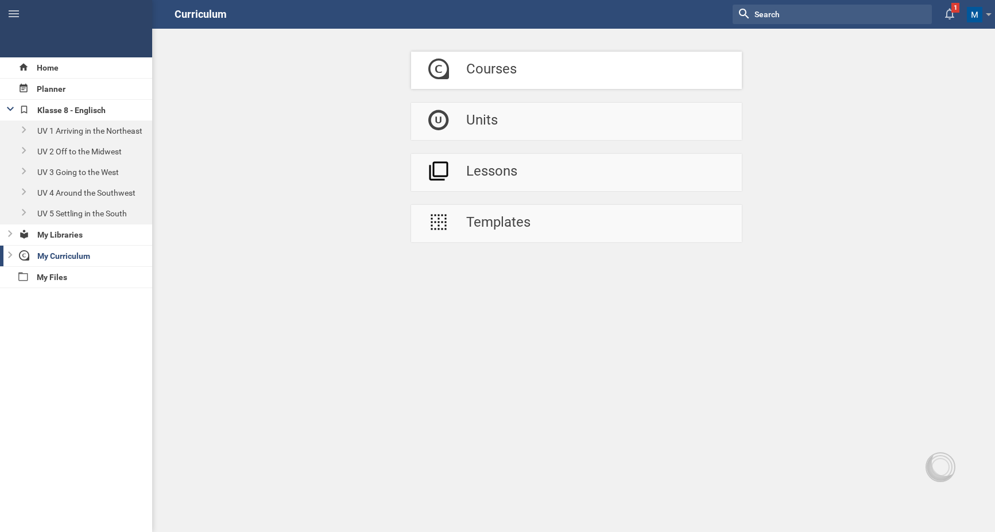
click at [555, 63] on link "Courses" at bounding box center [576, 70] width 331 height 37
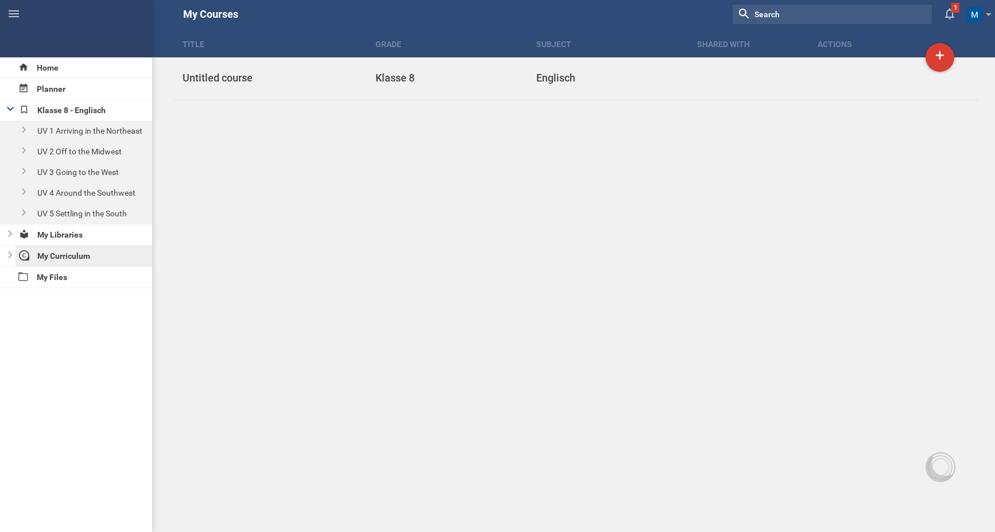
click at [16, 253] on div "My Curriculum" at bounding box center [84, 256] width 137 height 21
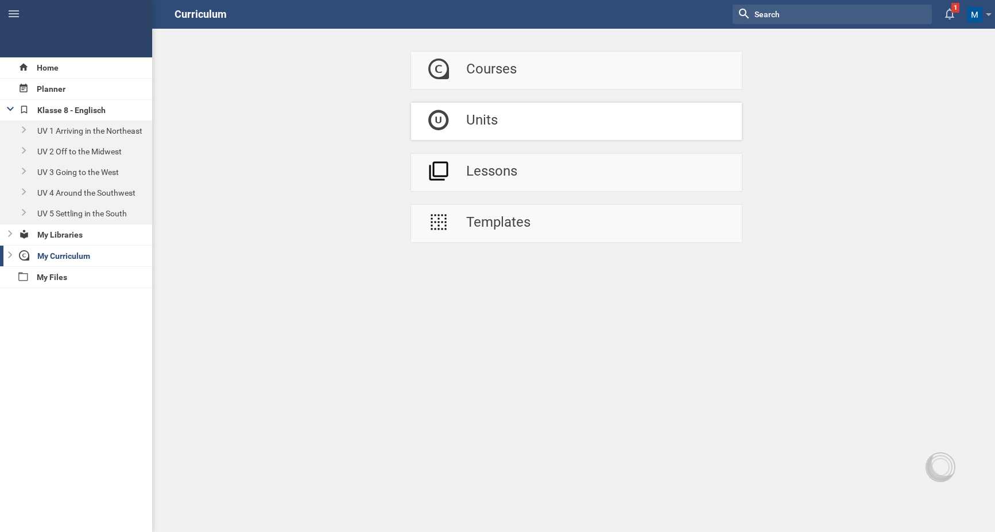
click at [467, 125] on div "Units" at bounding box center [482, 121] width 32 height 37
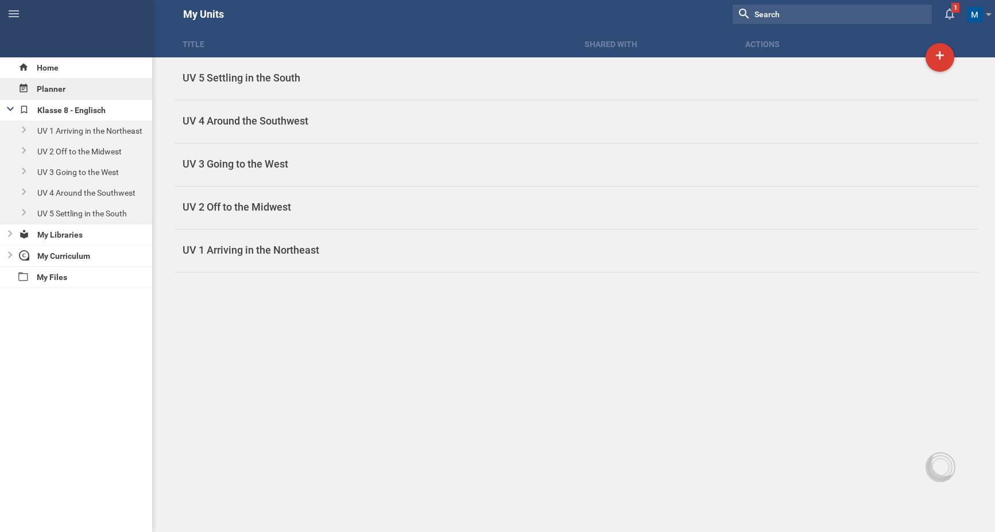
click at [67, 90] on div "Planner" at bounding box center [76, 89] width 152 height 21
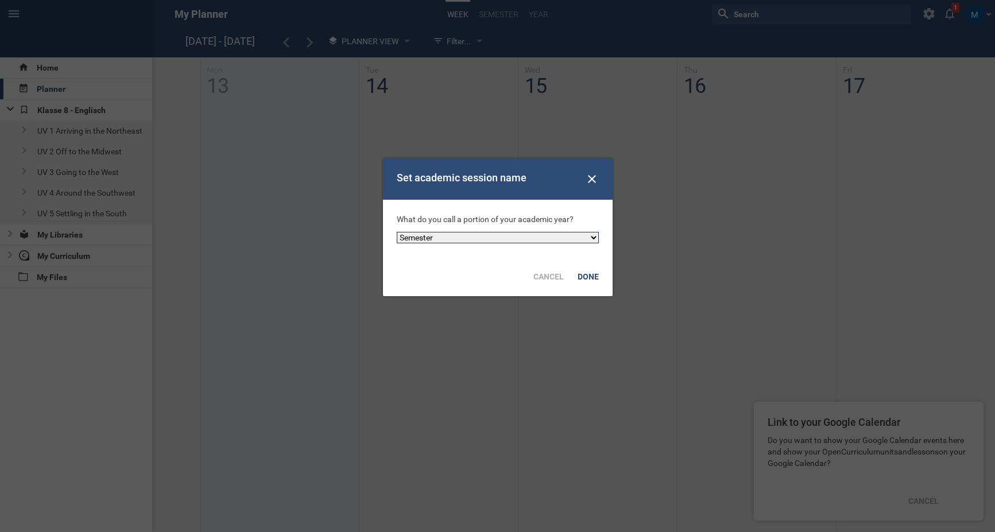
select select "other"
click at [596, 278] on div "Done" at bounding box center [588, 276] width 35 height 25
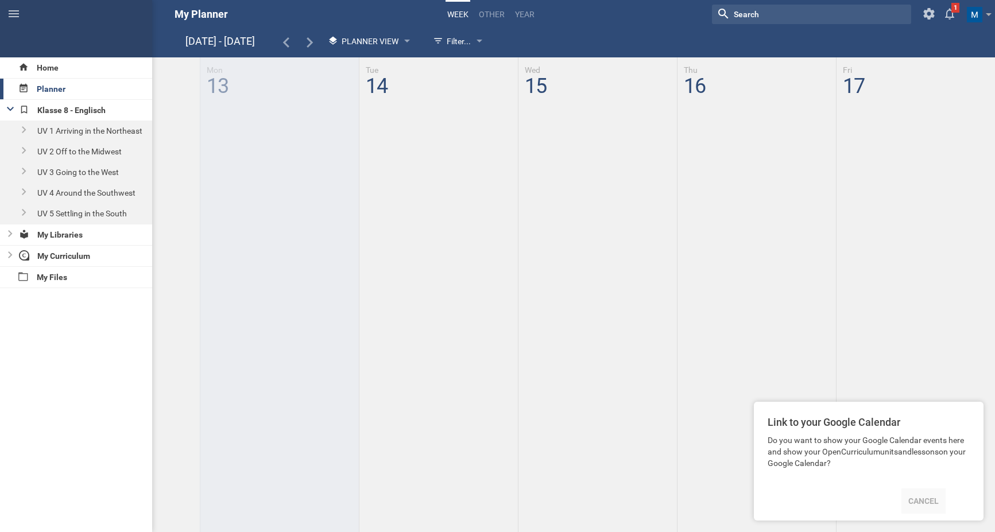
click at [929, 499] on div "Cancel" at bounding box center [924, 501] width 44 height 25
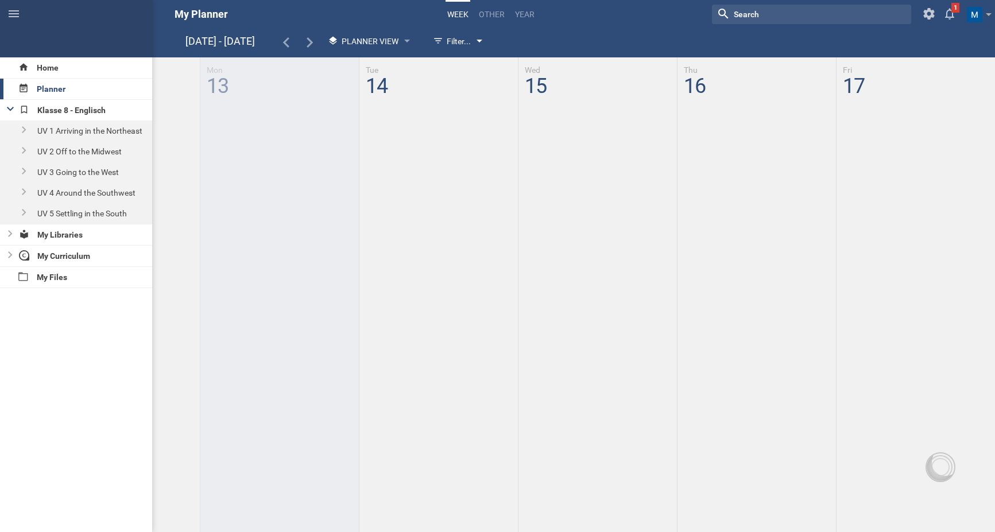
click at [463, 44] on div "Filter..." at bounding box center [452, 41] width 38 height 14
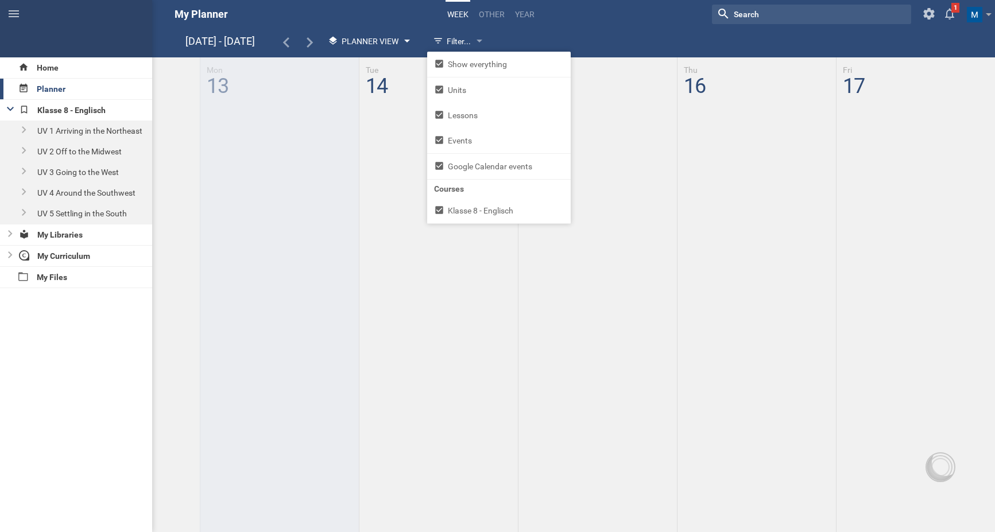
click at [386, 44] on span "Planner View" at bounding box center [370, 41] width 57 height 9
click at [387, 63] on li "Calendar View" at bounding box center [369, 64] width 95 height 25
click at [357, 38] on span "Calendar View" at bounding box center [372, 41] width 61 height 9
click at [374, 89] on li "Planner View" at bounding box center [369, 89] width 95 height 25
click at [612, 27] on hgroup "My Planner Week other Year Nothing found with term "" Show weekends Show / hide…" at bounding box center [576, 14] width 837 height 29
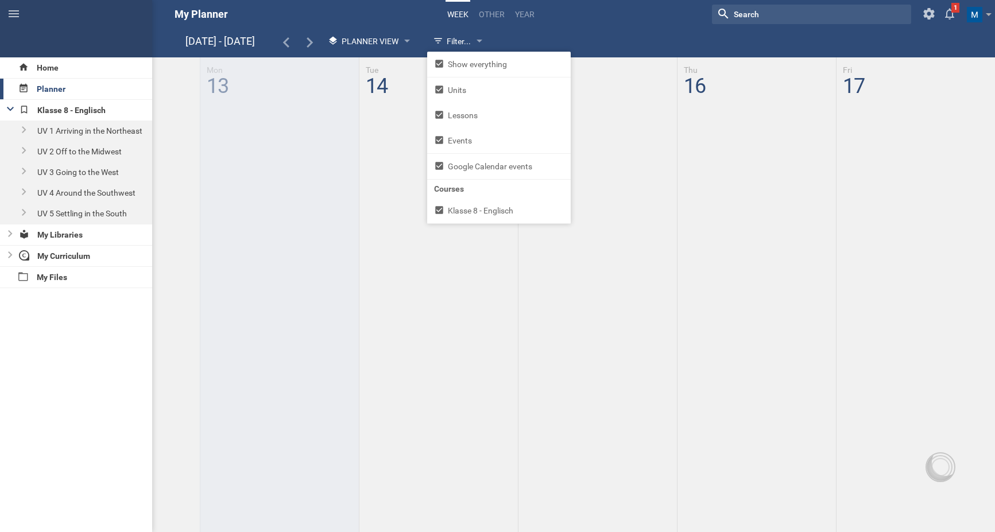
click at [605, 34] on hgroup "Oct 13 - 17 Planner View Calendar View Planner View Filter... Show everything U…" at bounding box center [580, 43] width 790 height 24
click at [612, 12] on hgroup "My Planner Week other Year Nothing found with term "" Show weekends Show / hide…" at bounding box center [576, 14] width 837 height 29
click at [493, 17] on link "other" at bounding box center [491, 14] width 29 height 25
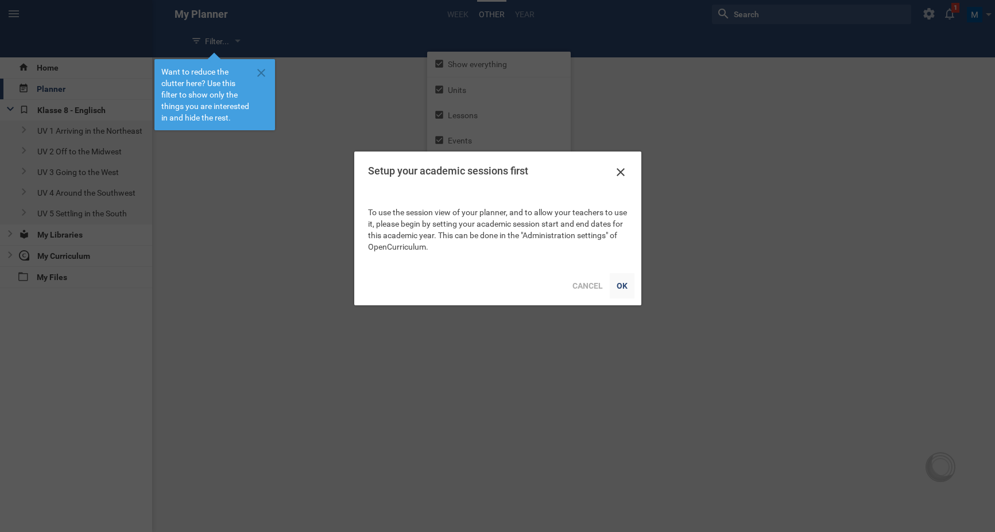
click at [627, 288] on div "OK" at bounding box center [622, 285] width 25 height 25
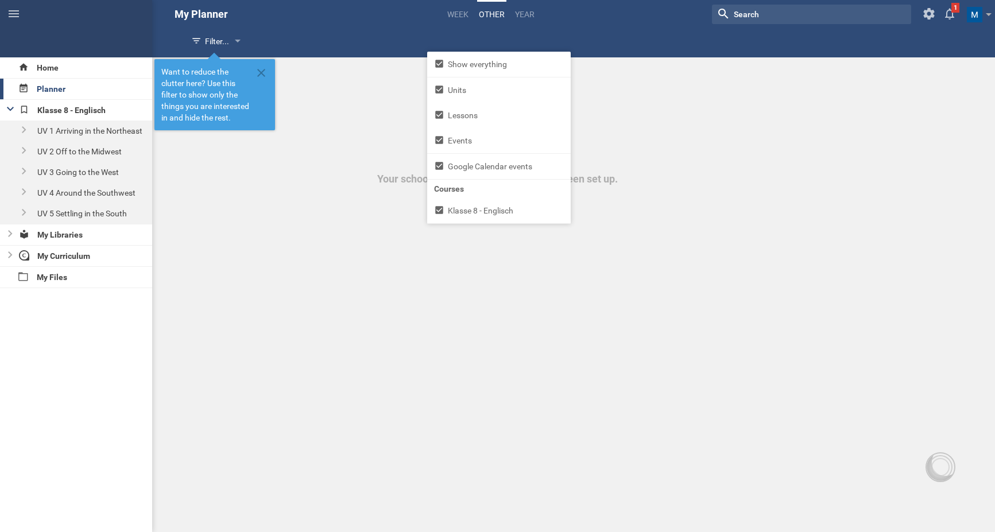
click at [927, 14] on icon at bounding box center [928, 13] width 11 height 11
click at [988, 13] on span at bounding box center [989, 17] width 6 height 8
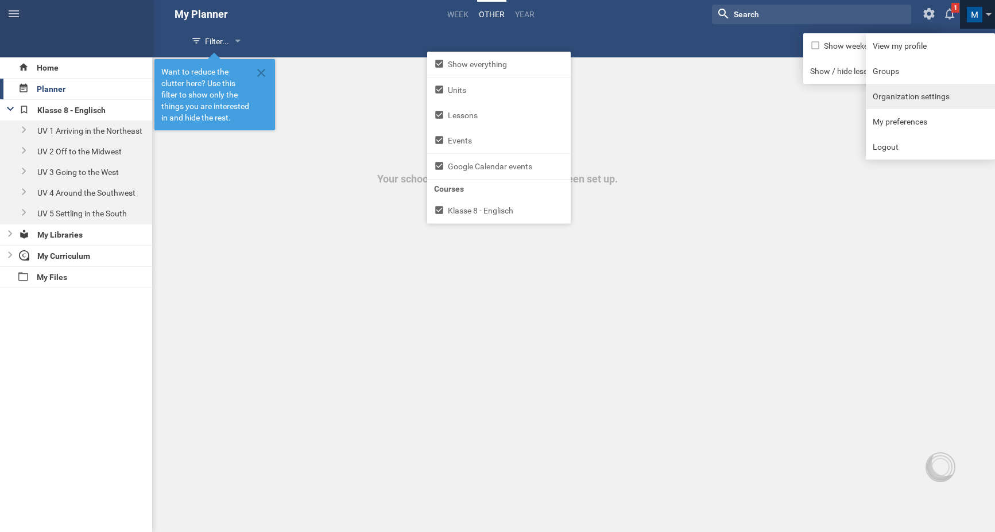
click at [960, 99] on link "Organization settings" at bounding box center [930, 96] width 129 height 25
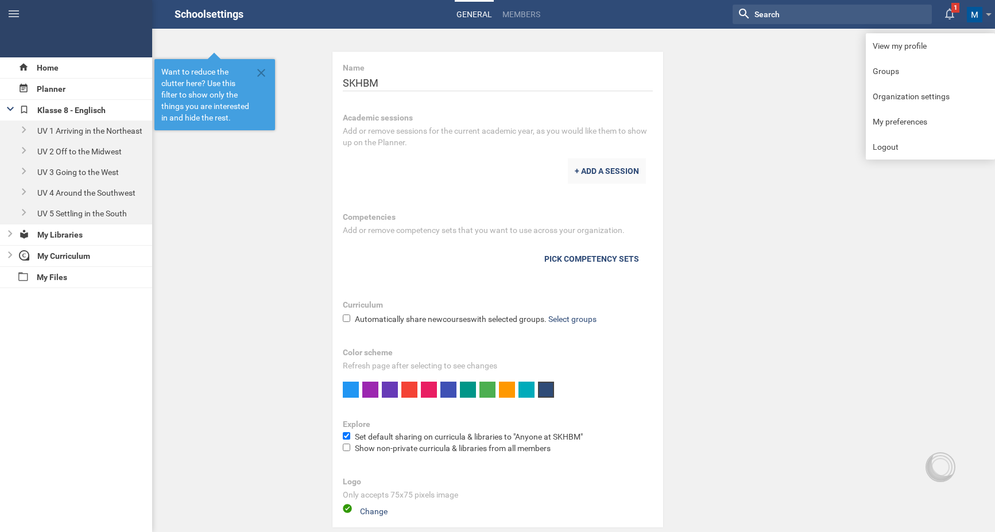
click at [625, 175] on div "+ ADD A SESSION" at bounding box center [607, 170] width 78 height 25
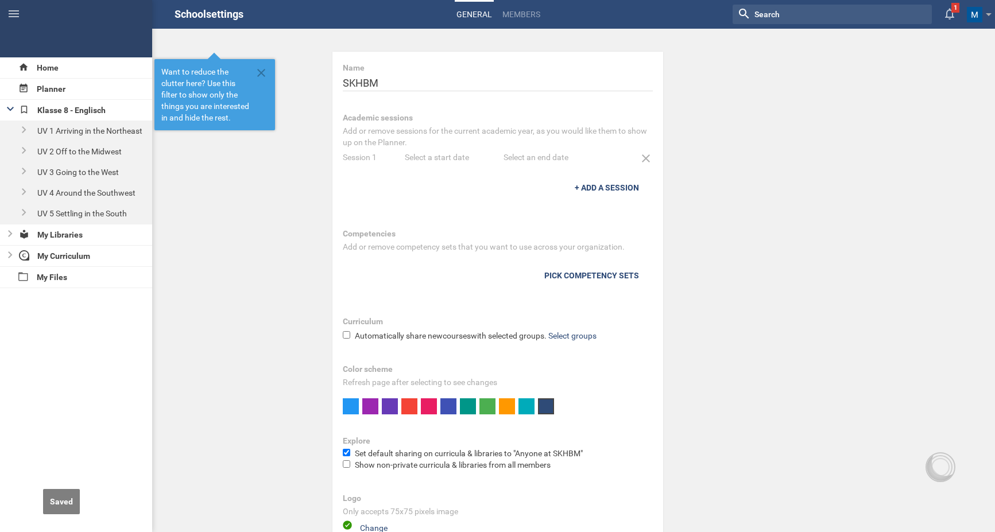
click at [373, 159] on div "Session 1" at bounding box center [374, 157] width 62 height 11
click at [431, 162] on div "Select a start date" at bounding box center [454, 157] width 99 height 11
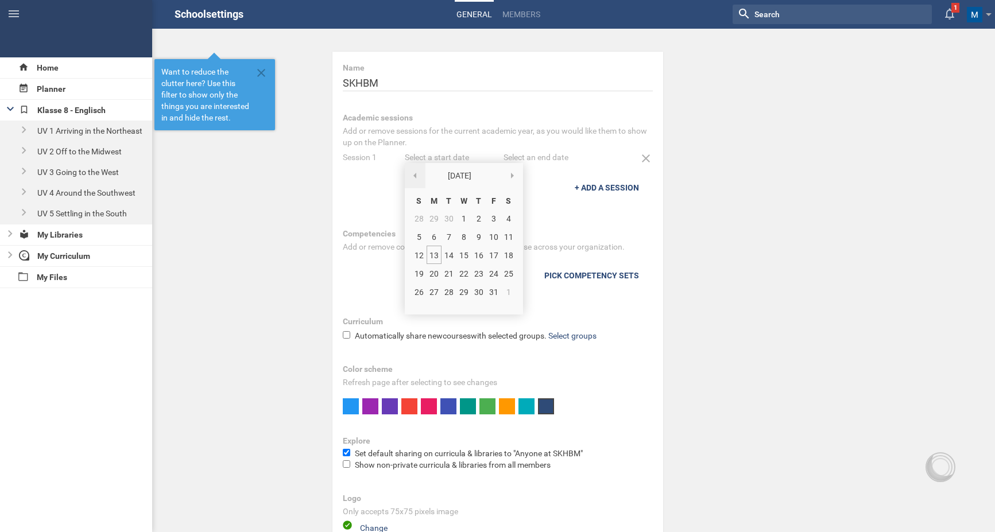
click at [419, 178] on div at bounding box center [415, 175] width 21 height 25
click at [417, 178] on div at bounding box center [415, 175] width 21 height 25
click at [467, 293] on div "27" at bounding box center [464, 292] width 15 height 18
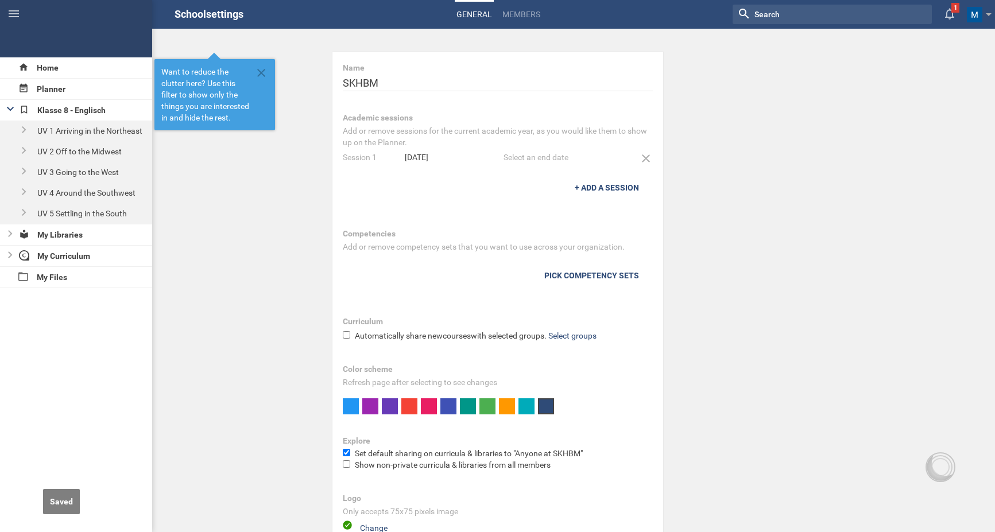
click at [556, 159] on div "Select an end date" at bounding box center [553, 157] width 99 height 11
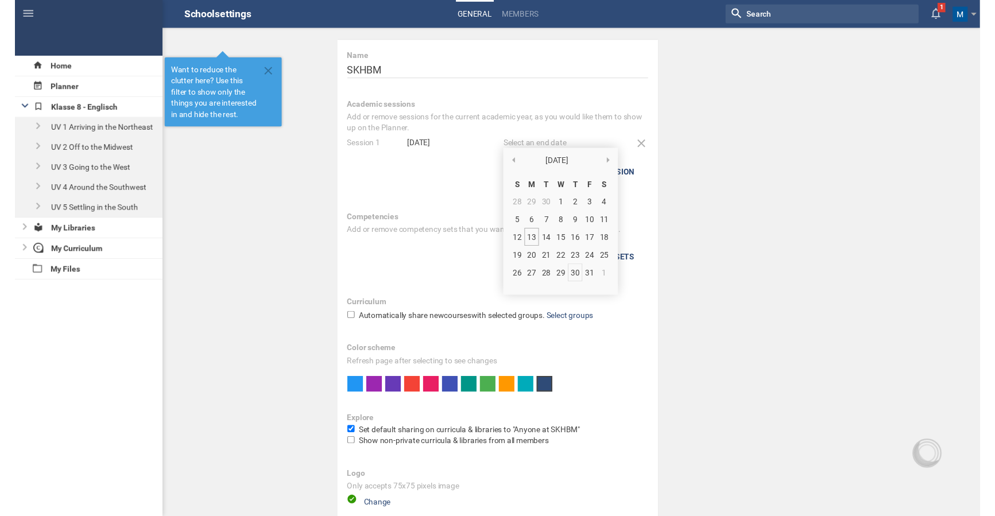
scroll to position [10, 0]
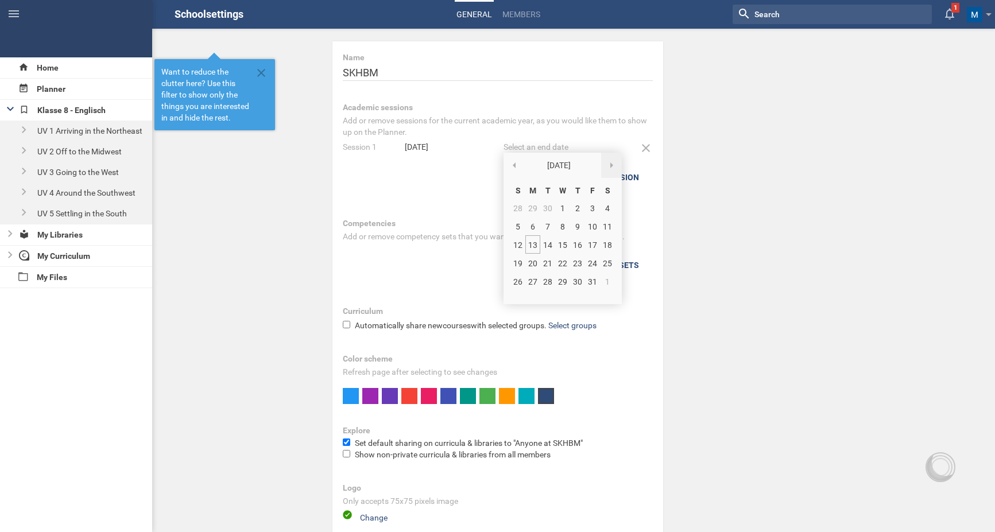
click at [607, 163] on div at bounding box center [611, 165] width 21 height 25
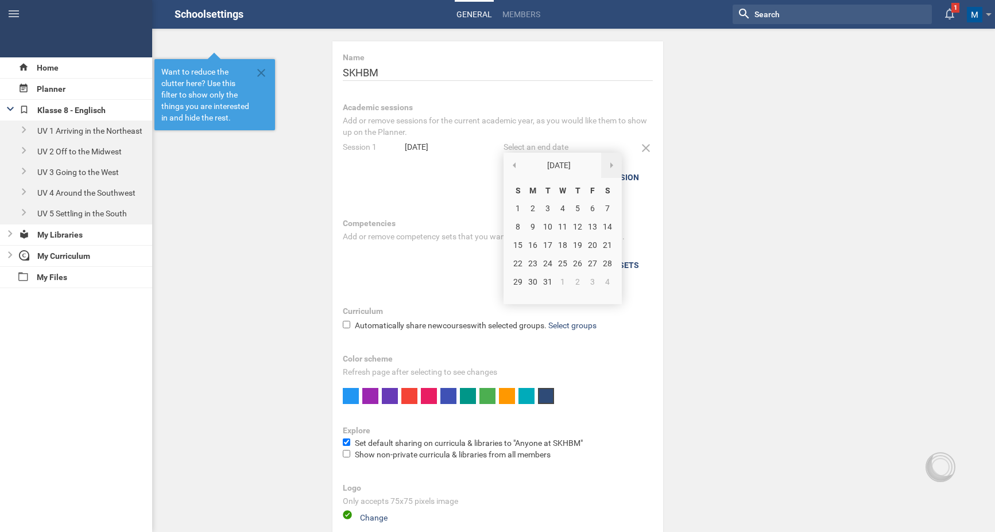
click at [607, 163] on div at bounding box center [611, 165] width 21 height 25
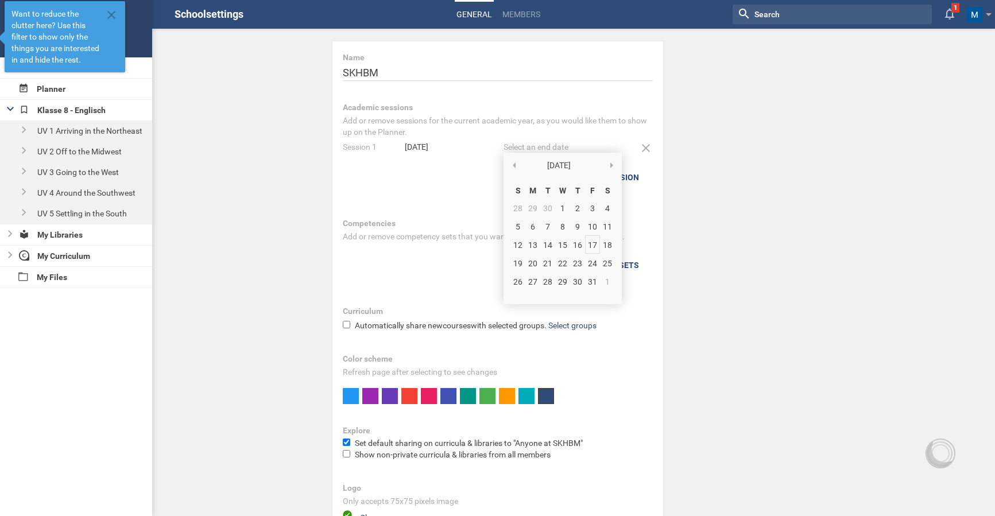
click at [593, 246] on div "17" at bounding box center [592, 244] width 15 height 18
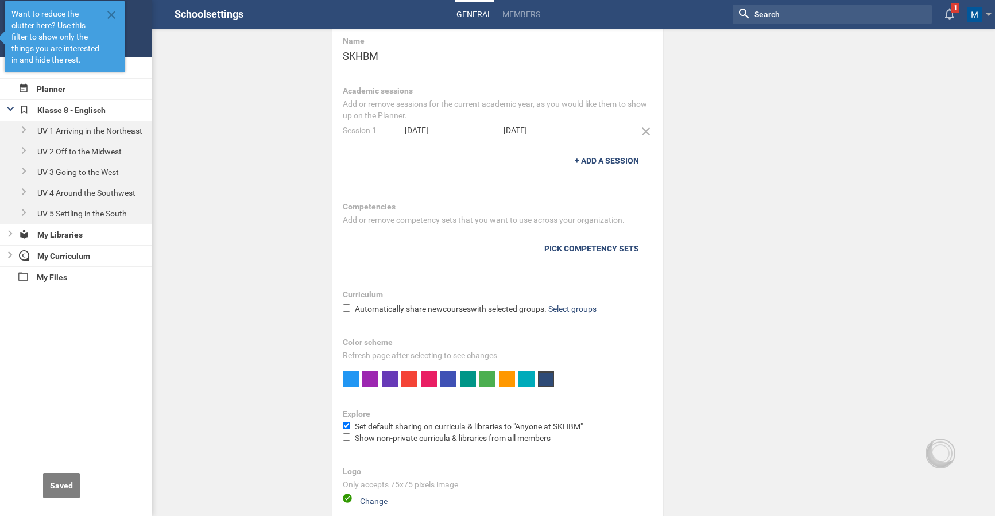
scroll to position [26, 0]
click at [296, 97] on div "Home Planner Klasse 8 - Englisch UV 1 Arriving in the Northeast UV 2 Off to the…" at bounding box center [497, 240] width 995 height 532
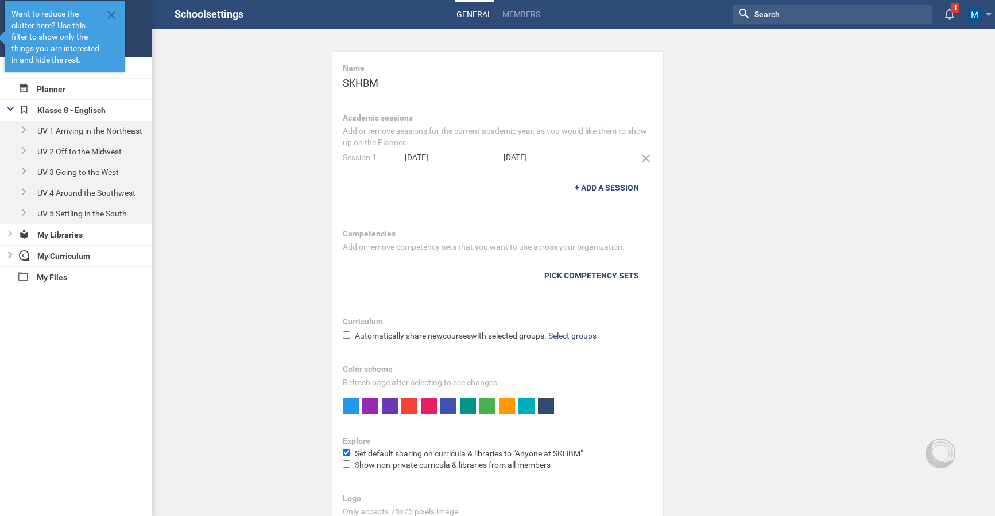
scroll to position [0, 0]
click at [258, 111] on div "Home Planner Klasse 8 - Englisch UV 1 Arriving in the Northeast UV 2 Off to the…" at bounding box center [497, 258] width 995 height 516
click at [409, 82] on input "SKHBM" at bounding box center [498, 84] width 310 height 14
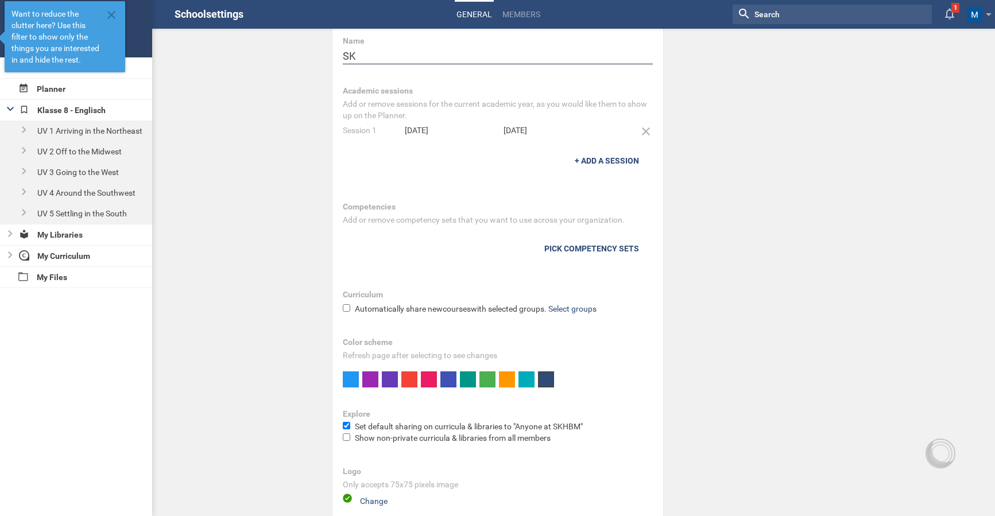
scroll to position [26, 0]
type input "SK"
click at [721, 216] on div "Home Planner Klasse 8 - Englisch UV 1 Arriving in the Northeast UV 2 Off to the…" at bounding box center [497, 232] width 995 height 516
click at [108, 11] on icon at bounding box center [112, 15] width 14 height 14
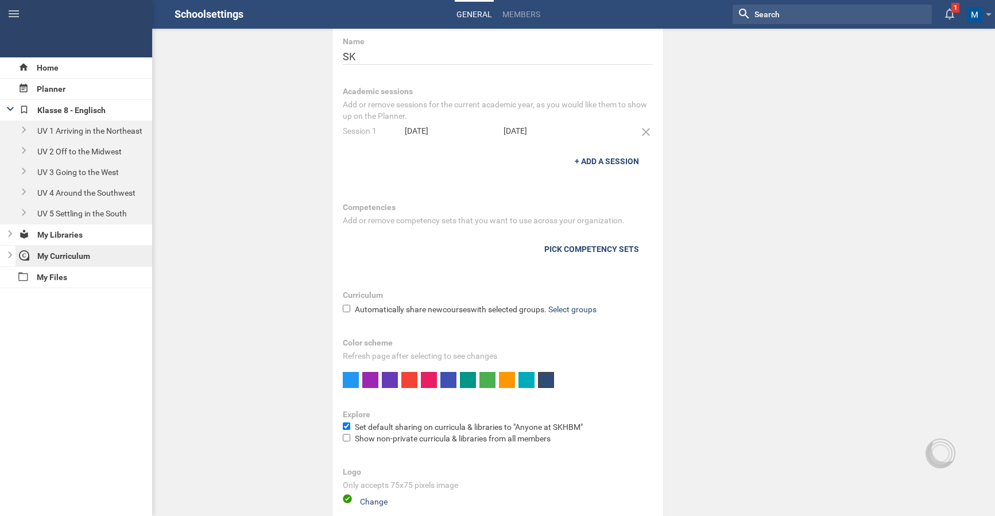
click at [96, 258] on div "My Curriculum" at bounding box center [84, 256] width 137 height 21
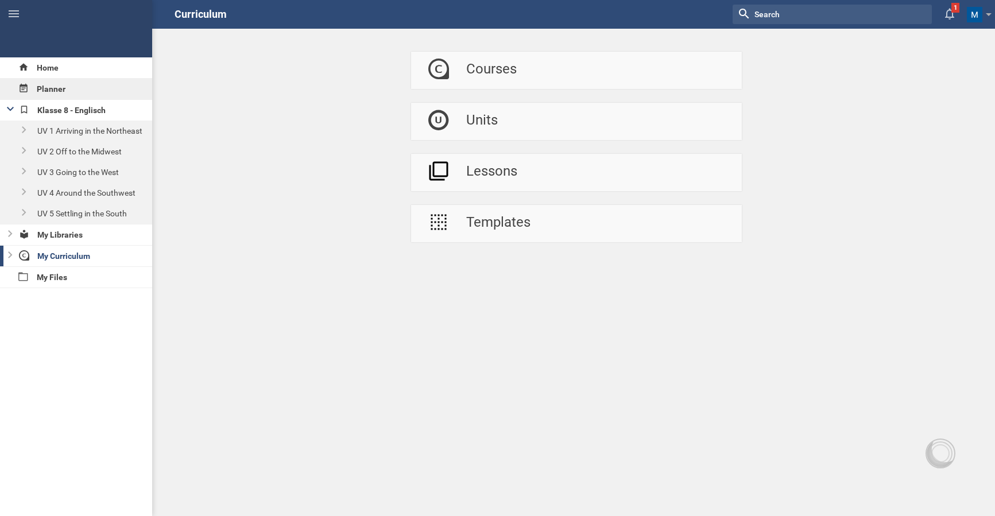
click at [78, 91] on div "Planner" at bounding box center [76, 89] width 152 height 21
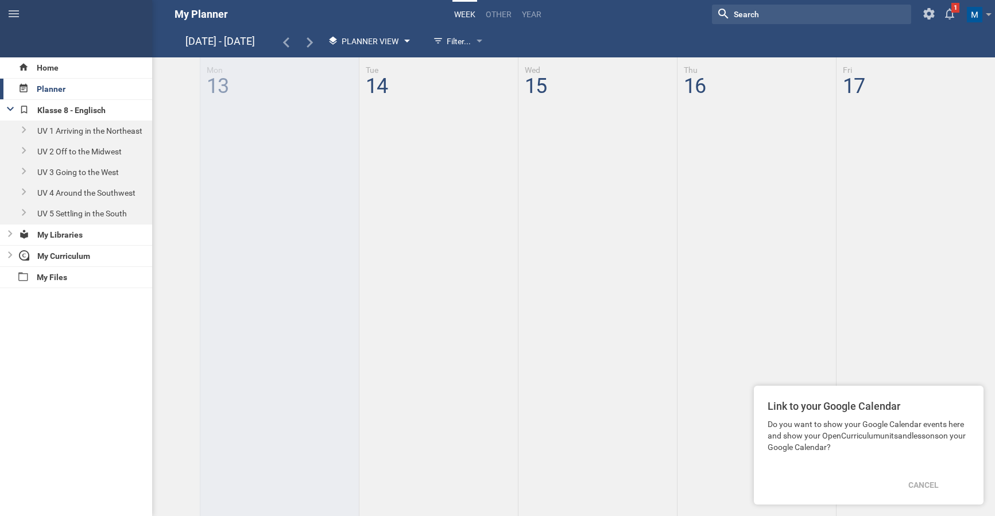
click at [400, 38] on div "Planner View" at bounding box center [367, 41] width 91 height 21
click at [478, 134] on div at bounding box center [576, 344] width 837 height 574
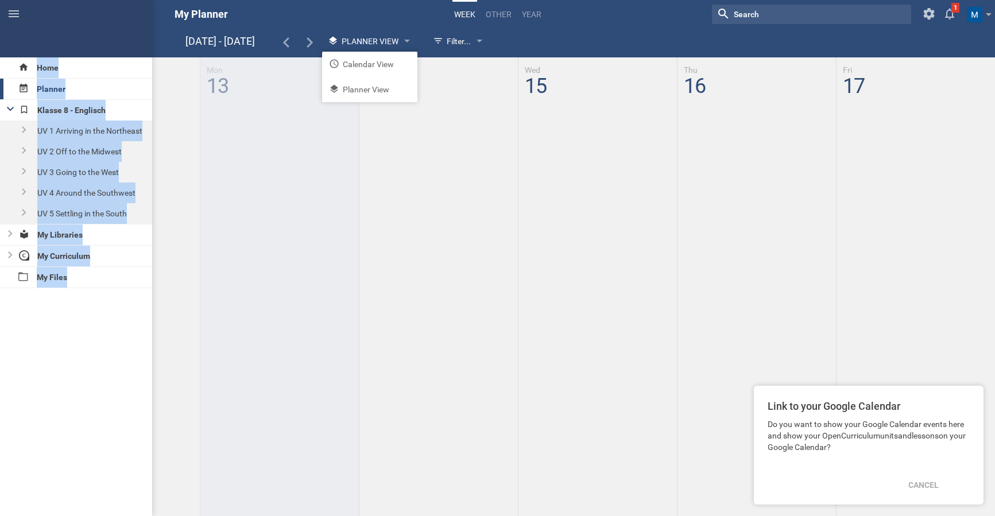
click at [520, 29] on div "thhfgh Oct 13 - 17 Planner View Calendar View Planner View Filter... Show every…" at bounding box center [497, 258] width 995 height 516
click at [500, 10] on link "other" at bounding box center [498, 14] width 29 height 25
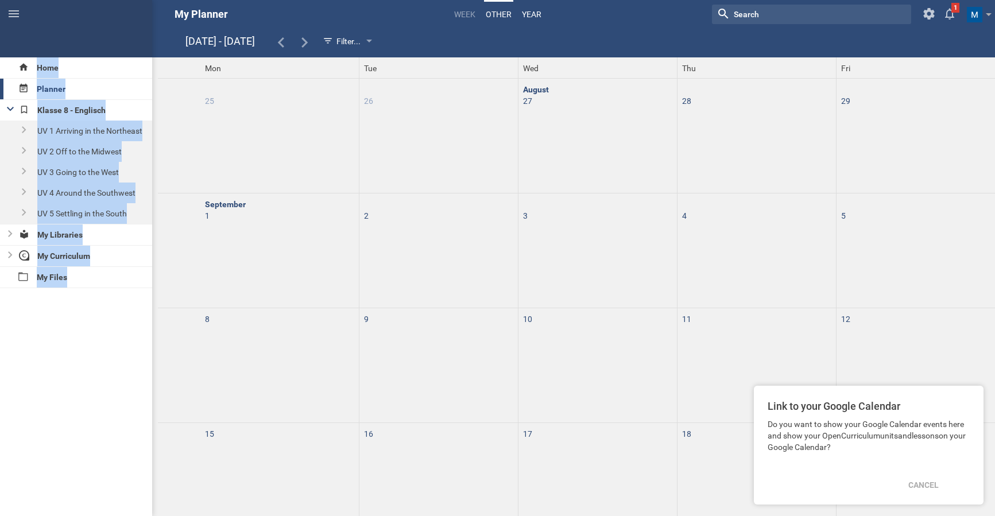
click at [535, 16] on link "Year" at bounding box center [531, 14] width 23 height 25
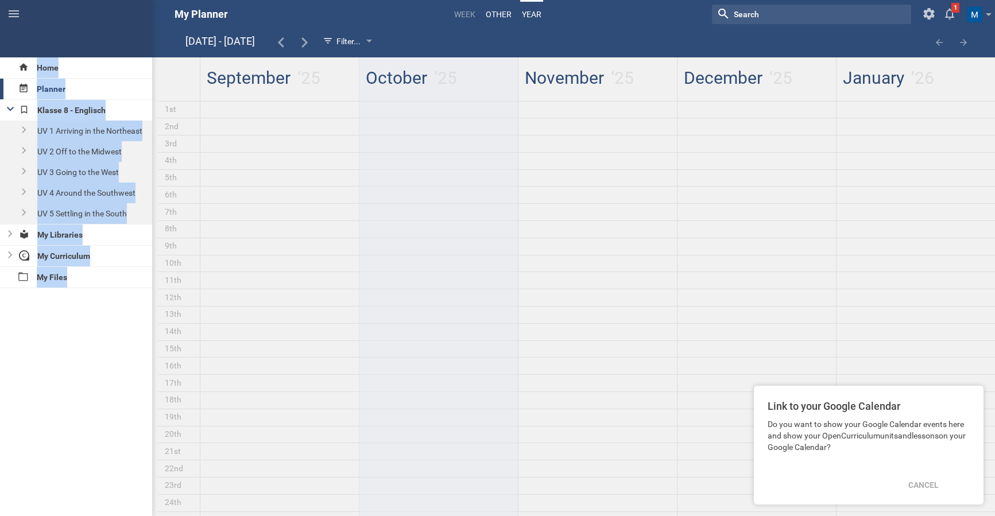
click at [496, 15] on link "other" at bounding box center [498, 14] width 29 height 25
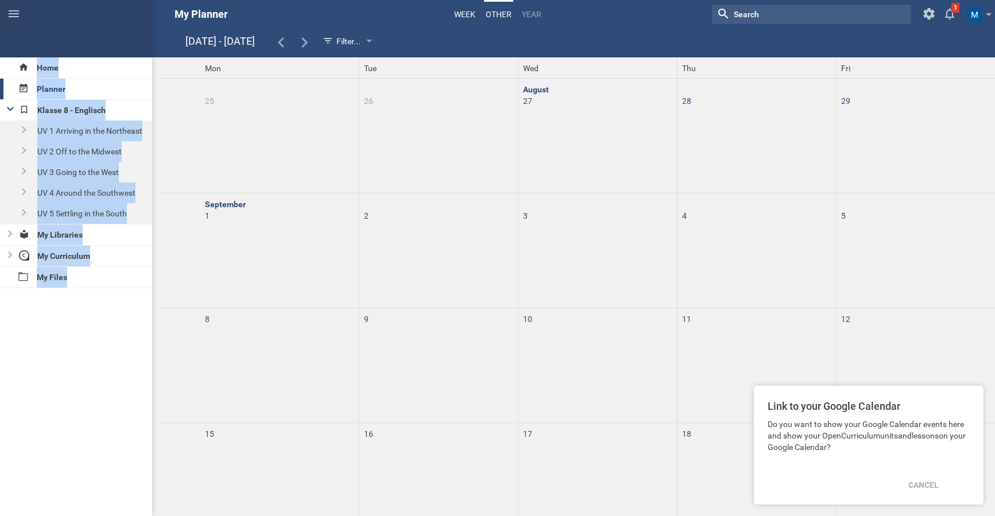
click at [462, 14] on link "Week" at bounding box center [465, 14] width 25 height 25
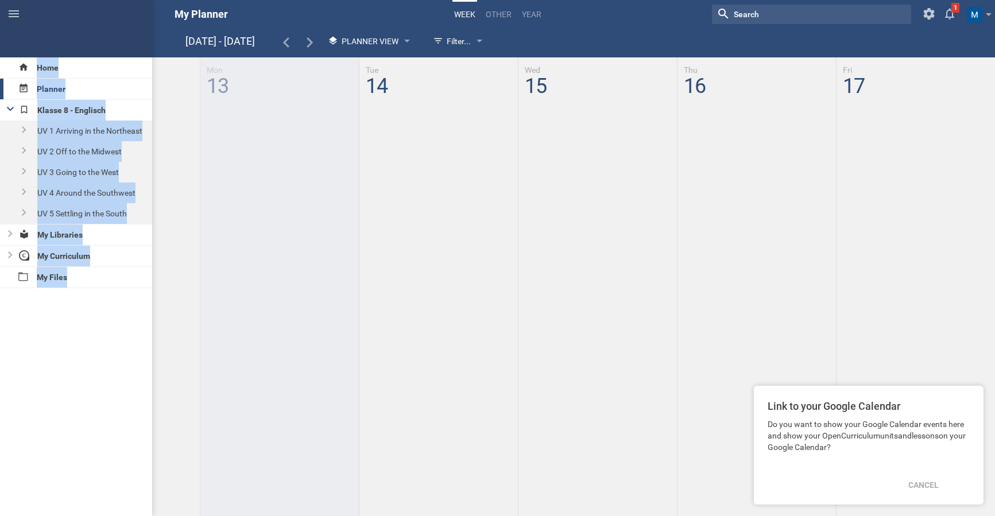
click at [140, 386] on div "Home Planner Klasse 8 - Englisch UV 1 Arriving in the Northeast UV 2 Off to the…" at bounding box center [76, 286] width 152 height 459
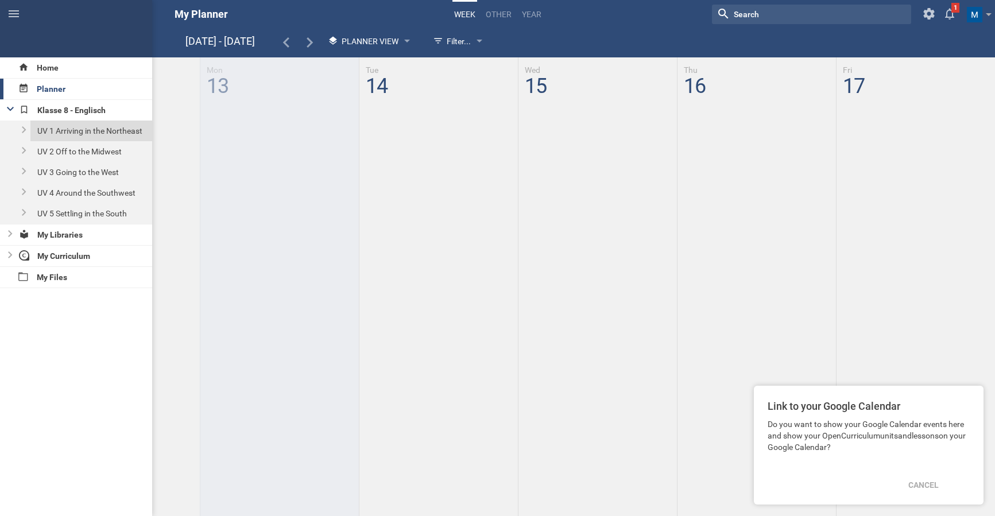
click at [116, 133] on div "UV 1 Arriving in the Northeast" at bounding box center [91, 131] width 122 height 21
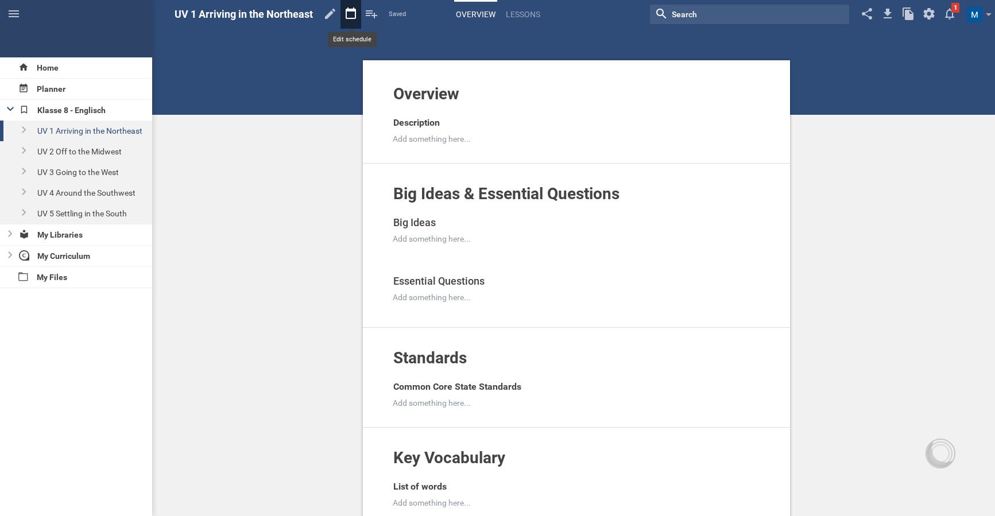
click at [354, 15] on icon at bounding box center [351, 14] width 21 height 28
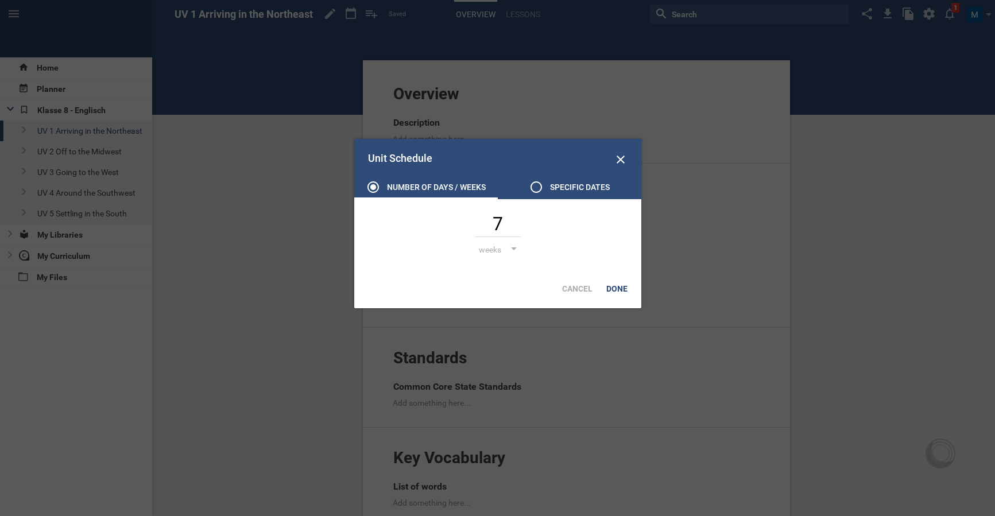
click at [529, 189] on icon at bounding box center [536, 187] width 14 height 14
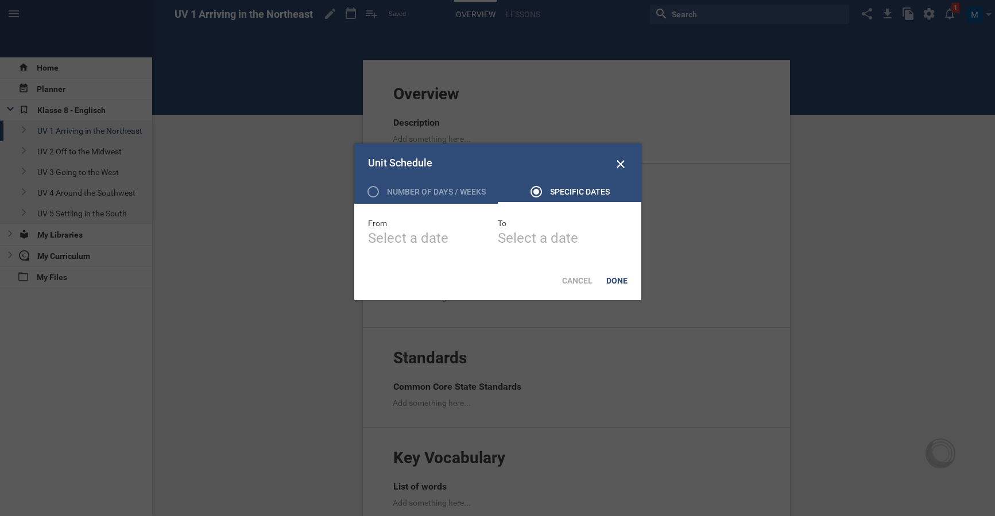
click at [411, 235] on div "Select a date" at bounding box center [433, 238] width 130 height 18
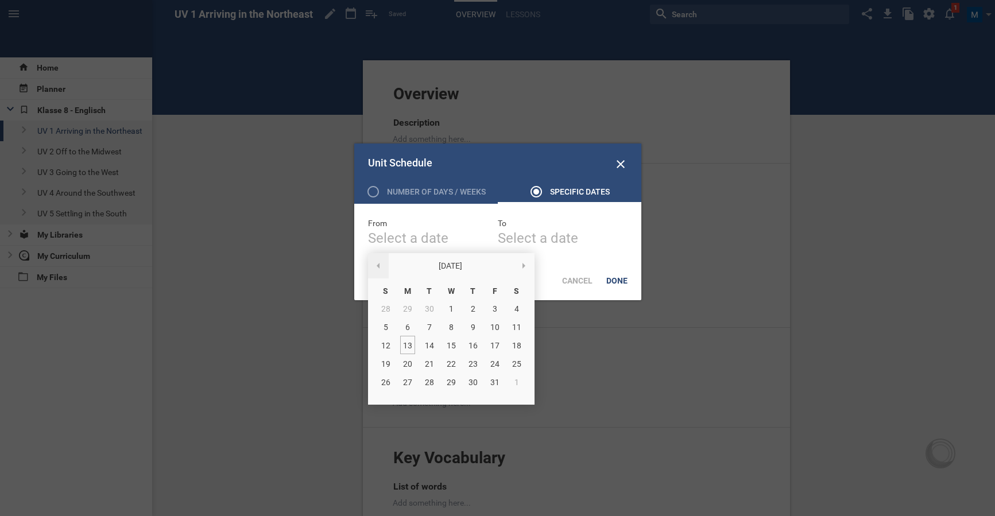
click at [377, 266] on span at bounding box center [378, 266] width 3 height 6
click at [403, 404] on div "1" at bounding box center [407, 400] width 15 height 18
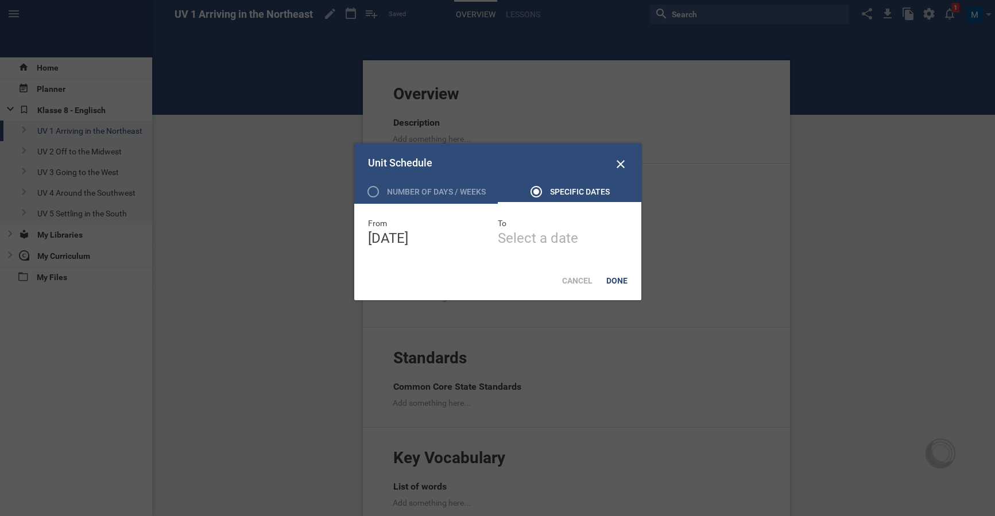
click at [562, 243] on div "Select a date" at bounding box center [563, 238] width 130 height 18
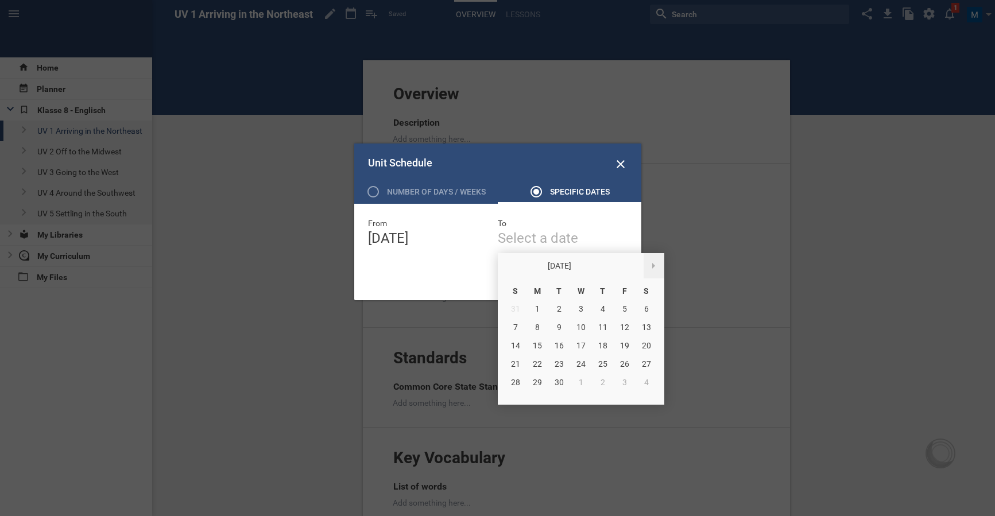
click at [654, 265] on span at bounding box center [653, 266] width 3 height 6
click at [623, 328] on div "10" at bounding box center [624, 327] width 15 height 18
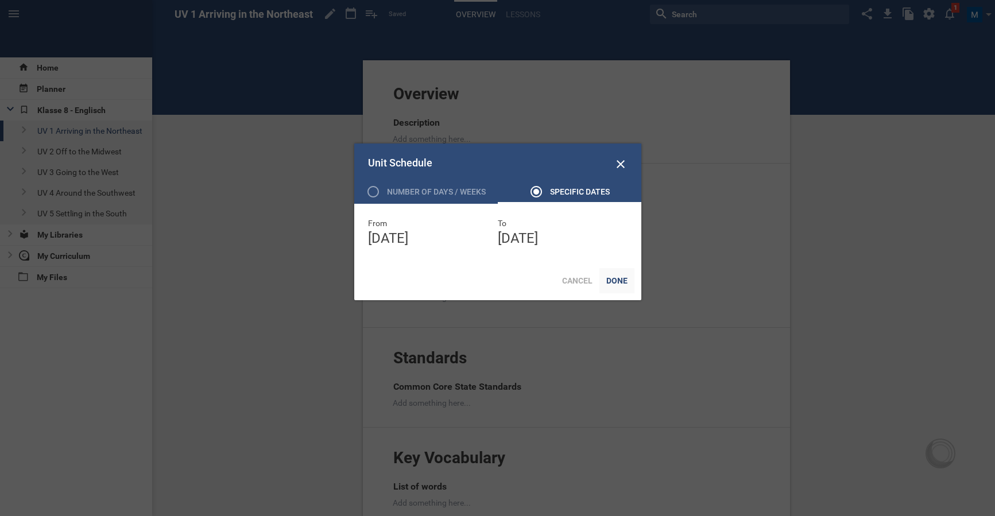
click at [617, 276] on div "Done" at bounding box center [617, 280] width 35 height 25
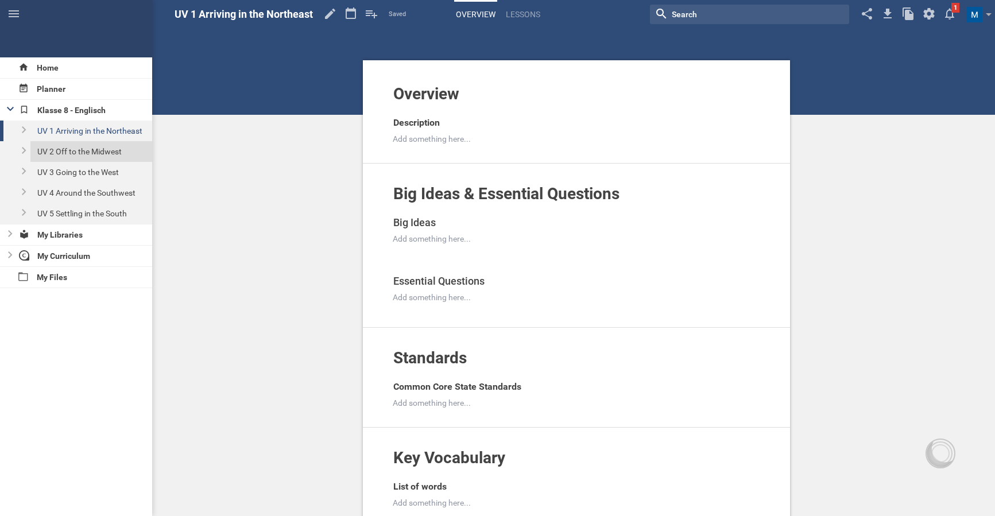
click at [95, 153] on div "UV 2 Off to the Midwest" at bounding box center [91, 151] width 122 height 21
click at [323, 15] on icon at bounding box center [321, 14] width 21 height 28
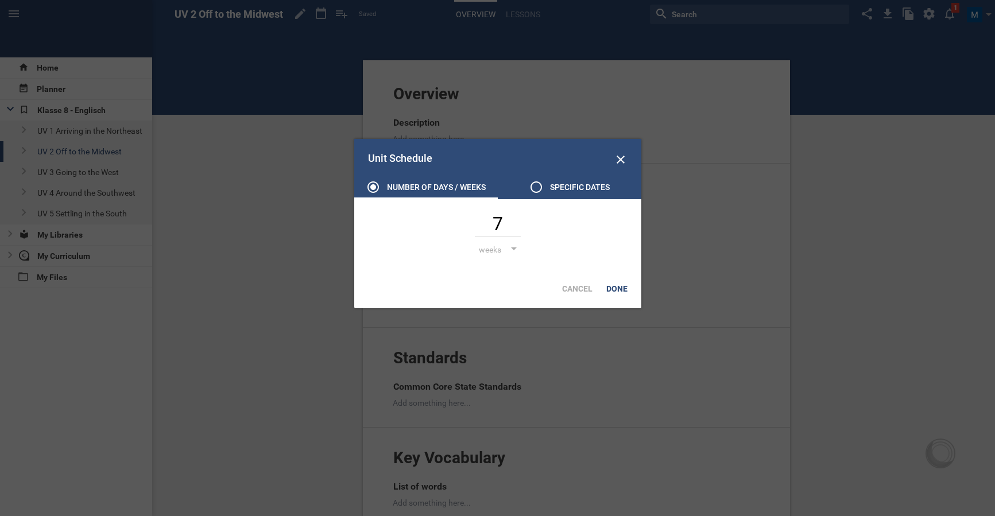
click at [583, 185] on div "Specific dates" at bounding box center [580, 187] width 60 height 14
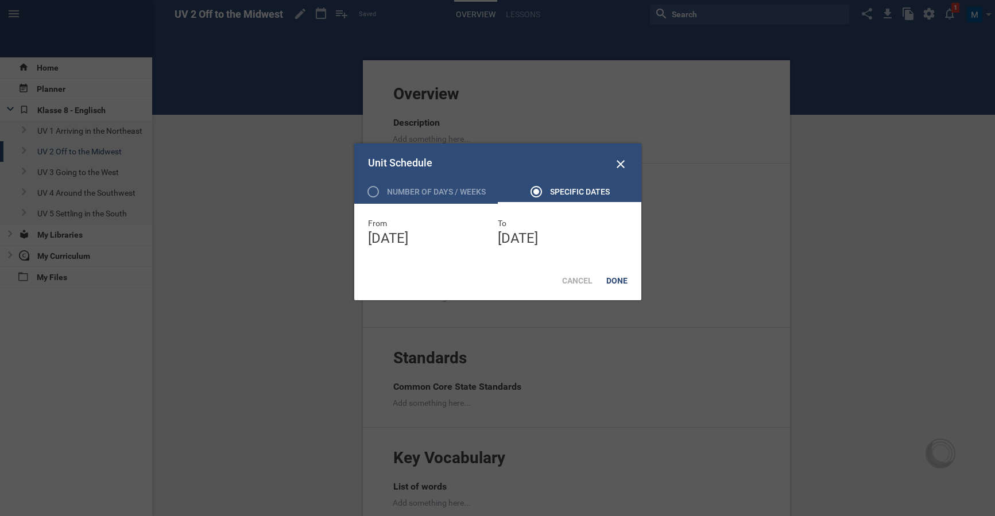
click at [428, 249] on div "From September 1st '25 September 25 S M T W T F S 31 1 2 3 4 5 6 UV 1 Arriving …" at bounding box center [497, 232] width 287 height 57
click at [430, 242] on div "September 1st '25" at bounding box center [433, 238] width 130 height 18
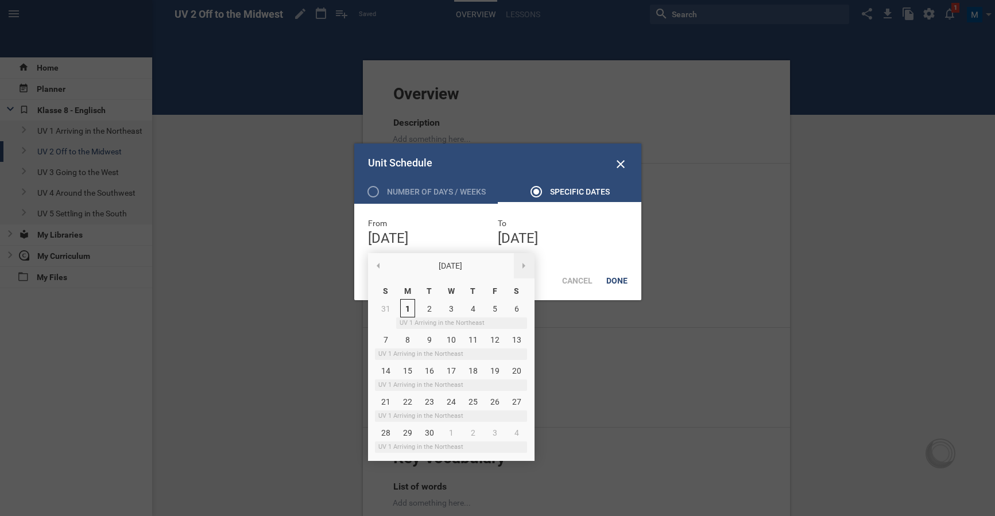
click at [529, 263] on div at bounding box center [524, 265] width 21 height 25
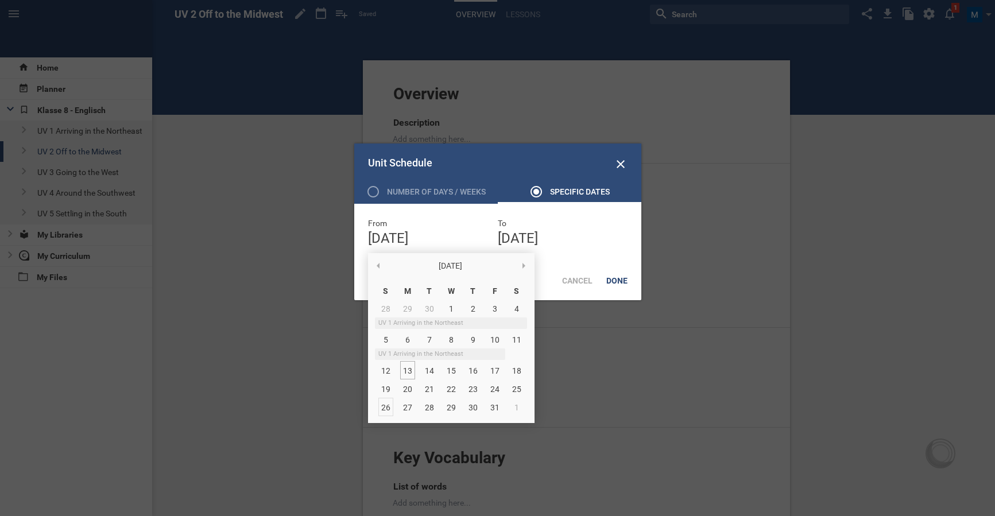
click at [386, 408] on div "26" at bounding box center [385, 407] width 15 height 18
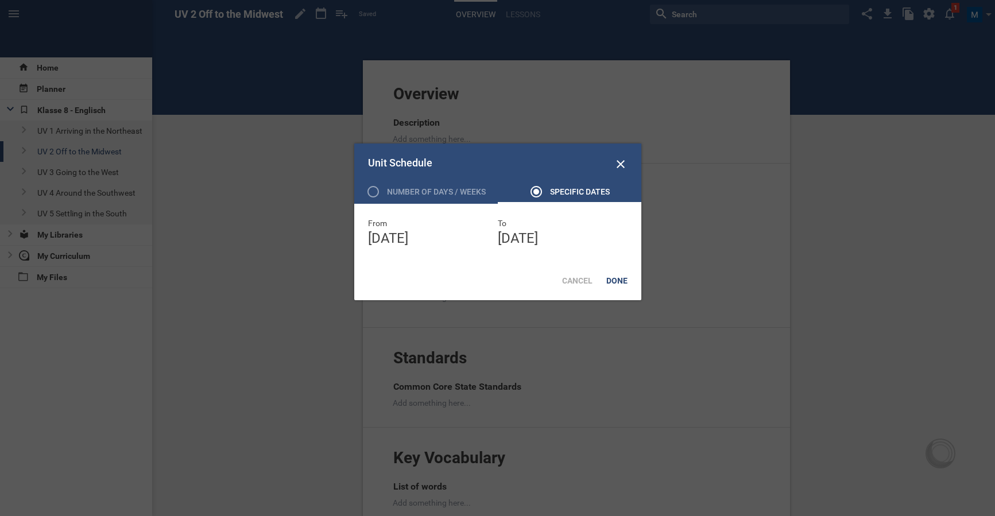
click at [595, 231] on div "October 10th '25" at bounding box center [563, 238] width 130 height 18
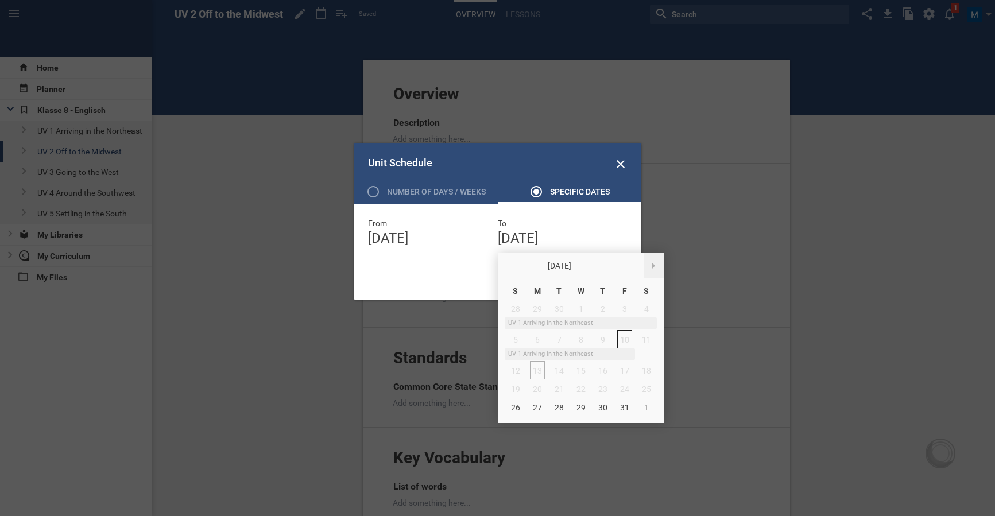
click at [654, 270] on div at bounding box center [654, 265] width 21 height 25
click at [536, 403] on div "1" at bounding box center [537, 400] width 15 height 18
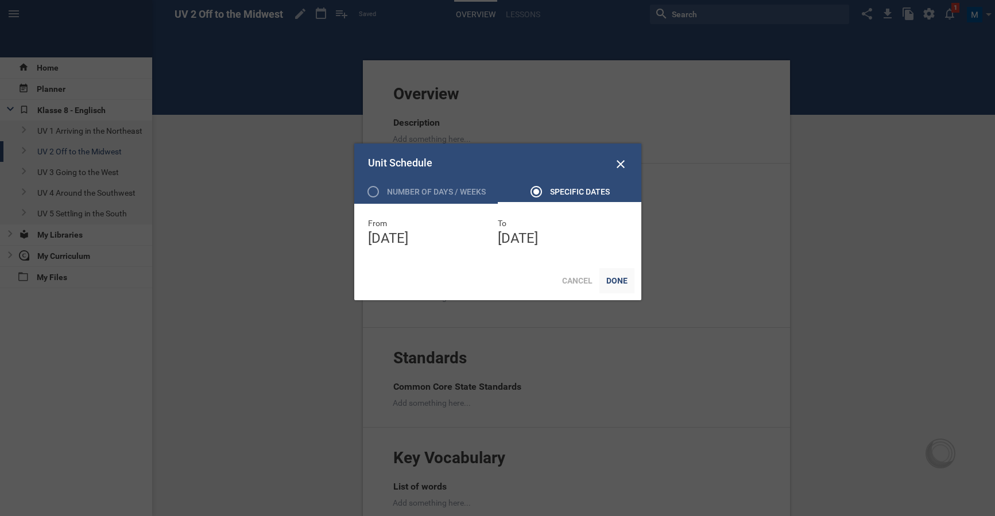
click at [615, 282] on div "Done" at bounding box center [617, 280] width 35 height 25
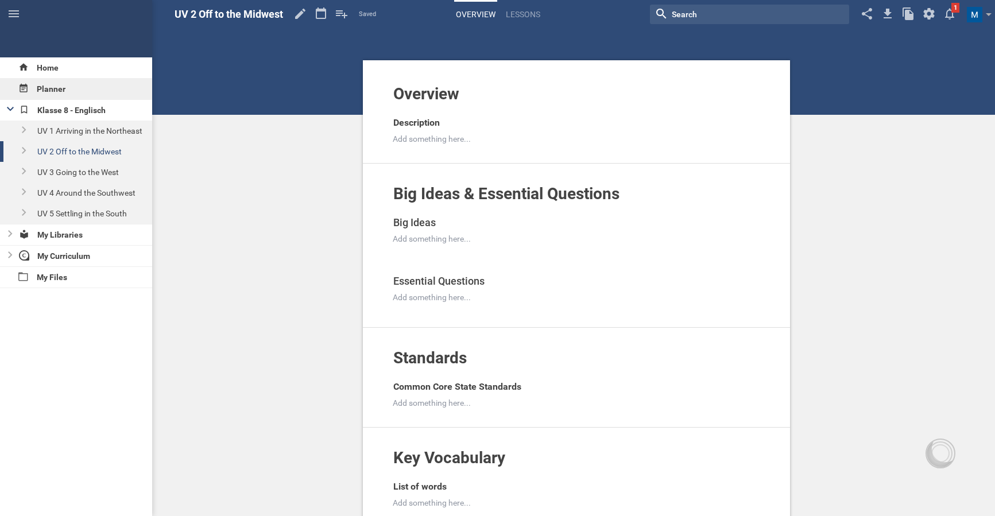
click at [86, 85] on div "Planner" at bounding box center [76, 89] width 152 height 21
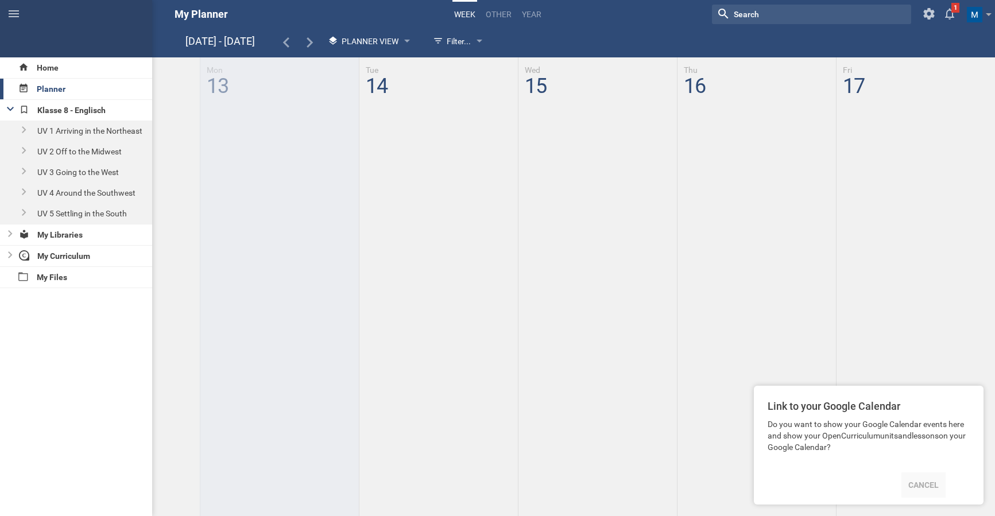
click at [927, 489] on div "Cancel" at bounding box center [924, 485] width 44 height 25
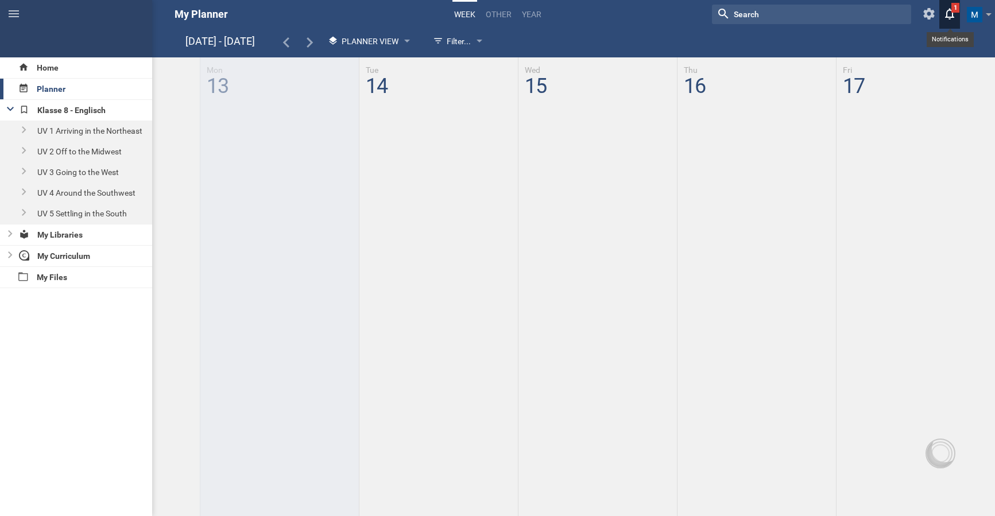
click at [945, 13] on icon at bounding box center [949, 14] width 21 height 28
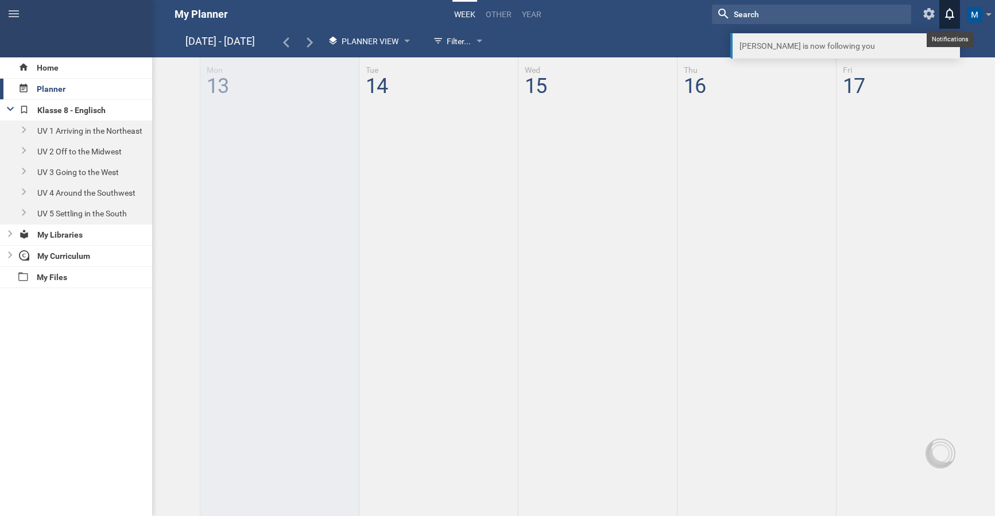
click at [949, 38] on div "thhfgh Oct 13 - 17 Planner View Filter... Show everything Units Lessons Events …" at bounding box center [497, 258] width 995 height 516
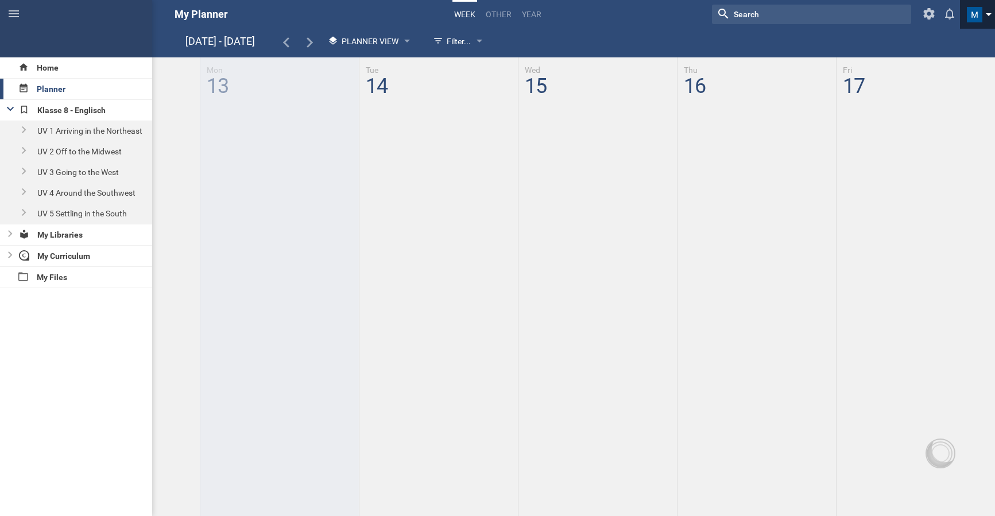
click at [978, 14] on span at bounding box center [975, 15] width 16 height 16
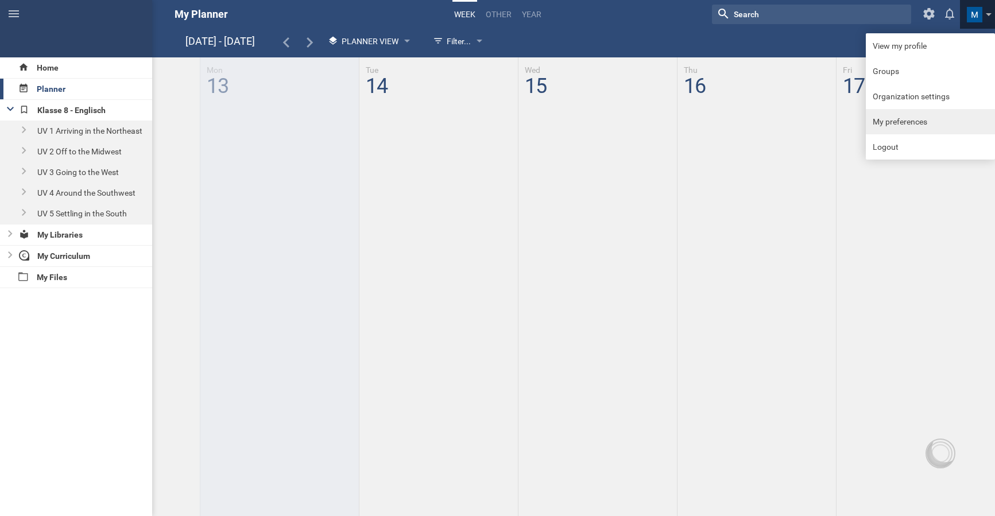
click at [941, 125] on link "My preferences" at bounding box center [930, 121] width 129 height 25
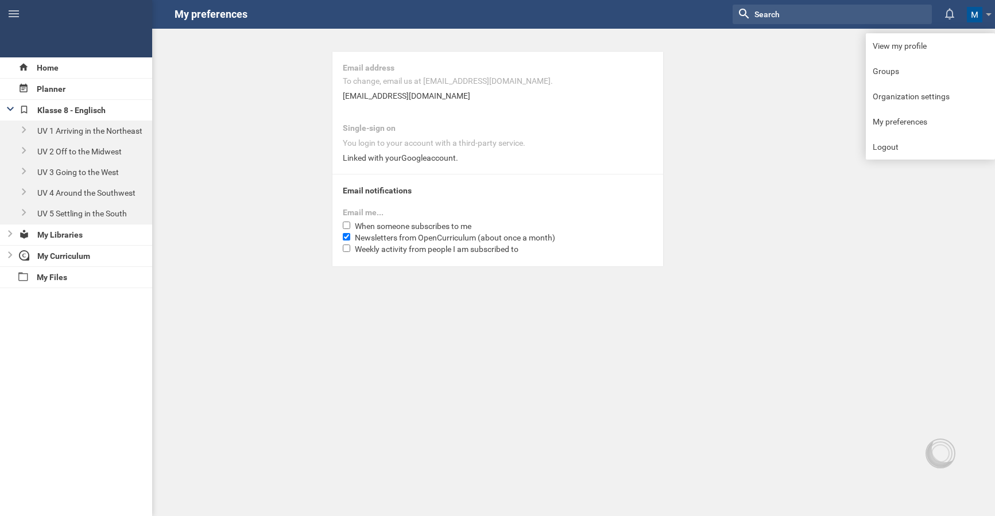
click at [407, 161] on div "Linked with your Google account." at bounding box center [498, 157] width 310 height 11
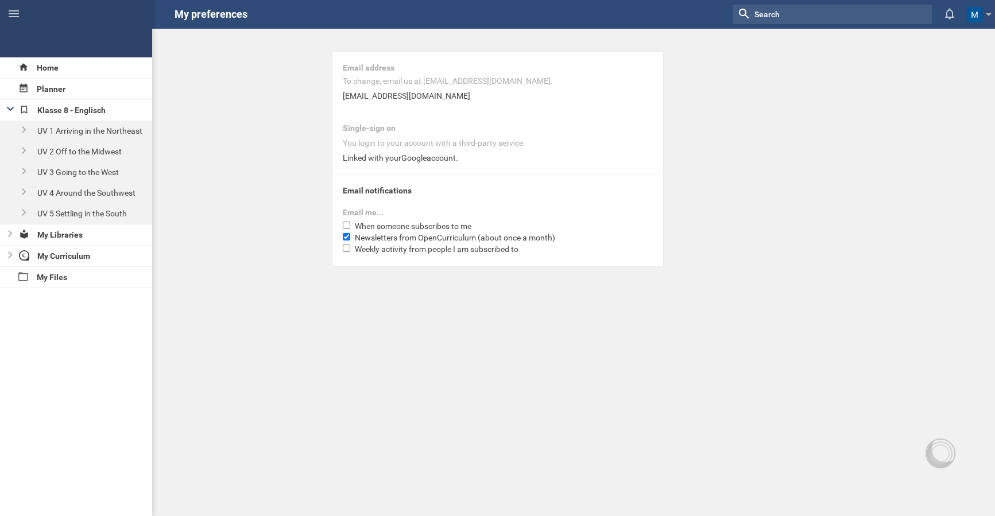
click at [871, 30] on div "Email address To change, email us at hello@opencurriculum.org. mariaschadomsky@…" at bounding box center [497, 133] width 995 height 266
click at [972, 7] on span at bounding box center [975, 15] width 16 height 16
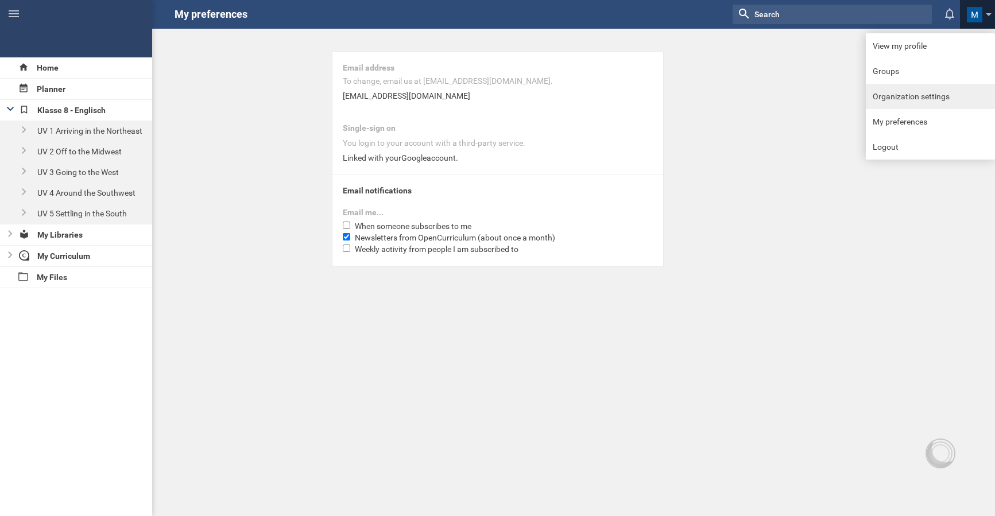
click at [945, 102] on link "Organization settings" at bounding box center [930, 96] width 129 height 25
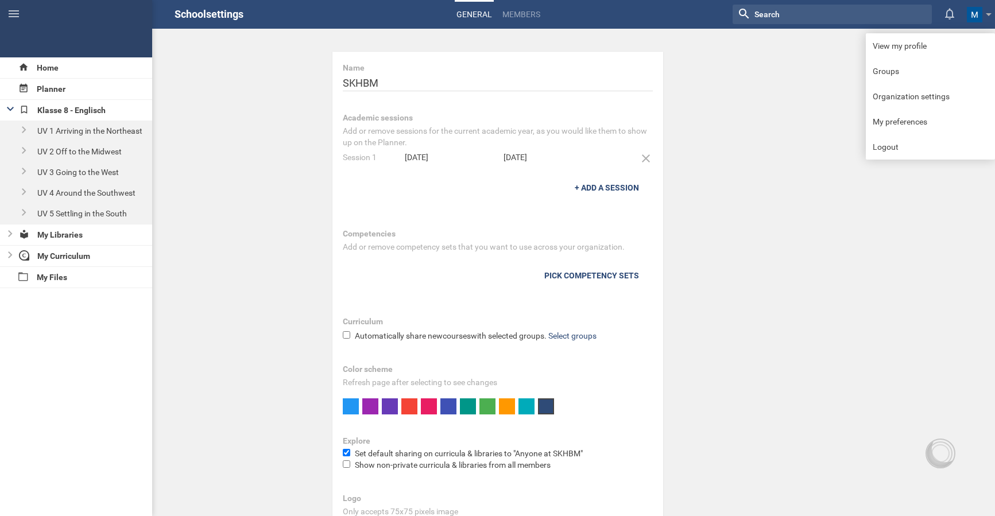
click at [928, 300] on div "Home Planner Klasse 8 - Englisch UV 1 Arriving in the Northeast UV 2 Off to the…" at bounding box center [497, 258] width 995 height 516
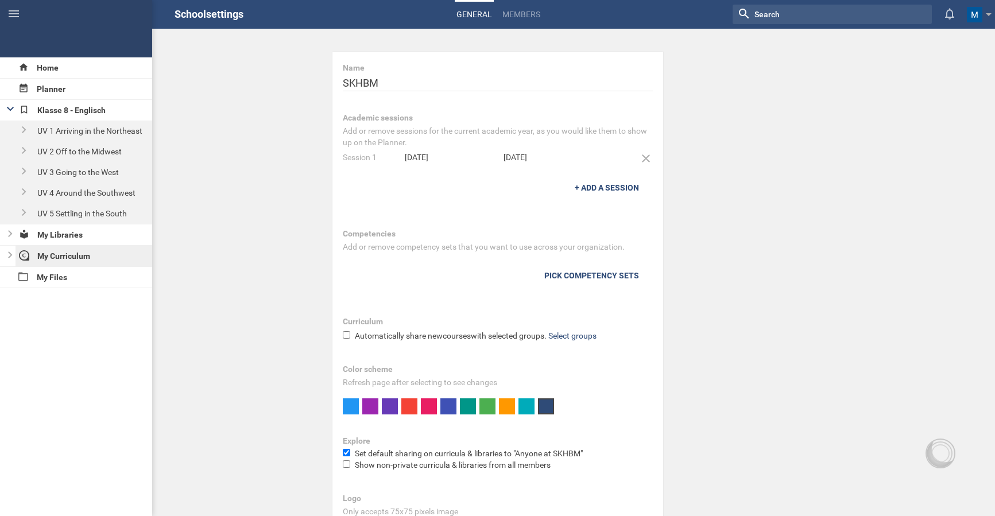
click at [75, 259] on div "My Curriculum" at bounding box center [84, 256] width 137 height 21
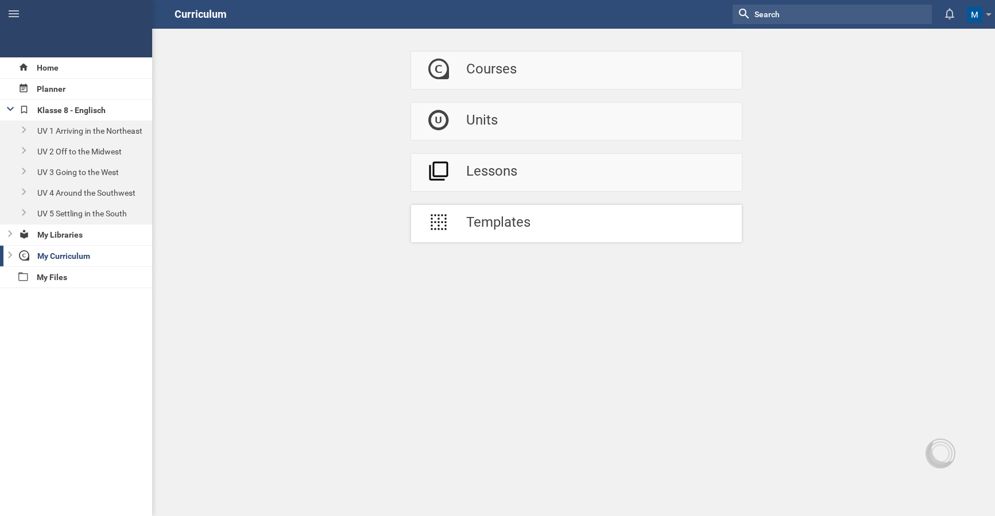
click at [512, 223] on div "Templates" at bounding box center [498, 223] width 64 height 37
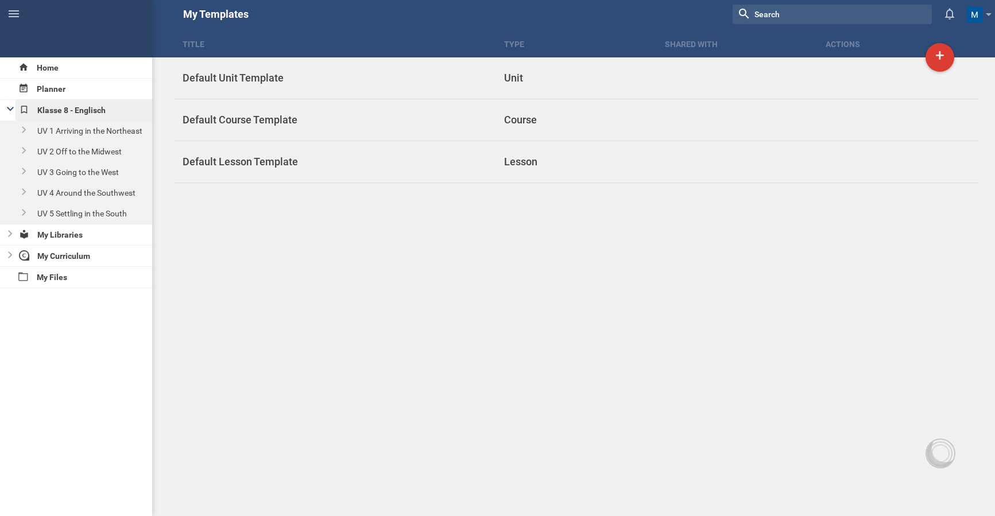
click at [77, 110] on div "Klasse 8 - Englisch" at bounding box center [84, 110] width 137 height 21
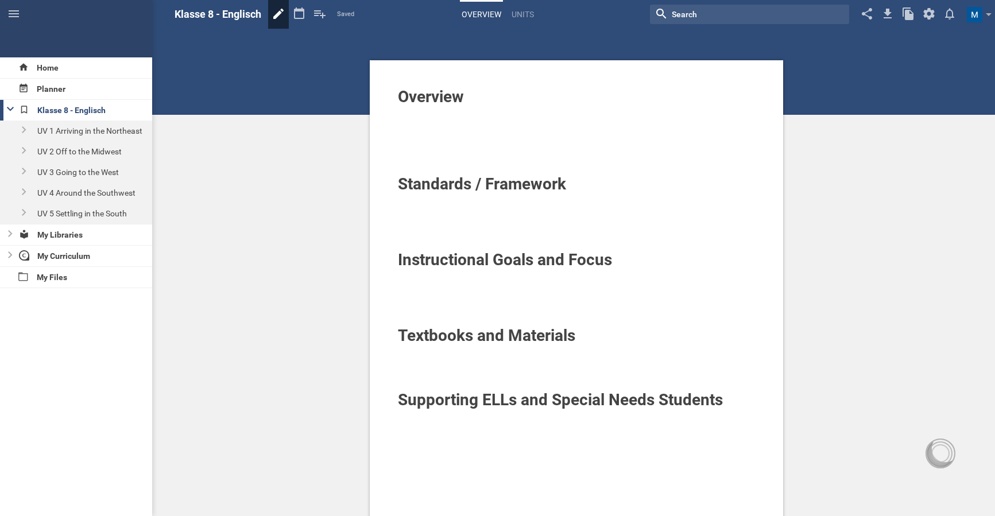
click at [276, 15] on icon at bounding box center [278, 14] width 21 height 28
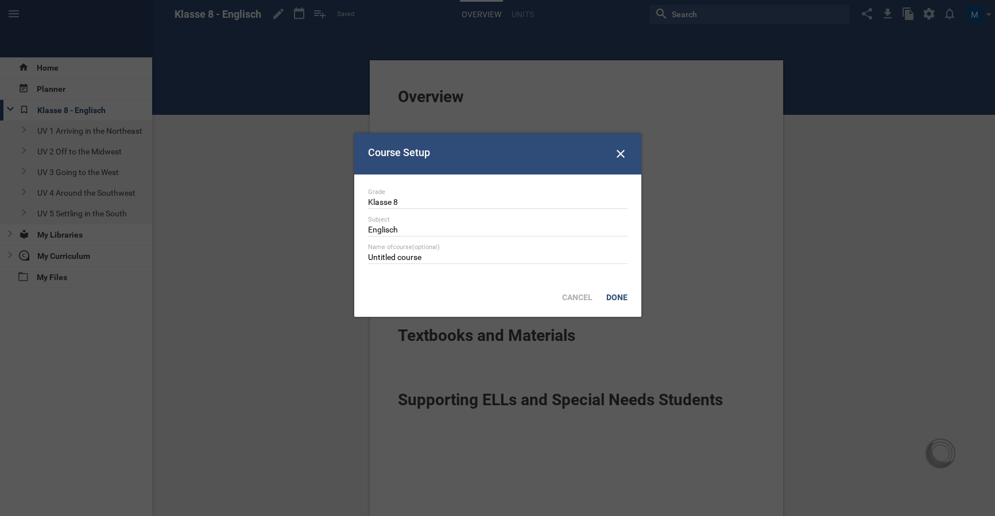
click at [288, 132] on div at bounding box center [497, 258] width 995 height 516
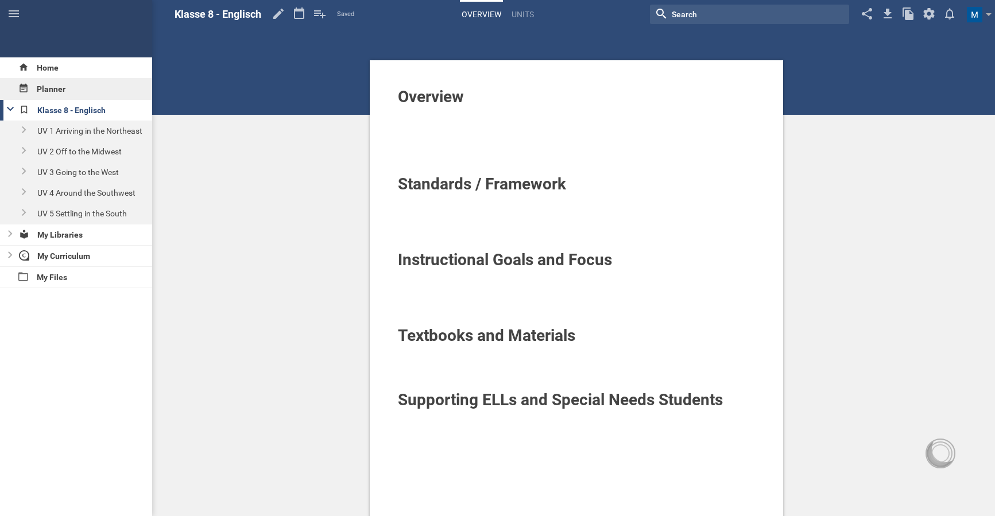
click at [114, 87] on div "Planner" at bounding box center [76, 89] width 152 height 21
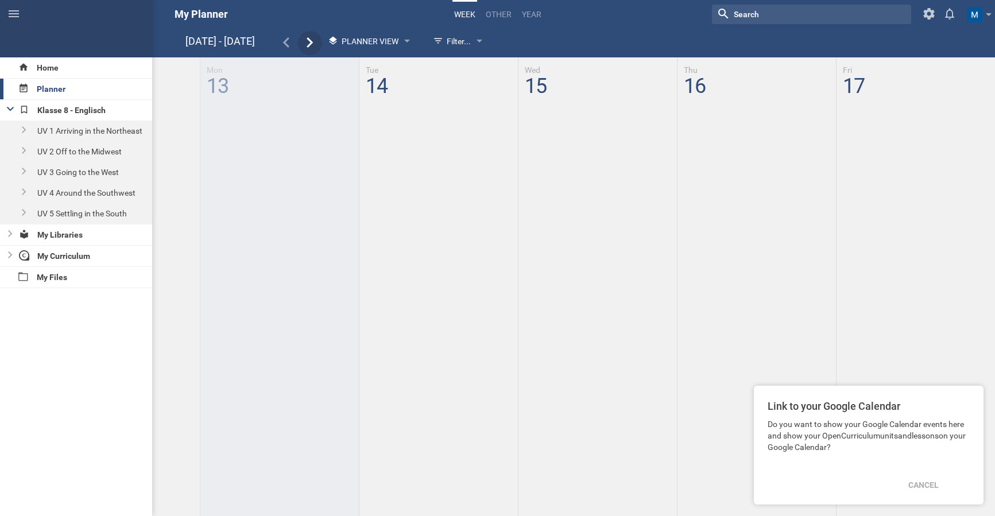
click at [313, 41] on icon at bounding box center [310, 42] width 10 height 10
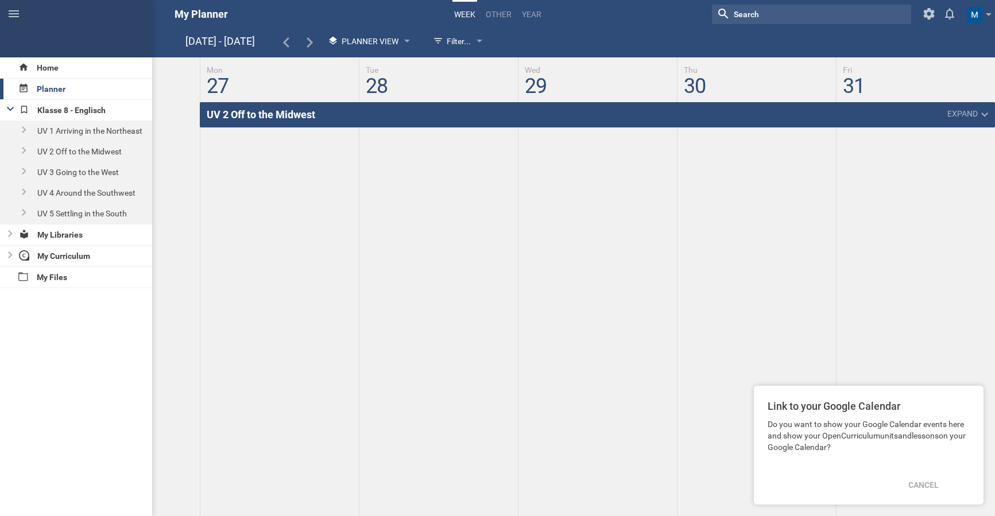
click at [251, 114] on link "UV 2 Off to the Midwest" at bounding box center [261, 114] width 122 height 25
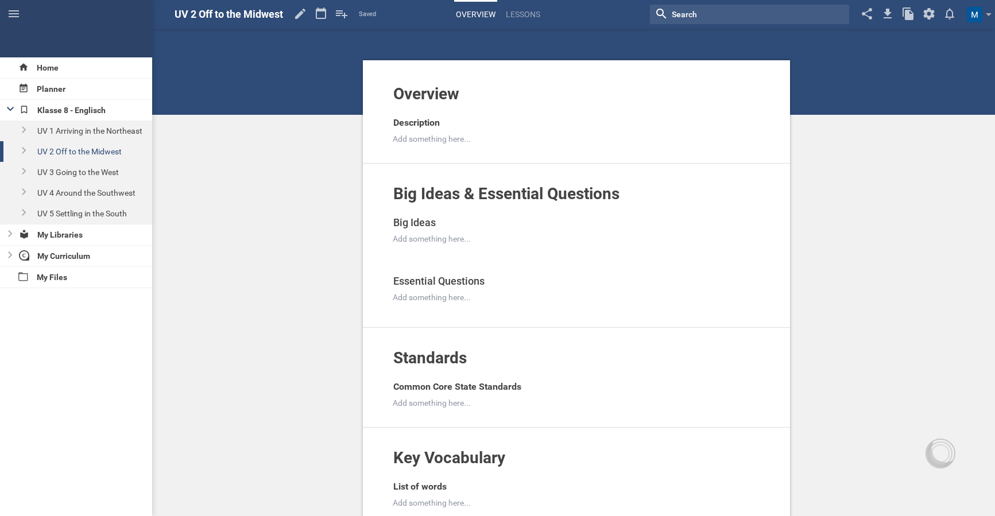
scroll to position [6, 0]
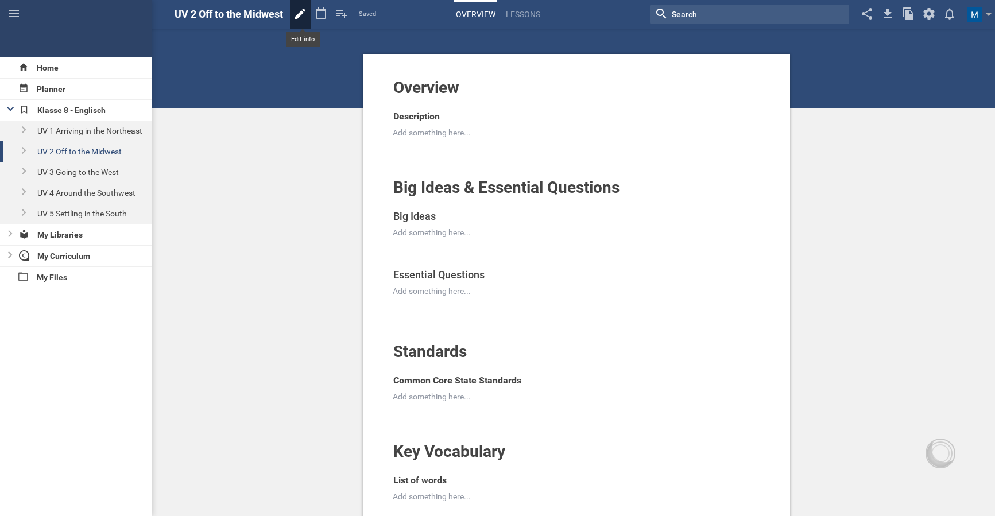
click at [301, 16] on icon at bounding box center [300, 14] width 10 height 10
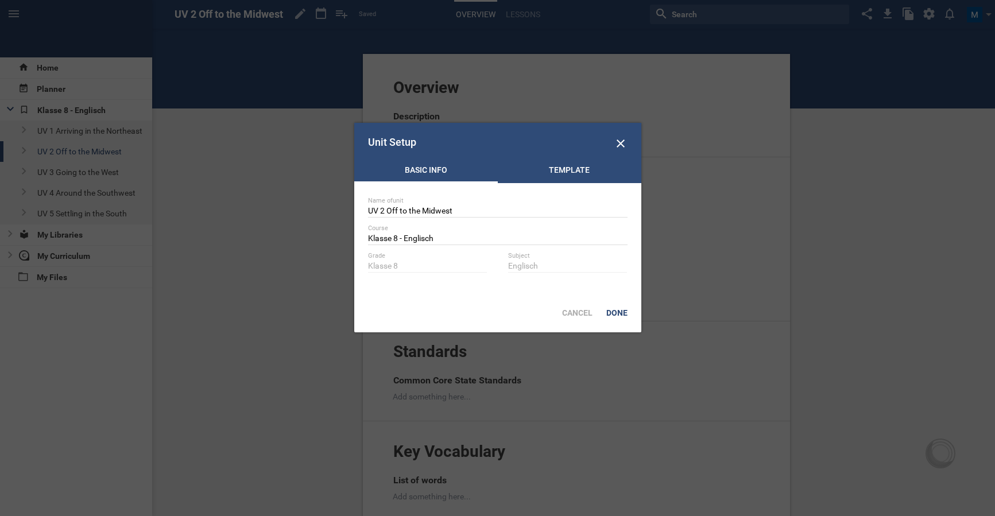
click at [578, 171] on div "Template" at bounding box center [570, 172] width 144 height 17
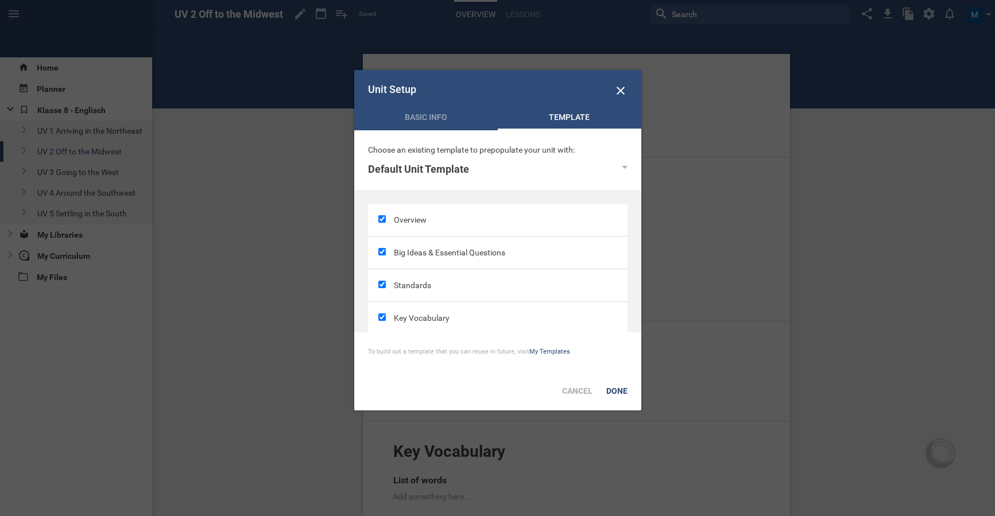
click at [419, 132] on div "Choose an existing template to prepopulate your unit with: Default Unit Templat…" at bounding box center [497, 160] width 287 height 60
click at [424, 123] on div "Basic Info" at bounding box center [426, 119] width 144 height 17
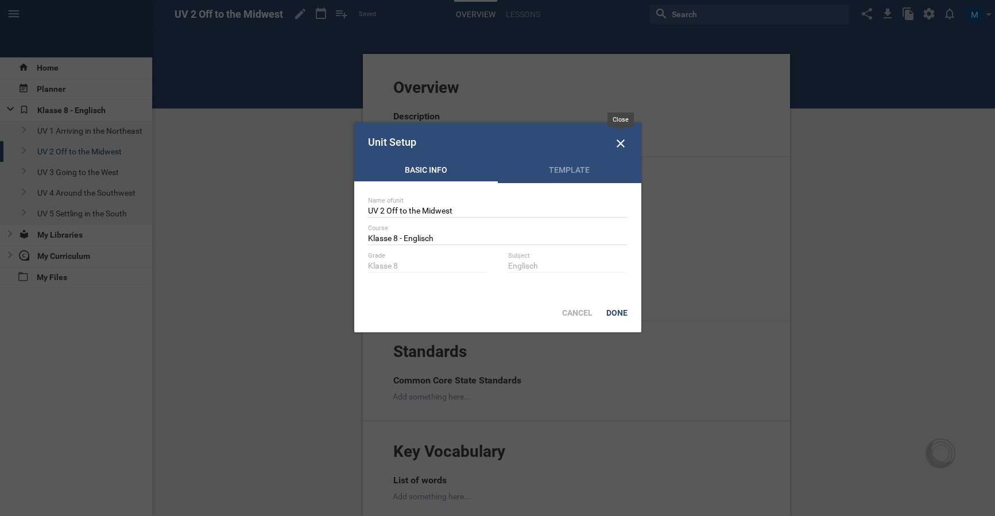
click at [619, 148] on icon at bounding box center [621, 144] width 14 height 14
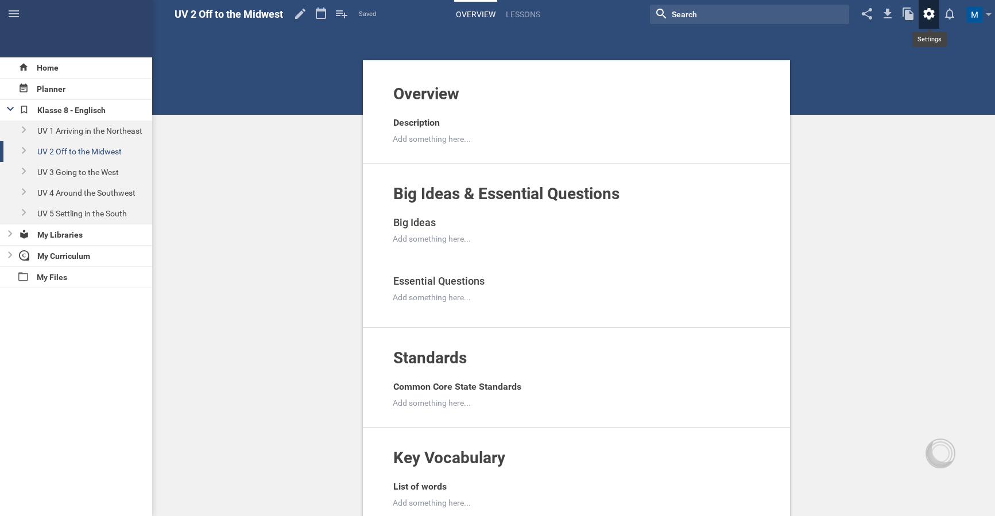
click at [929, 14] on icon at bounding box center [929, 14] width 21 height 28
click at [919, 52] on link "Change background…" at bounding box center [896, 45] width 94 height 25
click at [60, 112] on div "Klasse 8 - Englisch" at bounding box center [84, 110] width 137 height 21
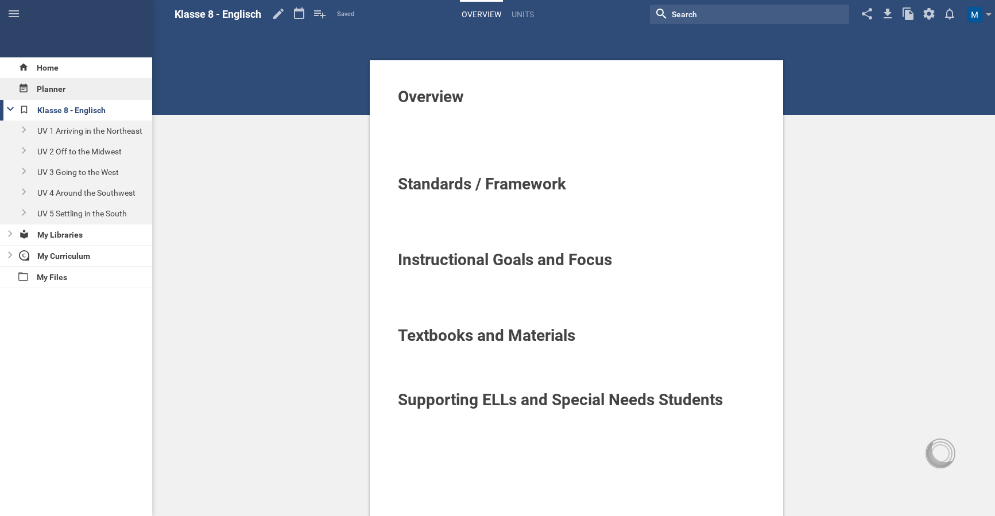
click at [78, 91] on div "Planner" at bounding box center [76, 89] width 152 height 21
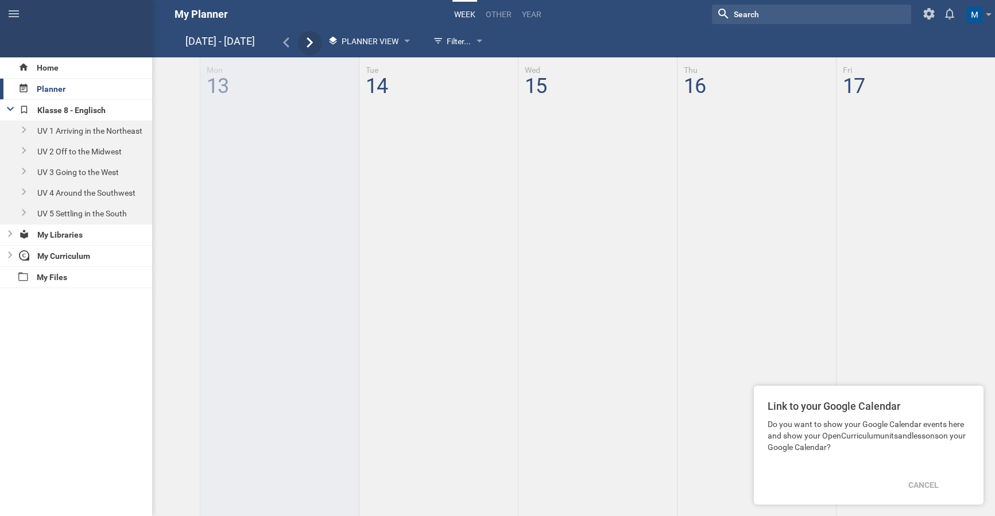
click at [316, 39] on div at bounding box center [310, 43] width 24 height 13
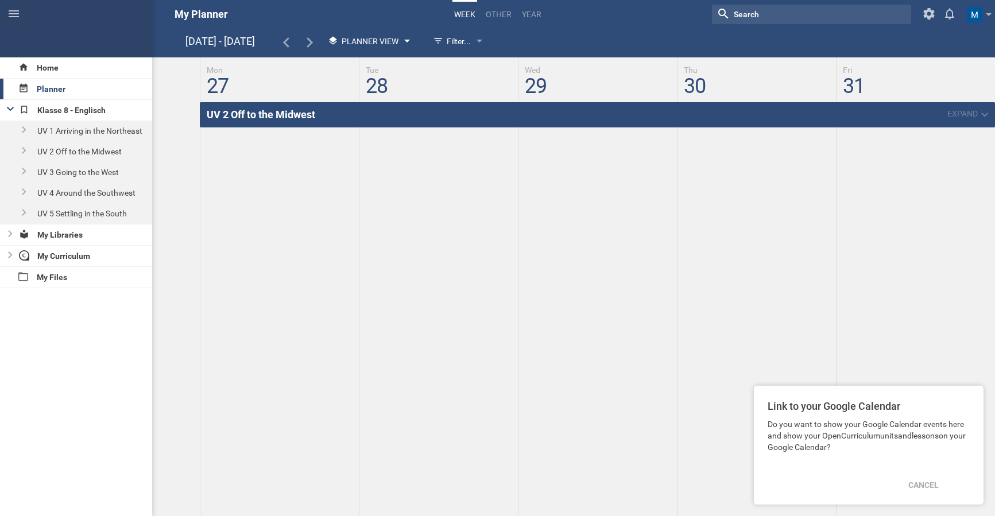
click at [387, 39] on span "Planner View" at bounding box center [370, 41] width 57 height 9
click at [389, 66] on li "Calendar View" at bounding box center [369, 64] width 95 height 25
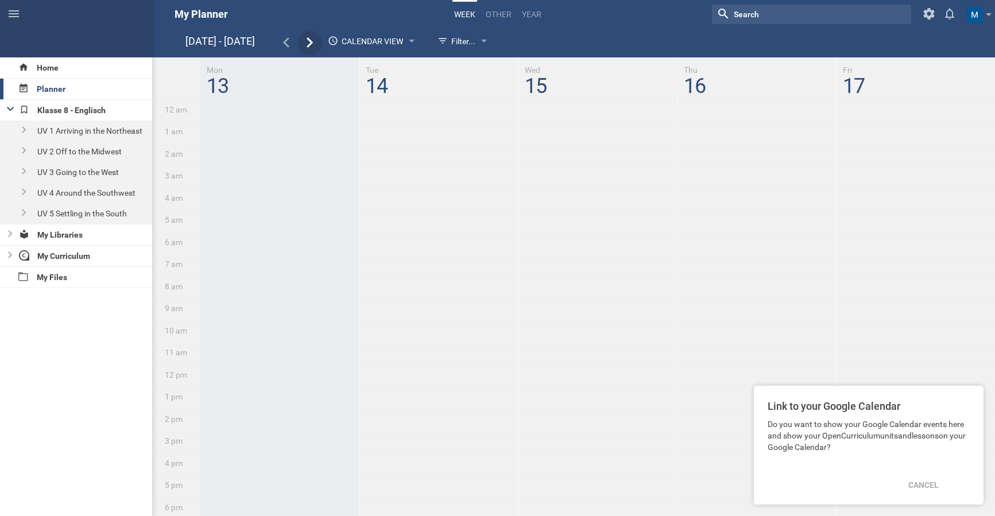
click at [309, 44] on icon at bounding box center [310, 42] width 10 height 10
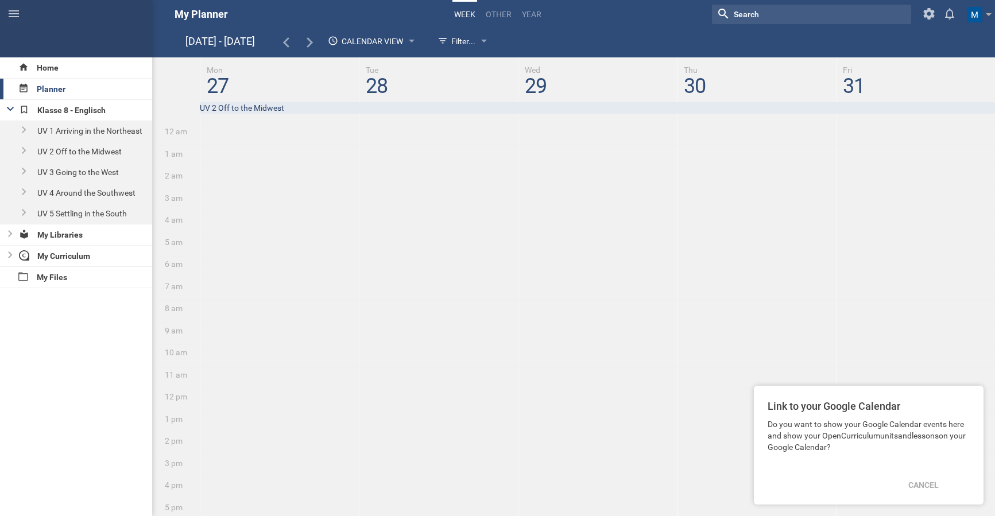
click at [11, 109] on icon at bounding box center [10, 109] width 7 height 4
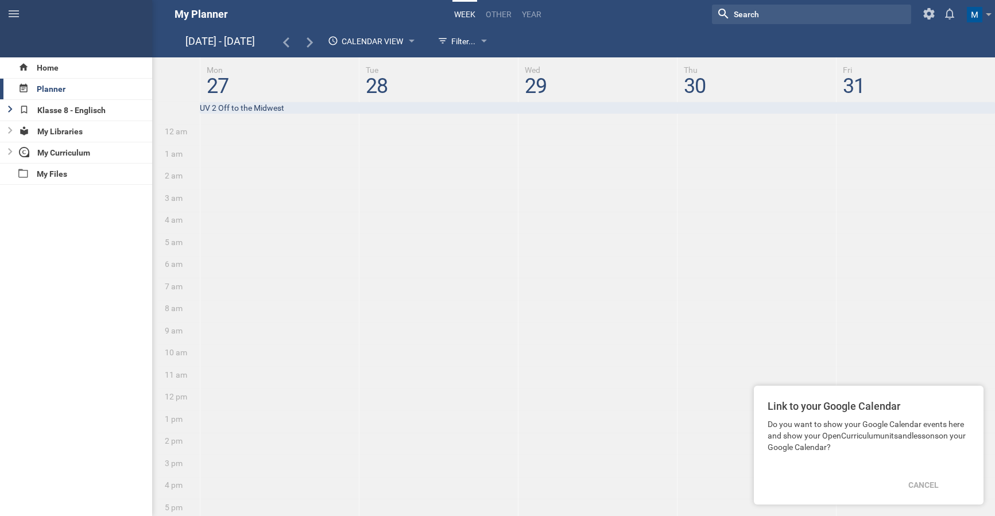
click at [11, 109] on icon at bounding box center [10, 109] width 4 height 7
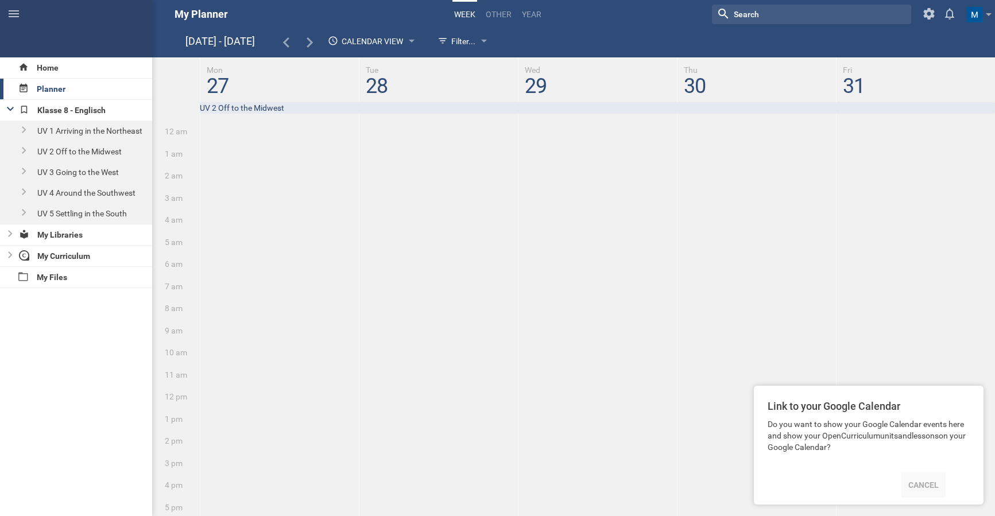
click at [918, 485] on div "Cancel" at bounding box center [924, 485] width 44 height 25
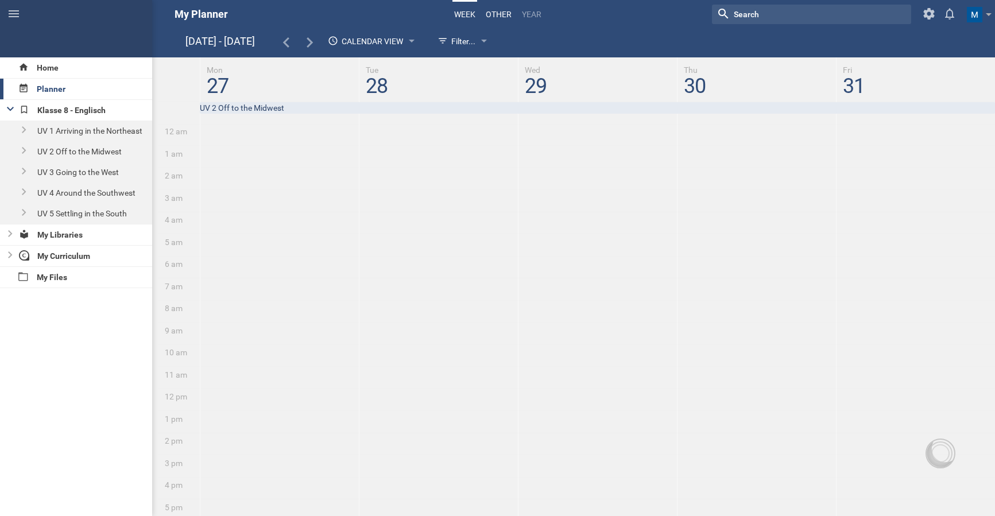
click at [495, 13] on link "other" at bounding box center [498, 14] width 29 height 25
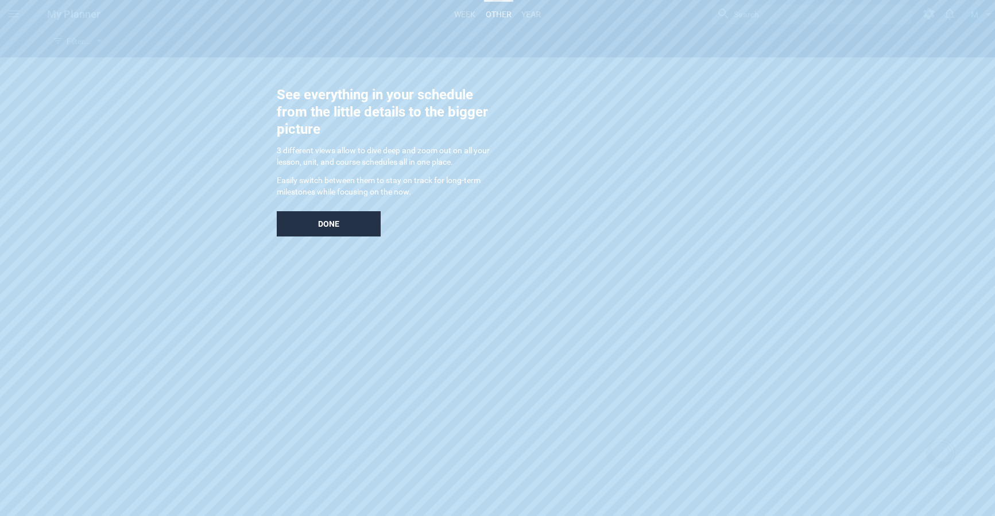
click at [351, 224] on div "Done" at bounding box center [329, 223] width 104 height 25
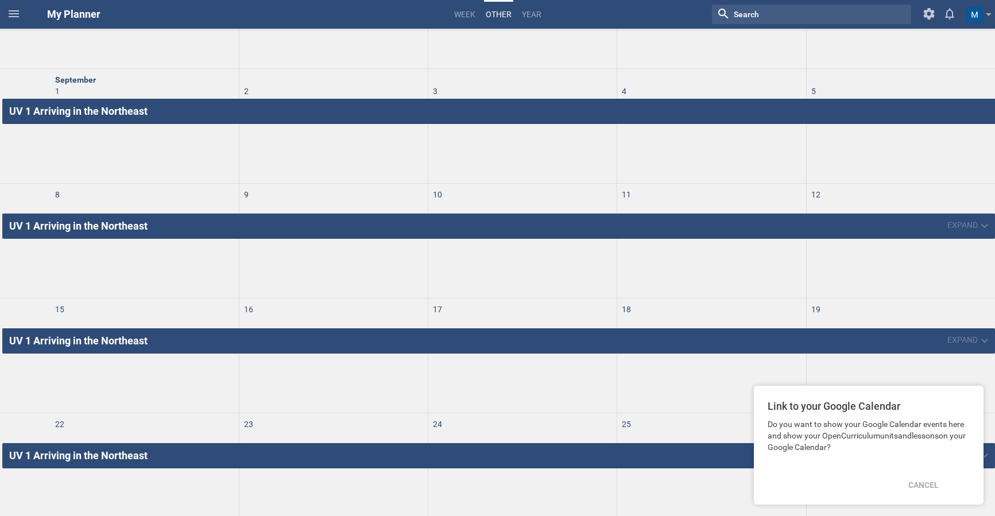
scroll to position [145, 0]
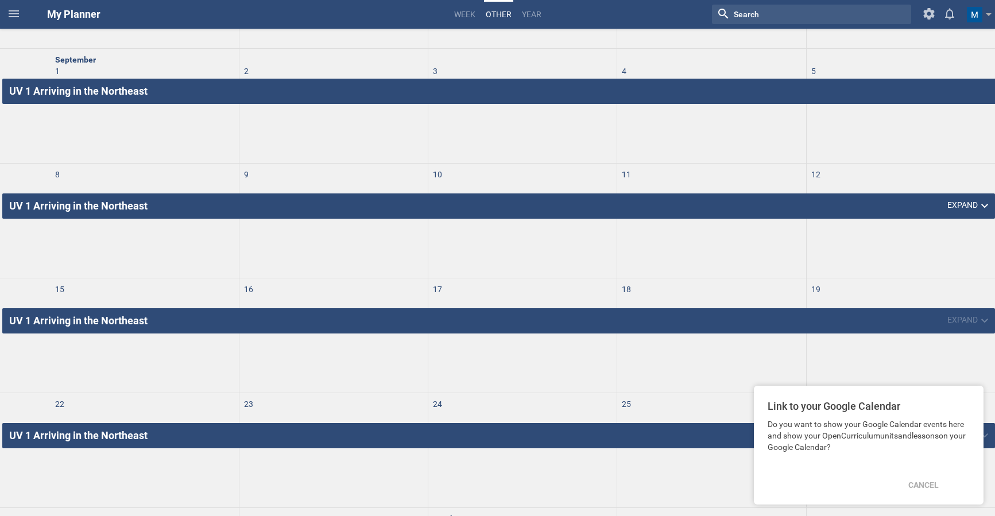
click at [981, 208] on icon at bounding box center [984, 206] width 7 height 5
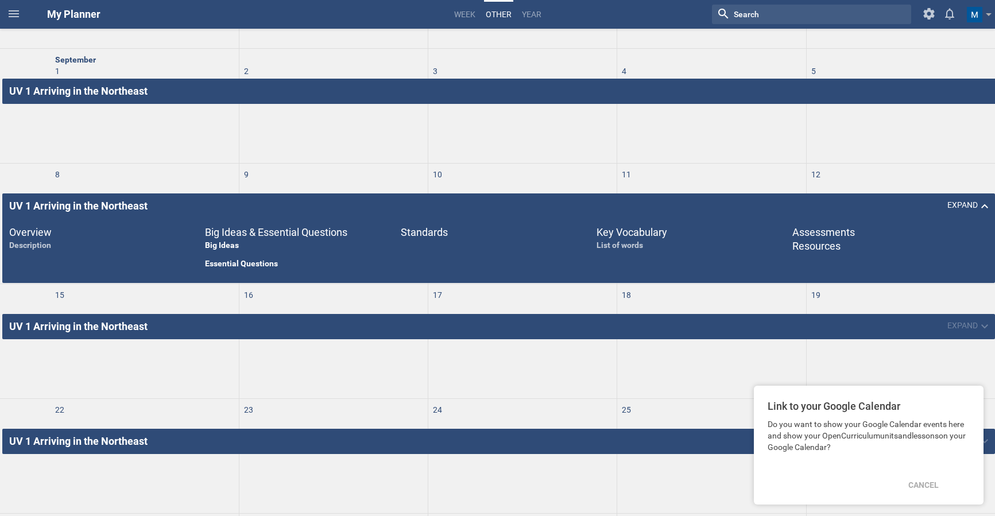
click at [981, 208] on icon at bounding box center [984, 206] width 7 height 5
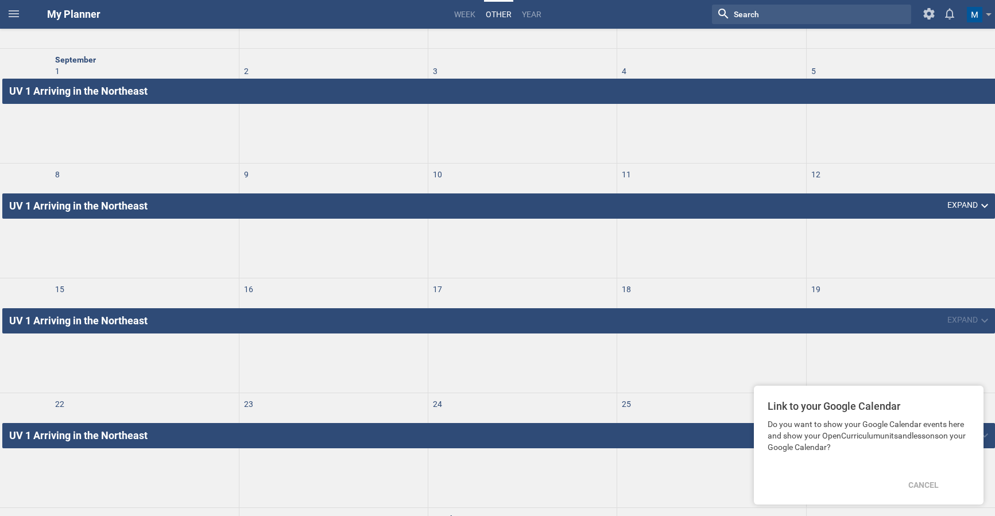
click at [981, 208] on icon at bounding box center [984, 206] width 7 height 5
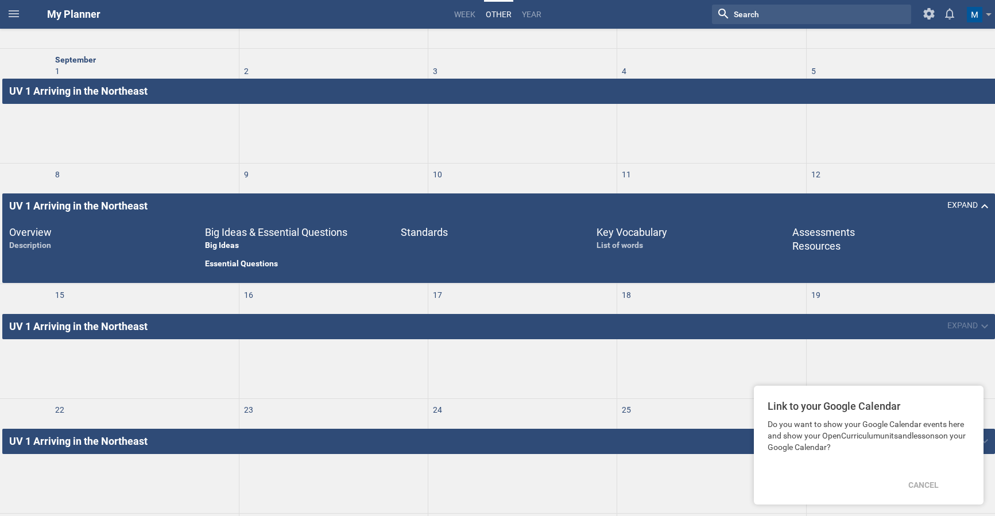
click at [981, 207] on icon at bounding box center [984, 206] width 7 height 5
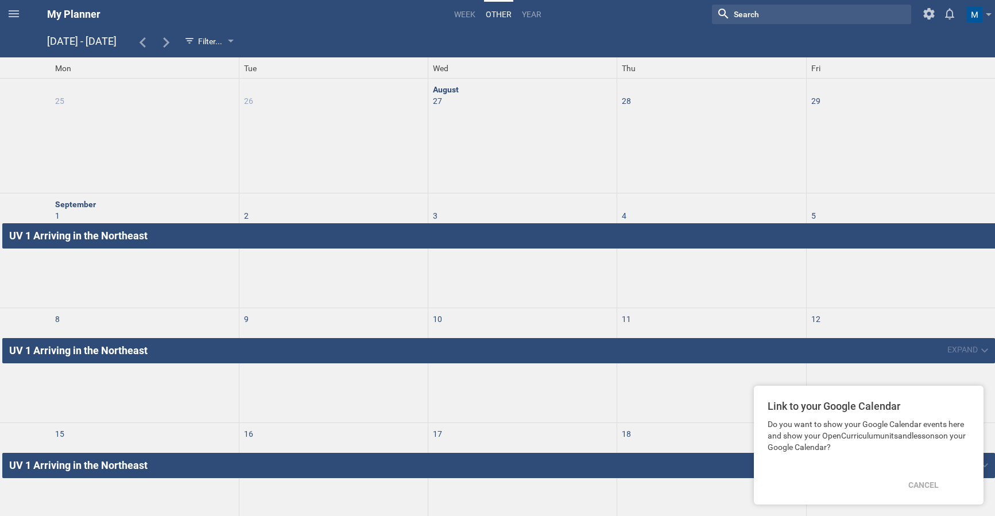
scroll to position [0, 0]
click at [926, 480] on div "Cancel" at bounding box center [924, 485] width 44 height 25
